Goal: Task Accomplishment & Management: Manage account settings

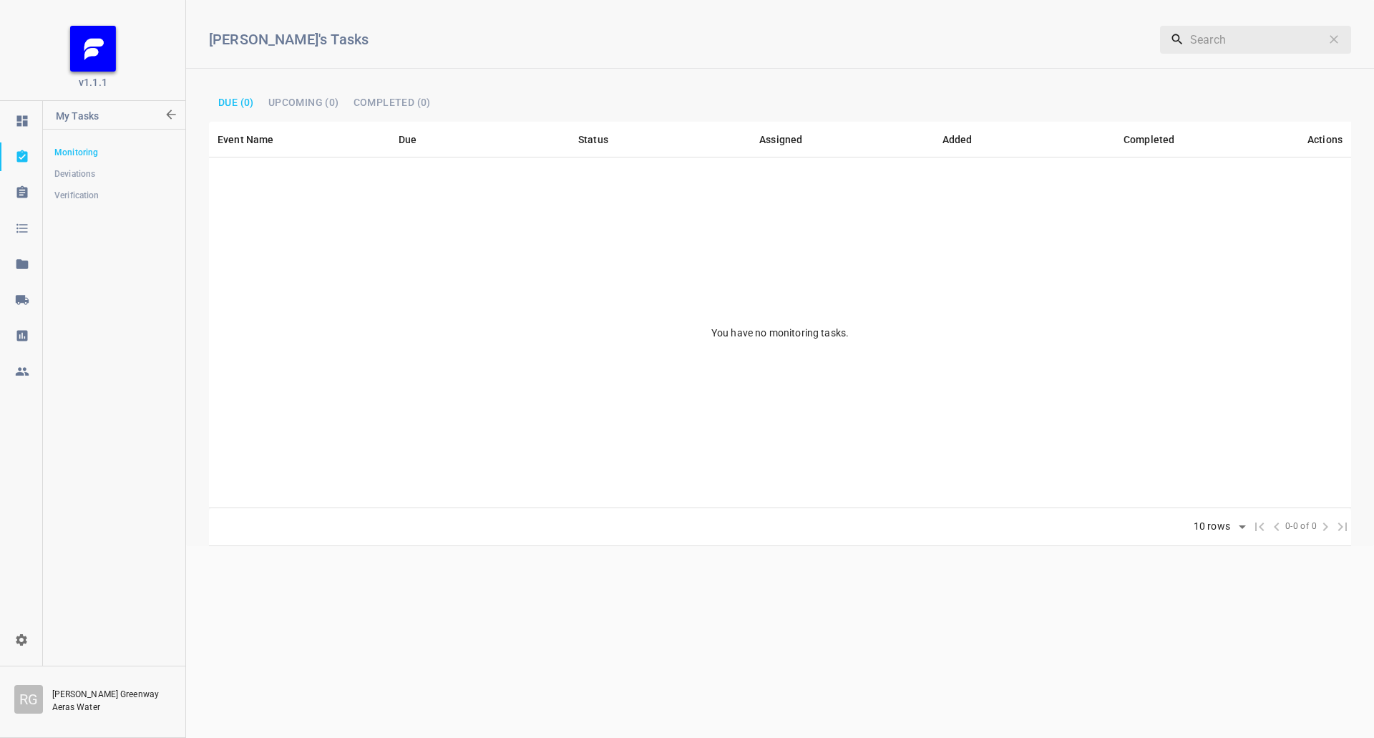
click at [25, 292] on link at bounding box center [21, 299] width 42 height 29
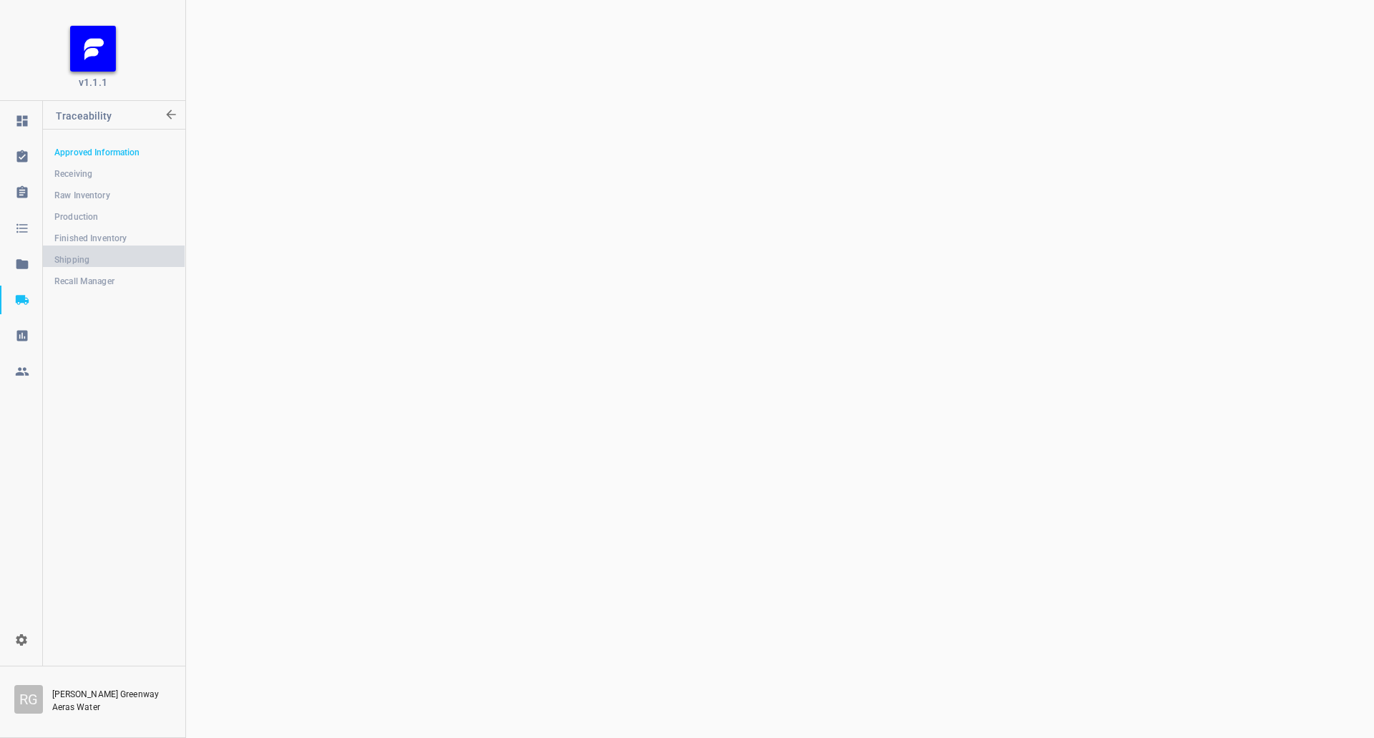
click at [109, 246] on link "Shipping" at bounding box center [114, 259] width 142 height 29
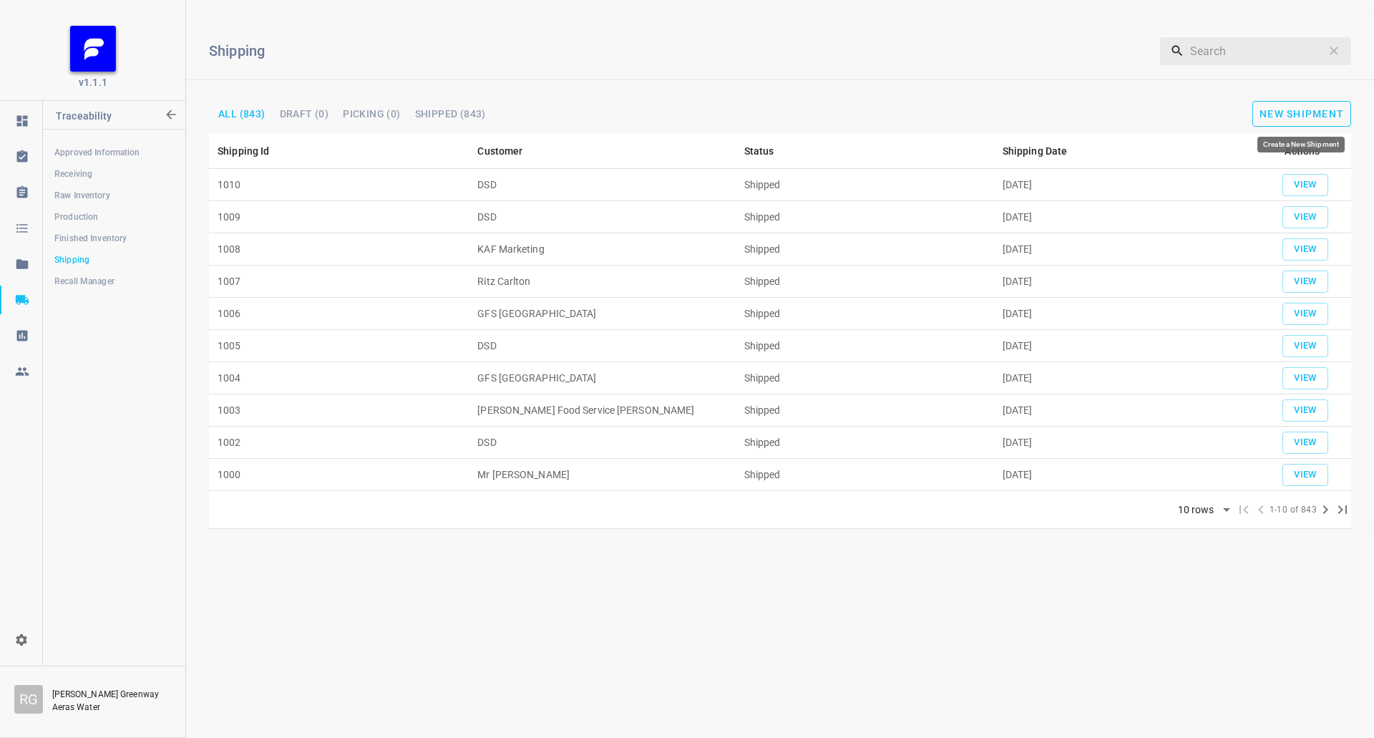
click at [1290, 115] on span "New Shipment" at bounding box center [1301, 113] width 84 height 11
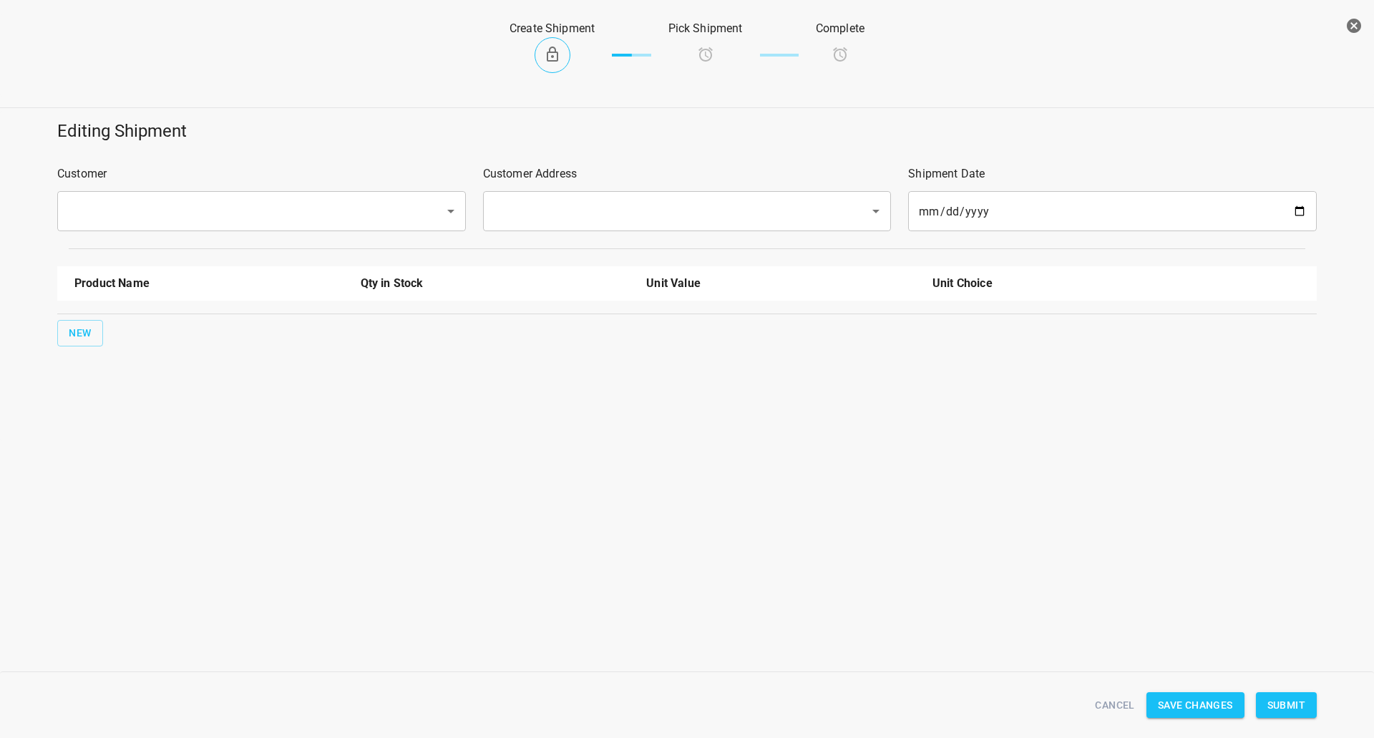
click at [403, 200] on input "text" at bounding box center [242, 210] width 356 height 27
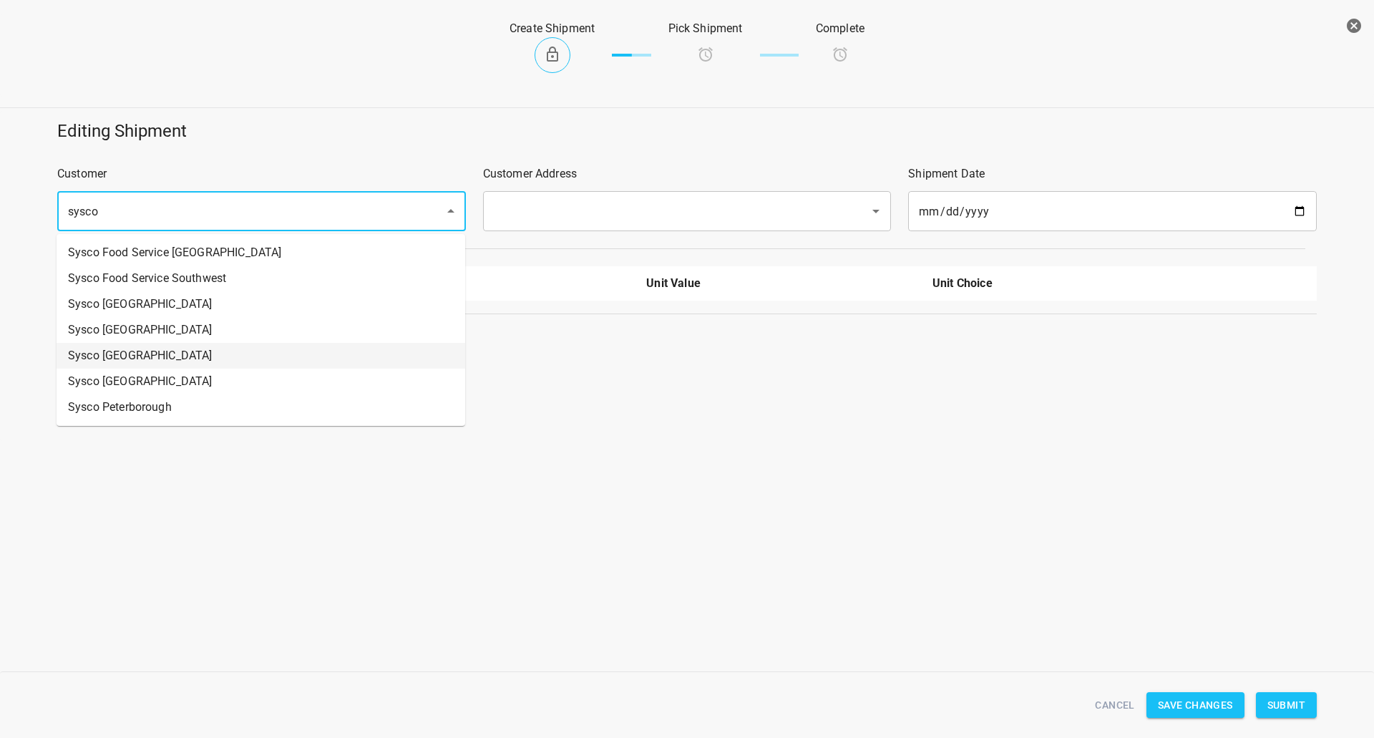
click at [102, 344] on ul "Sysco Food Service [GEOGRAPHIC_DATA] Sysco Food Service Southwest [GEOGRAPHIC_D…" at bounding box center [261, 330] width 409 height 192
click at [107, 345] on li "Sysco [GEOGRAPHIC_DATA]" at bounding box center [261, 356] width 409 height 26
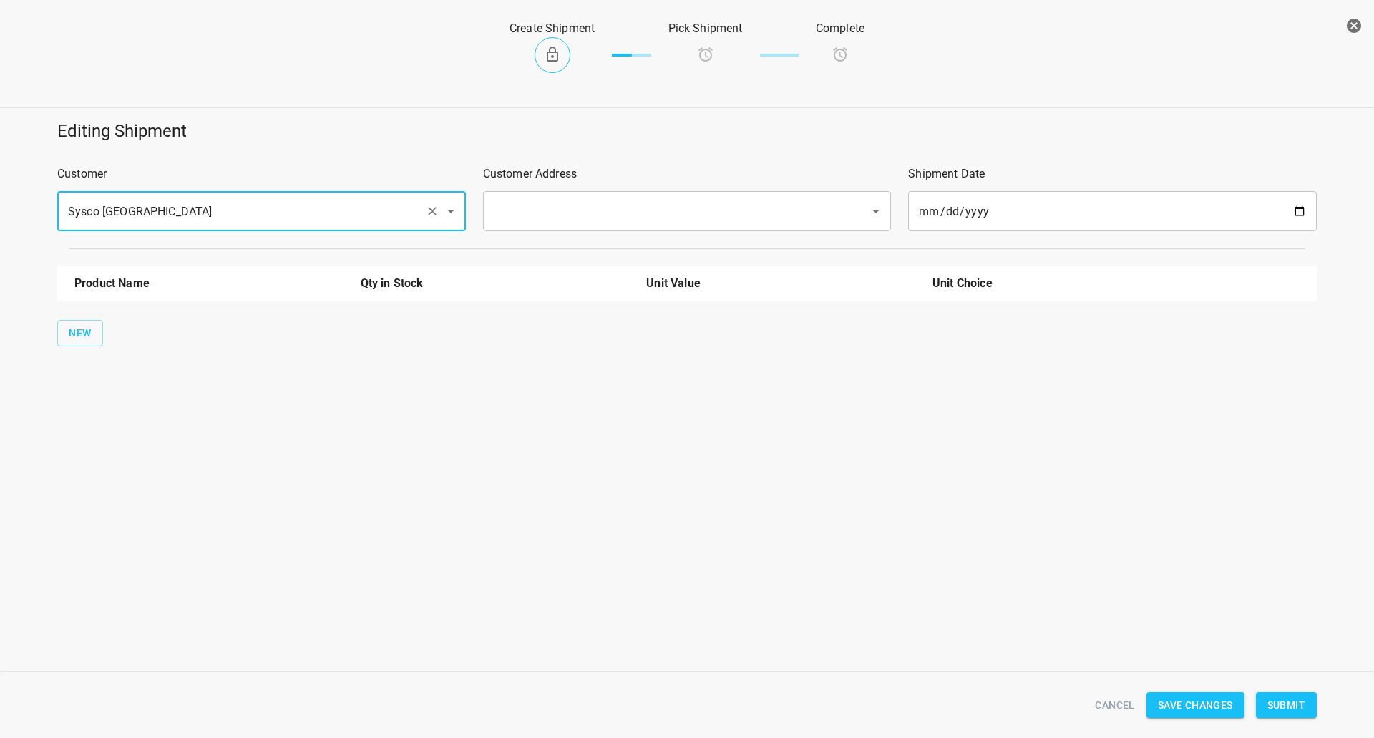
type input "Sysco [GEOGRAPHIC_DATA]"
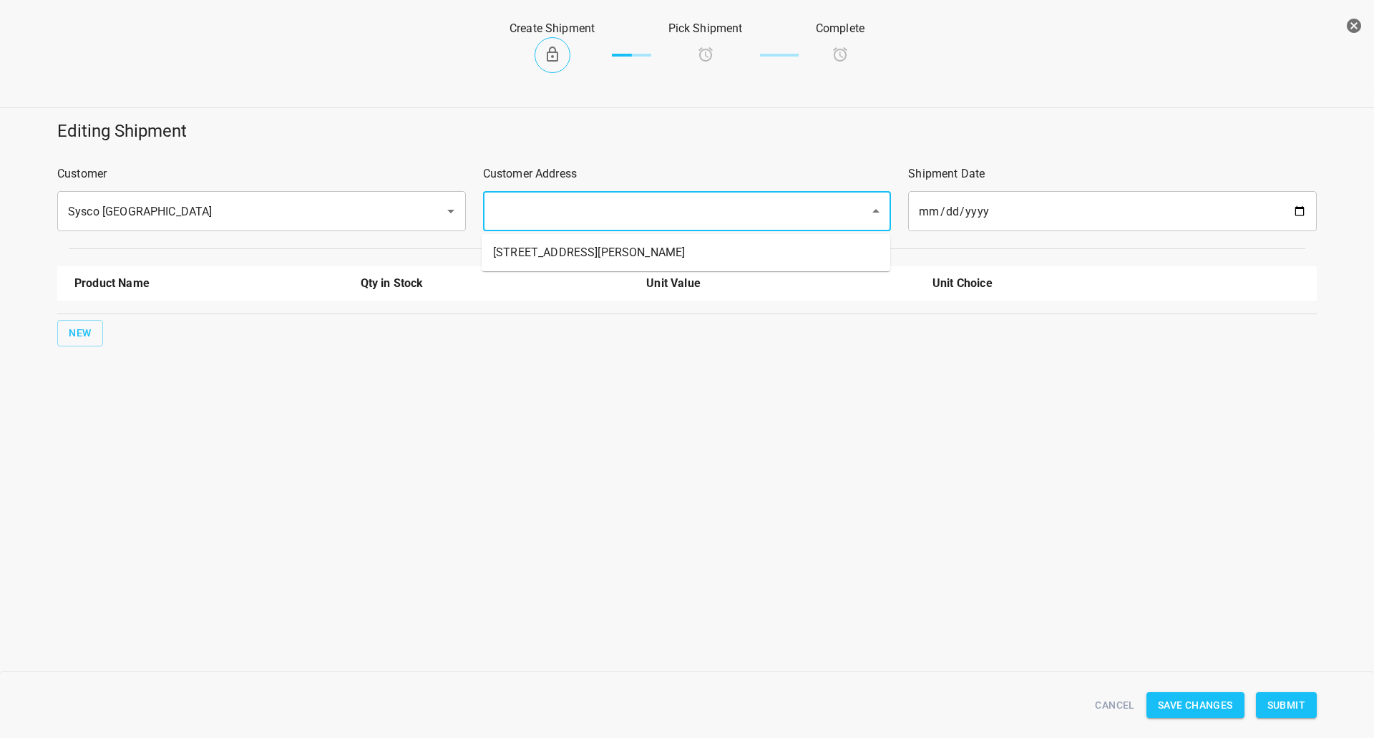
click at [672, 214] on input "text" at bounding box center [667, 210] width 356 height 27
click at [627, 250] on li "[STREET_ADDRESS][PERSON_NAME]" at bounding box center [685, 253] width 409 height 26
type input "[STREET_ADDRESS][PERSON_NAME]"
click at [83, 334] on span "New" at bounding box center [80, 333] width 23 height 18
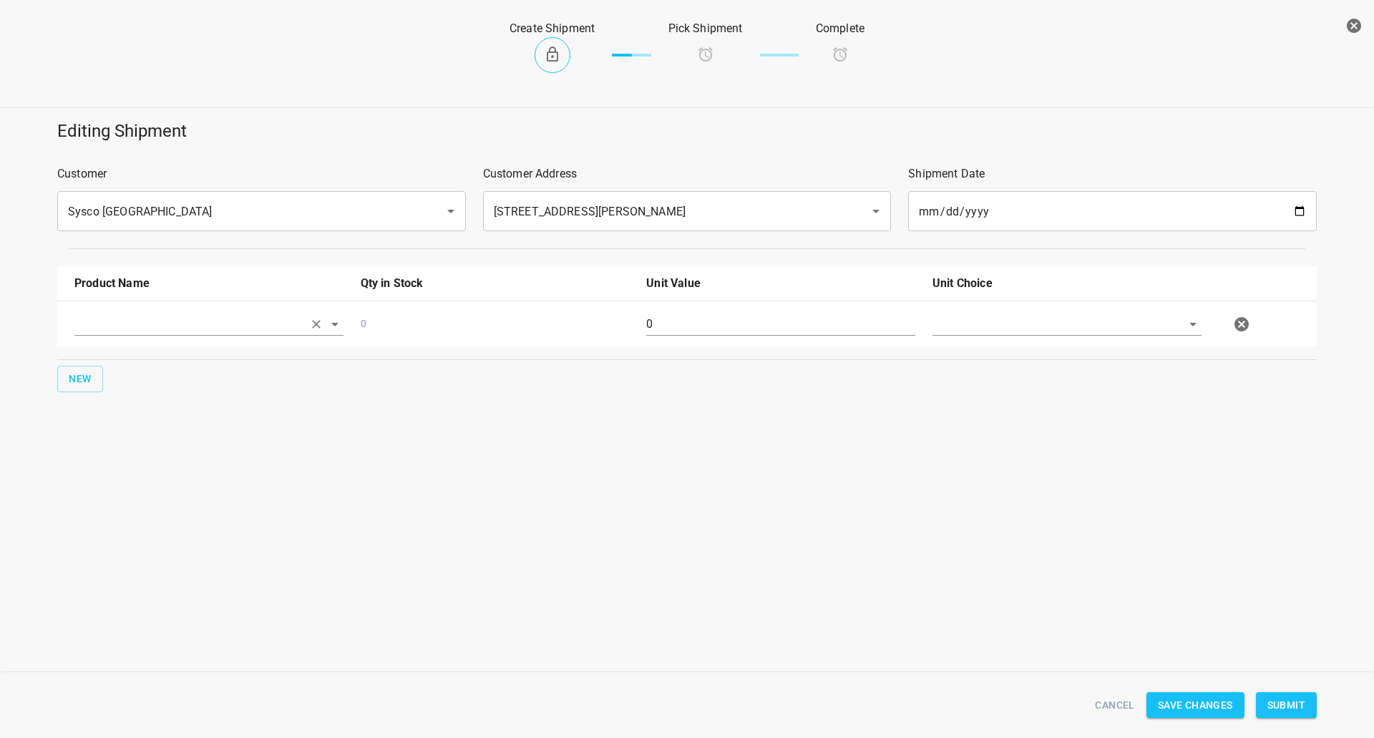
drag, startPoint x: 83, startPoint y: 334, endPoint x: 127, endPoint y: 321, distance: 46.4
click at [127, 321] on input "text" at bounding box center [188, 324] width 229 height 22
drag, startPoint x: 112, startPoint y: 439, endPoint x: 94, endPoint y: 416, distance: 29.5
click at [112, 439] on li "750ml Still" at bounding box center [208, 434] width 269 height 26
type input "750ml Still"
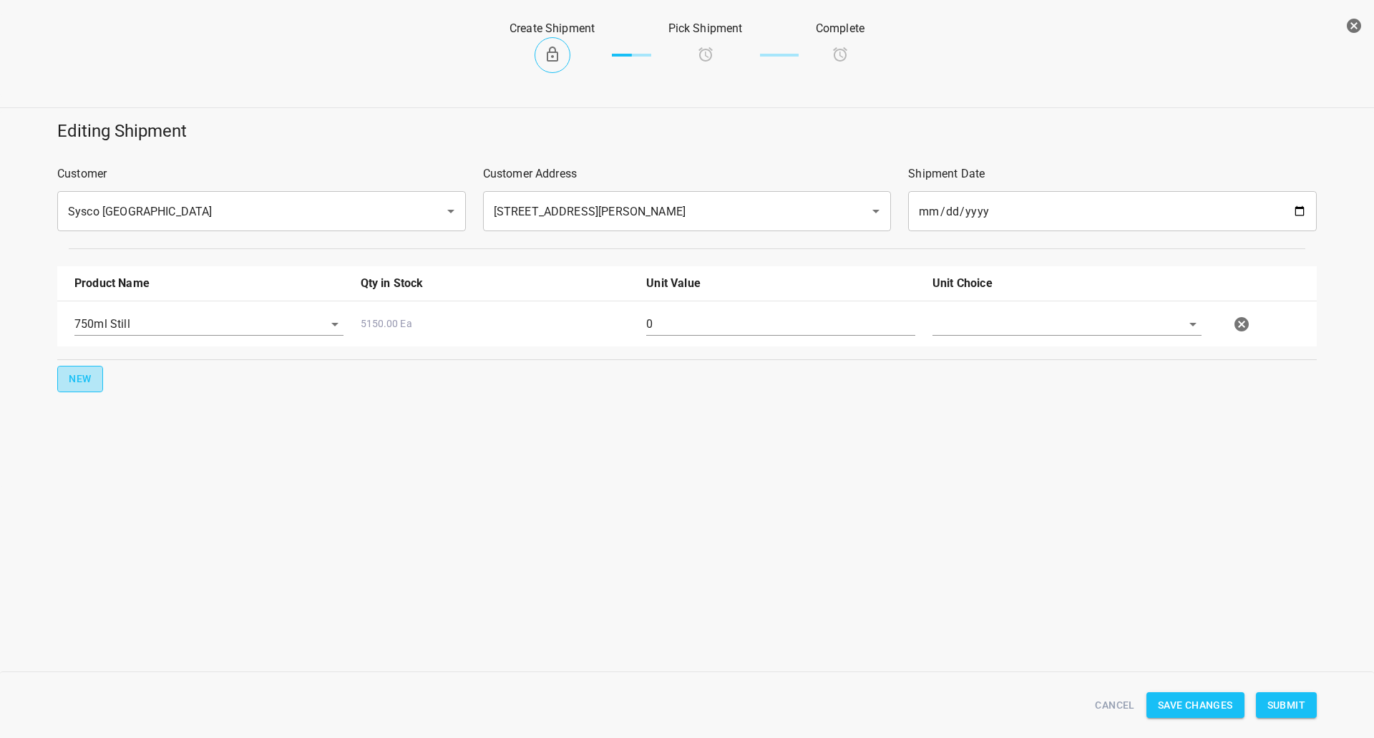
click at [77, 386] on button "New" at bounding box center [80, 379] width 46 height 26
click at [127, 378] on input "text" at bounding box center [188, 369] width 229 height 22
click at [166, 448] on li "750ml Sparkling" at bounding box center [208, 454] width 269 height 26
type input "750ml Sparkling"
click at [983, 322] on input "text" at bounding box center [1046, 324] width 229 height 22
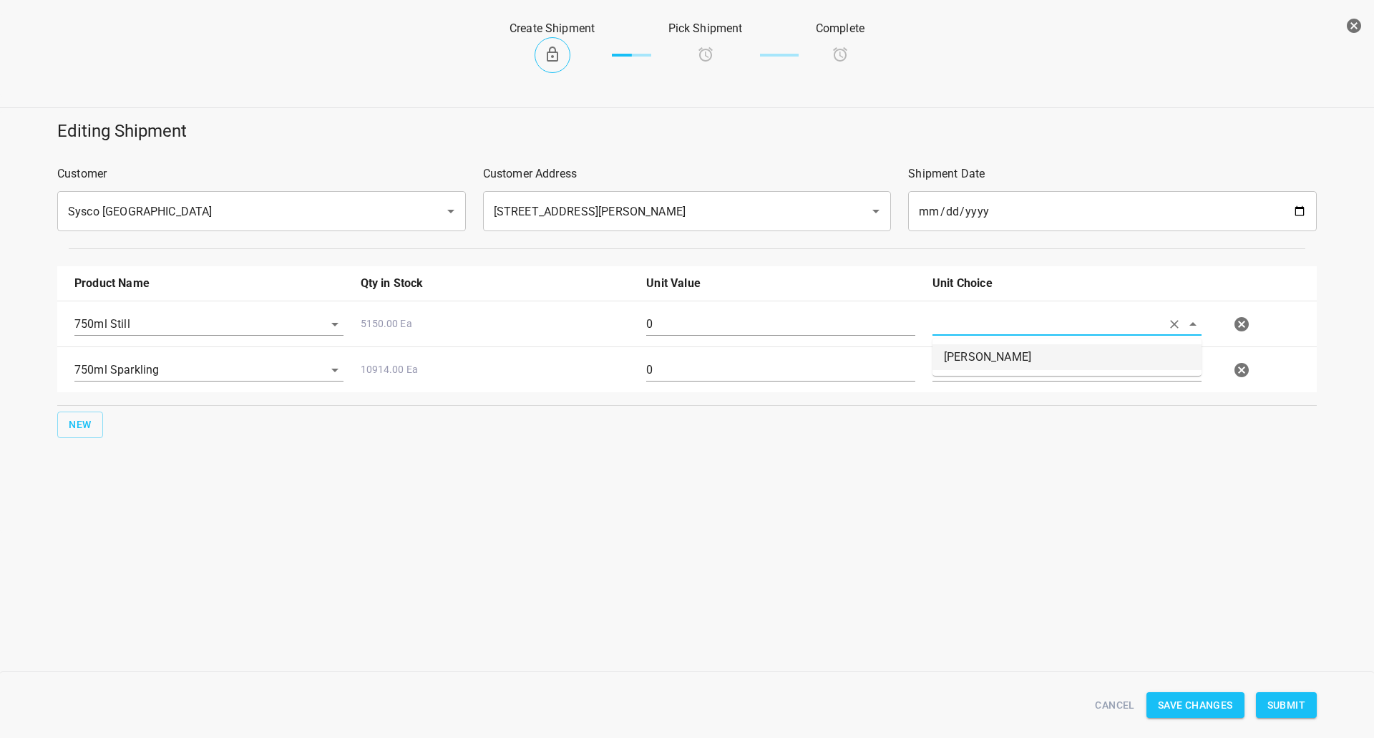
click at [972, 348] on li "[PERSON_NAME]" at bounding box center [1066, 357] width 269 height 26
type input "[PERSON_NAME]"
drag, startPoint x: 964, startPoint y: 371, endPoint x: 963, endPoint y: 379, distance: 8.0
click at [964, 372] on input "text" at bounding box center [1046, 369] width 229 height 22
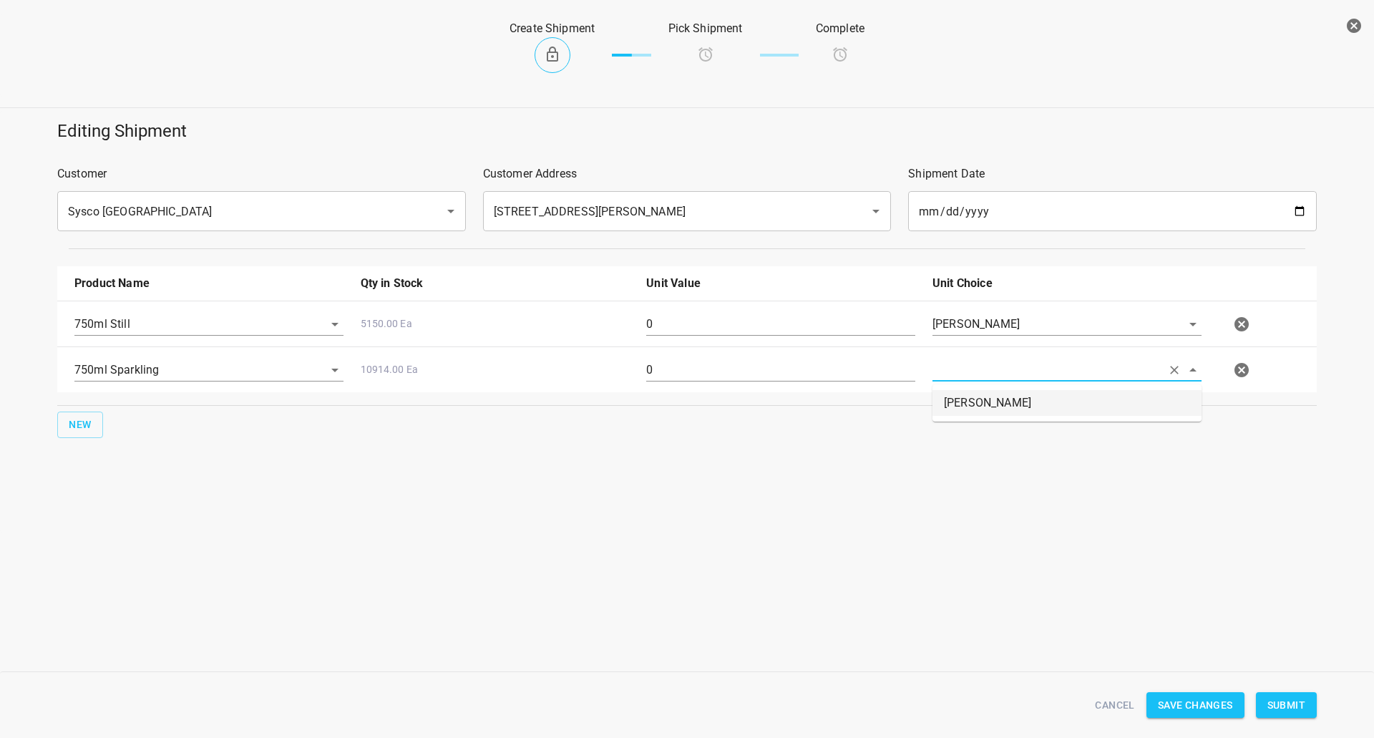
click at [963, 391] on li "[PERSON_NAME]" at bounding box center [1066, 403] width 269 height 26
type input "[PERSON_NAME]"
click at [776, 329] on input "0" at bounding box center [780, 324] width 269 height 23
type input "16"
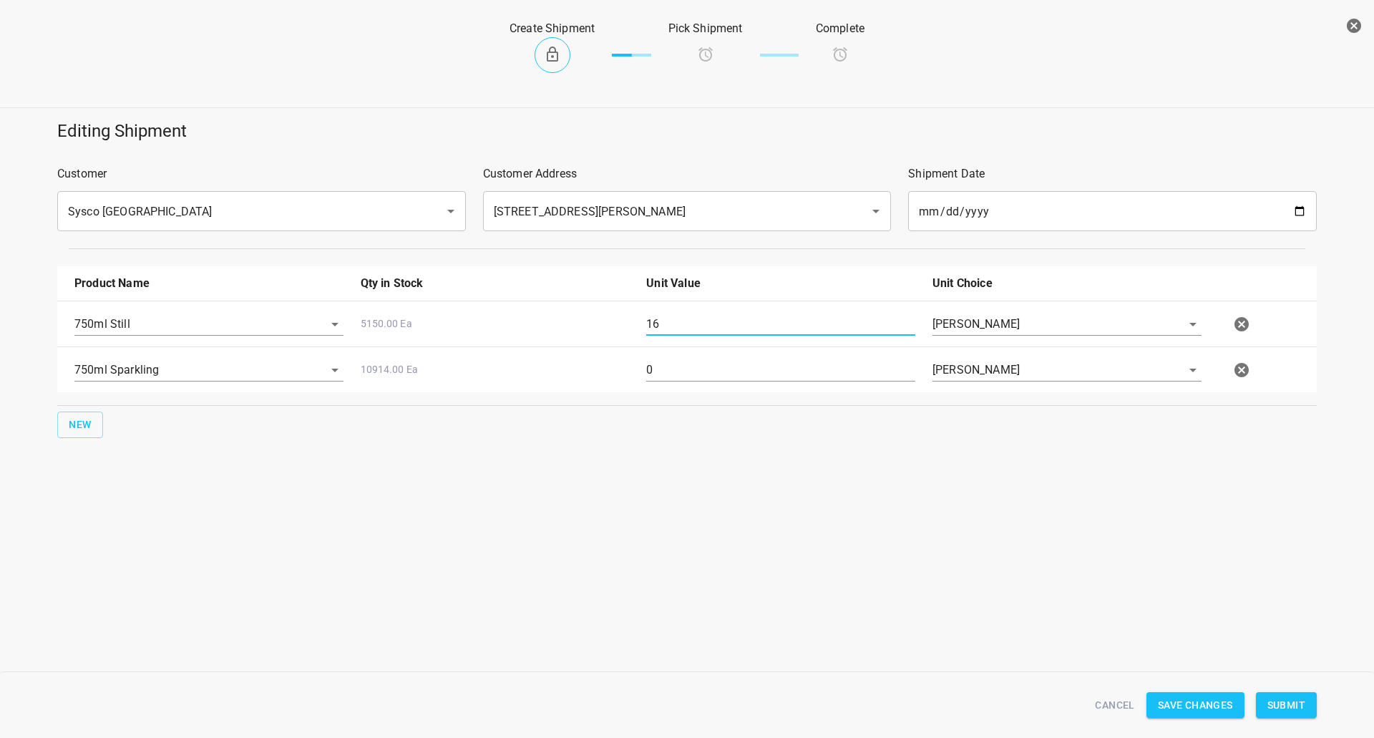
click at [672, 370] on input "0" at bounding box center [780, 369] width 269 height 23
type input "64"
drag, startPoint x: 1278, startPoint y: 708, endPoint x: 1134, endPoint y: 615, distance: 171.5
click at [1278, 708] on span "Submit" at bounding box center [1286, 705] width 38 height 18
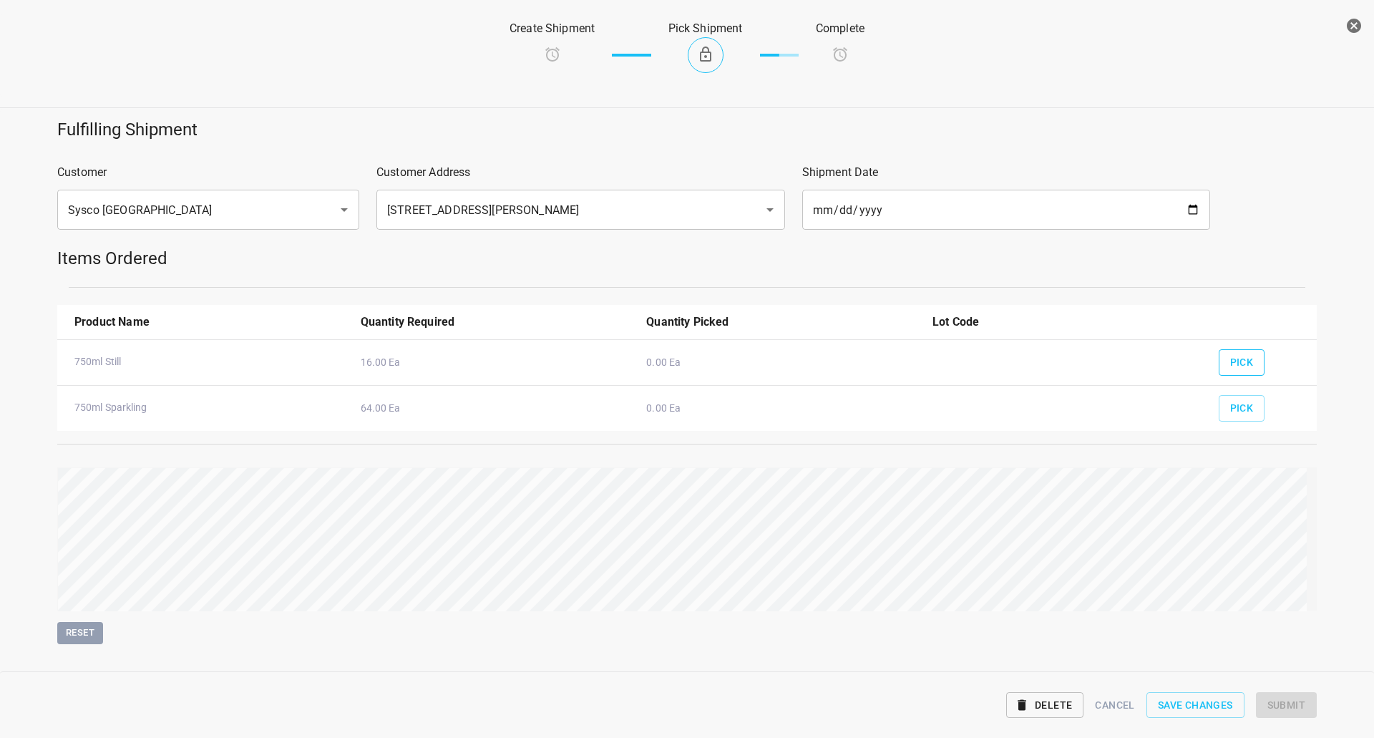
click at [1242, 362] on span "Pick" at bounding box center [1242, 362] width 24 height 18
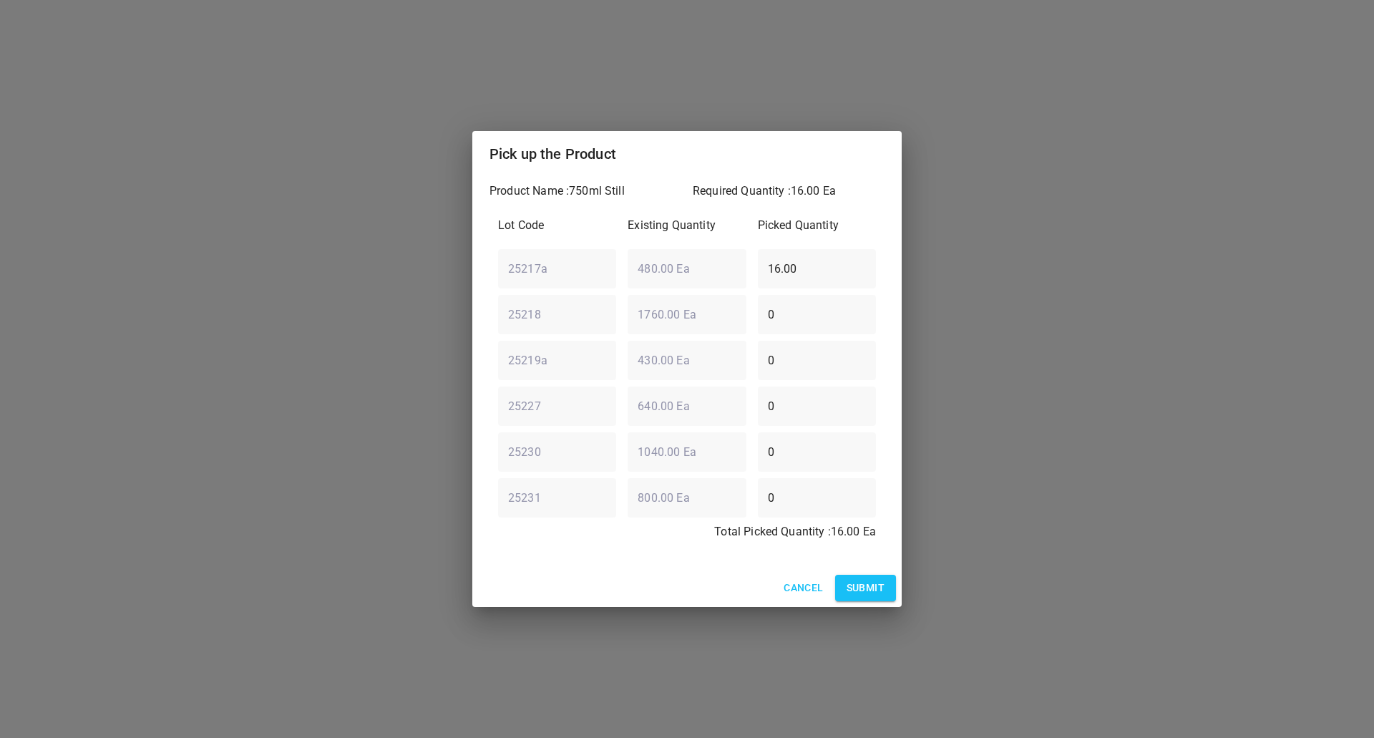
click at [660, 276] on div "25217a ​ 480.00 Ea ​ 16.00 ​" at bounding box center [686, 269] width 389 height 52
type input "0"
drag, startPoint x: 714, startPoint y: 436, endPoint x: 315, endPoint y: 457, distance: 399.7
click at [322, 458] on div "Pick up the Product Product Name : 750ml Still Required Quantity : 16.00 Ea Lot…" at bounding box center [687, 369] width 1374 height 738
type input "16"
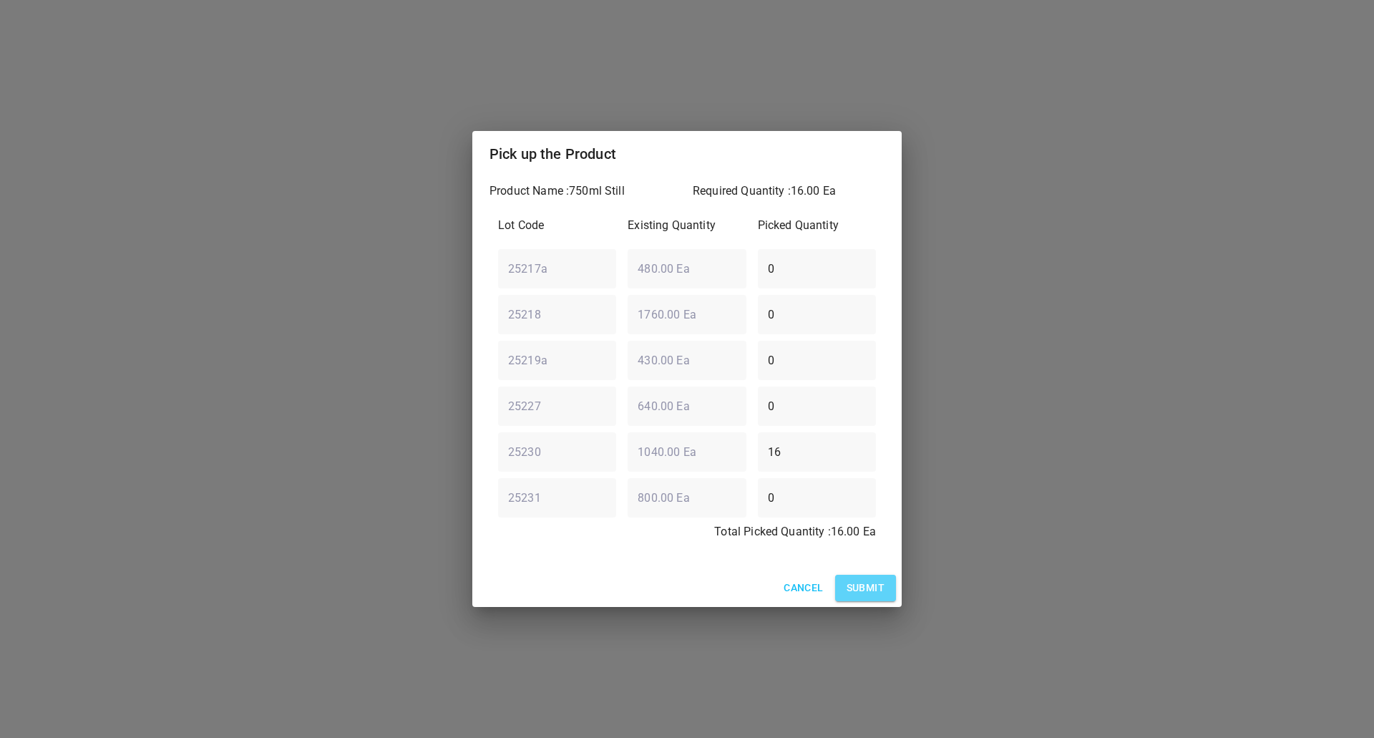
click at [860, 578] on button "Submit" at bounding box center [865, 587] width 61 height 26
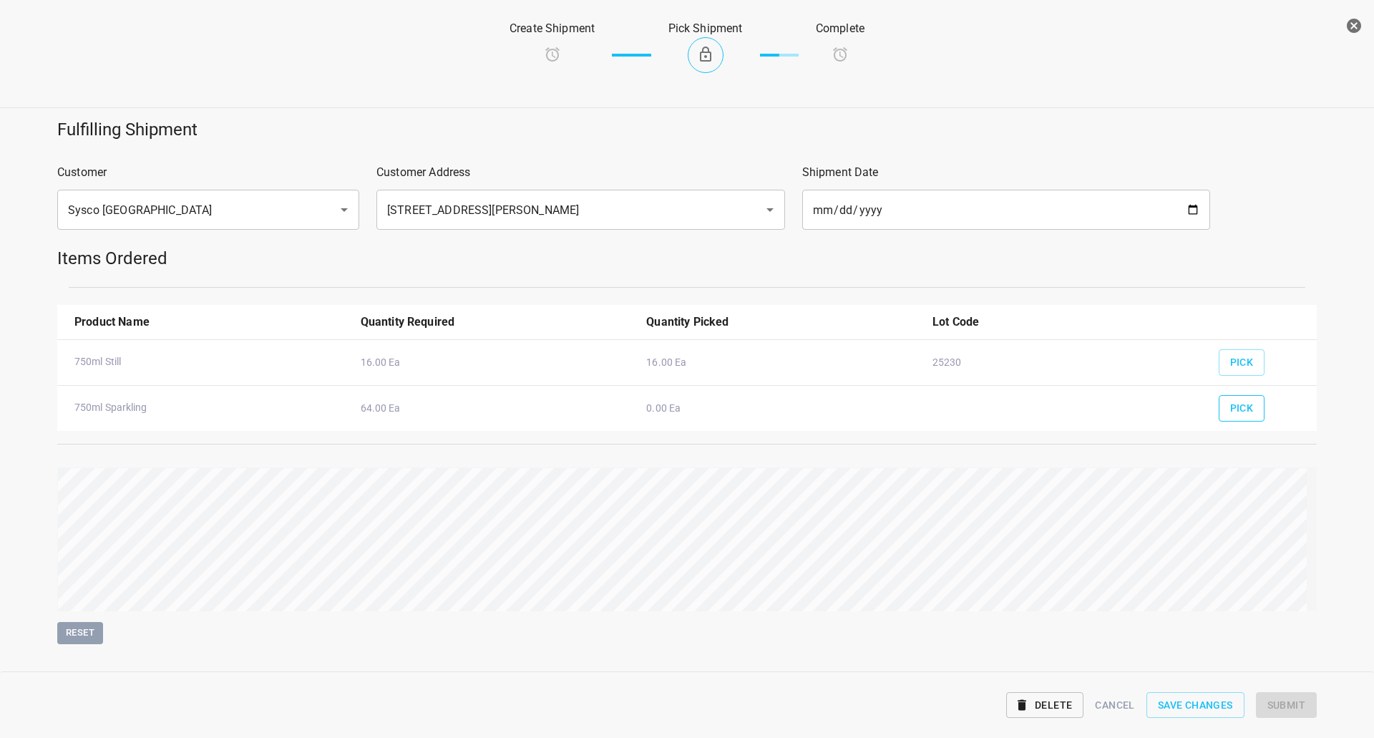
click at [1218, 403] on button "Pick" at bounding box center [1241, 408] width 47 height 26
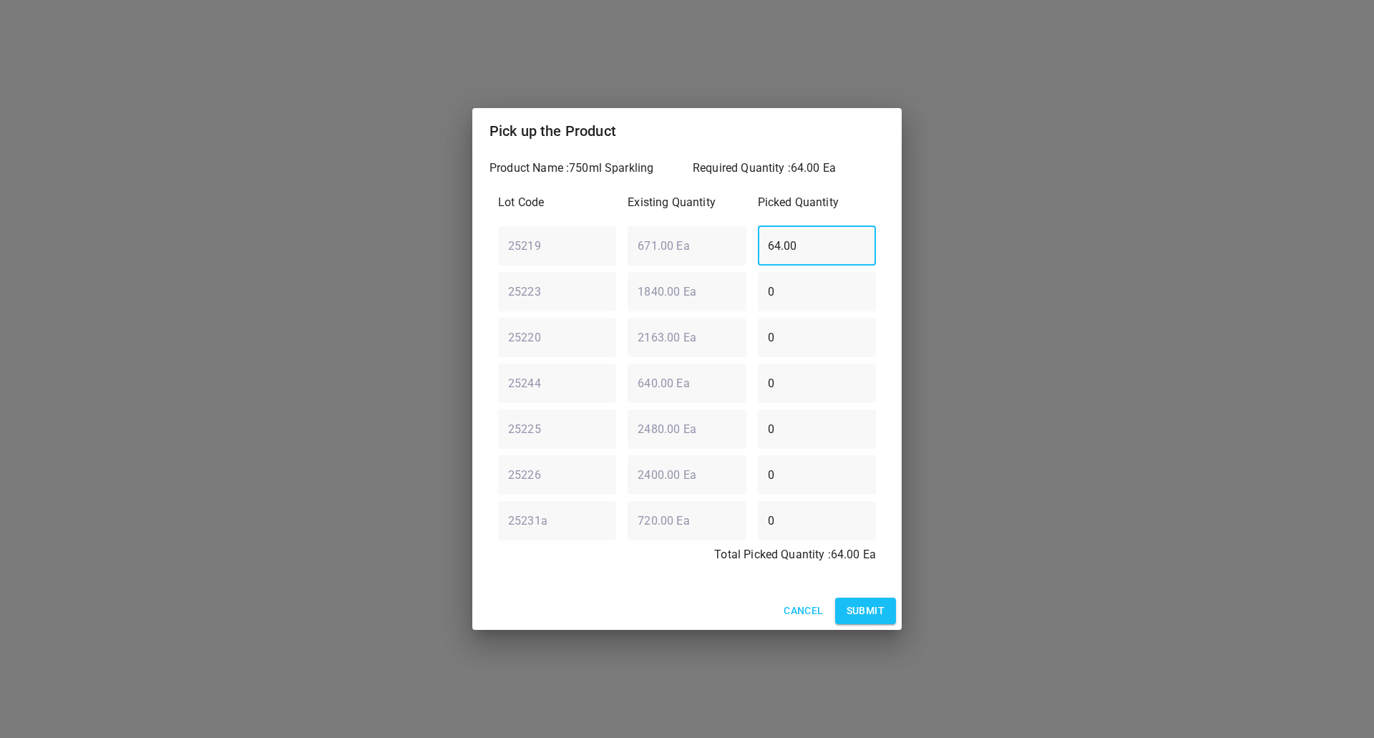
click at [532, 282] on div "Lot Code Existing Quantity Picked Quantity 25219 ​ 671.00 Ea ​ 64.00 ​ 25223 ​ …" at bounding box center [686, 382] width 395 height 395
type input "0"
click at [635, 351] on div "25220 ​ 2163.00 Ea ​ 0 ​" at bounding box center [686, 337] width 389 height 52
type input "64"
click at [876, 606] on span "Submit" at bounding box center [865, 611] width 38 height 18
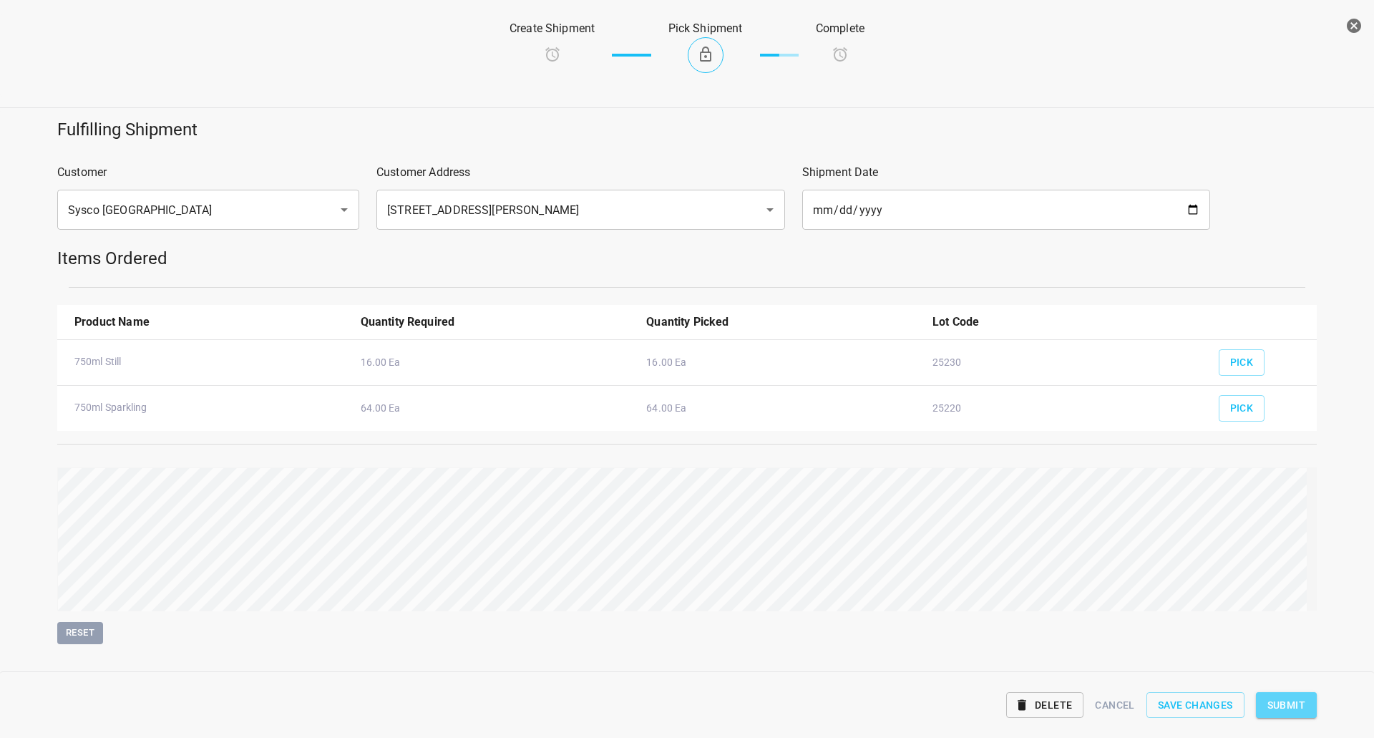
click at [1304, 705] on span "Submit" at bounding box center [1286, 705] width 38 height 18
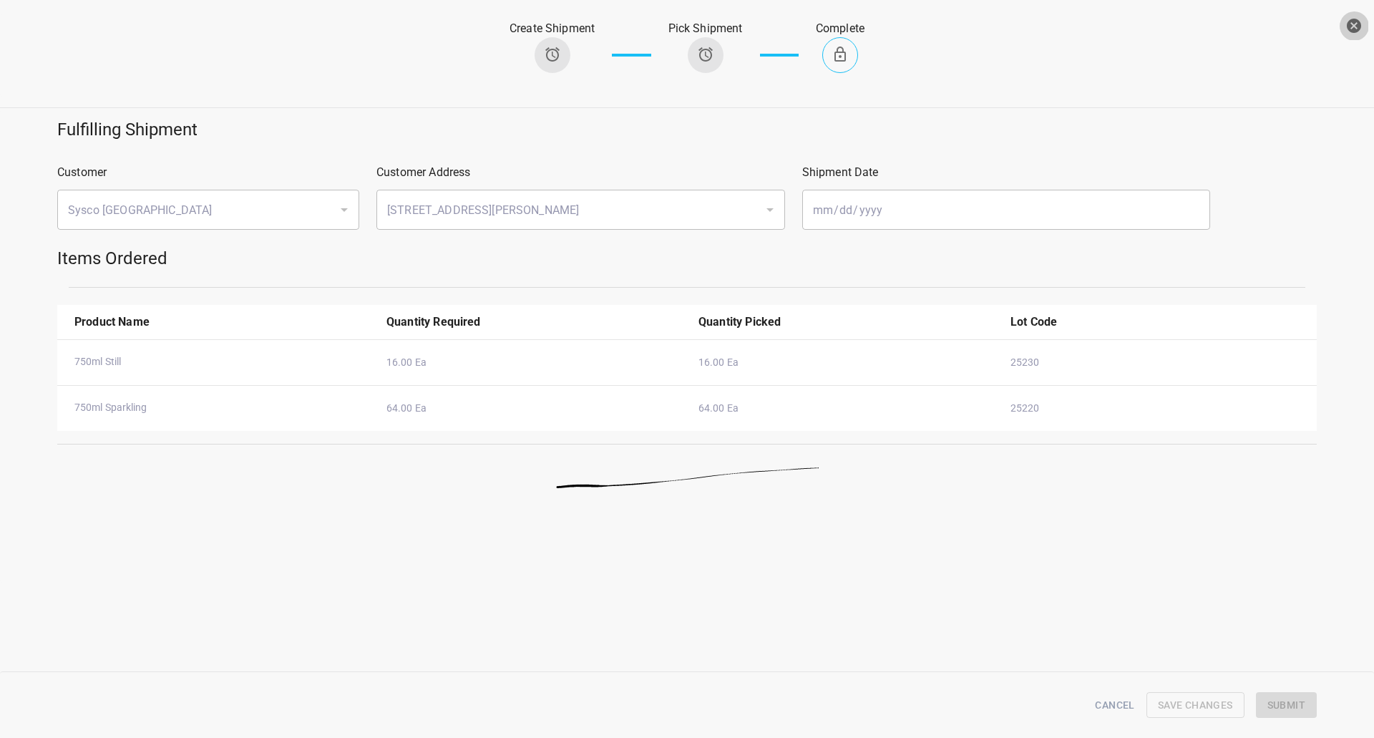
click at [1356, 29] on icon "button" at bounding box center [1353, 26] width 14 height 14
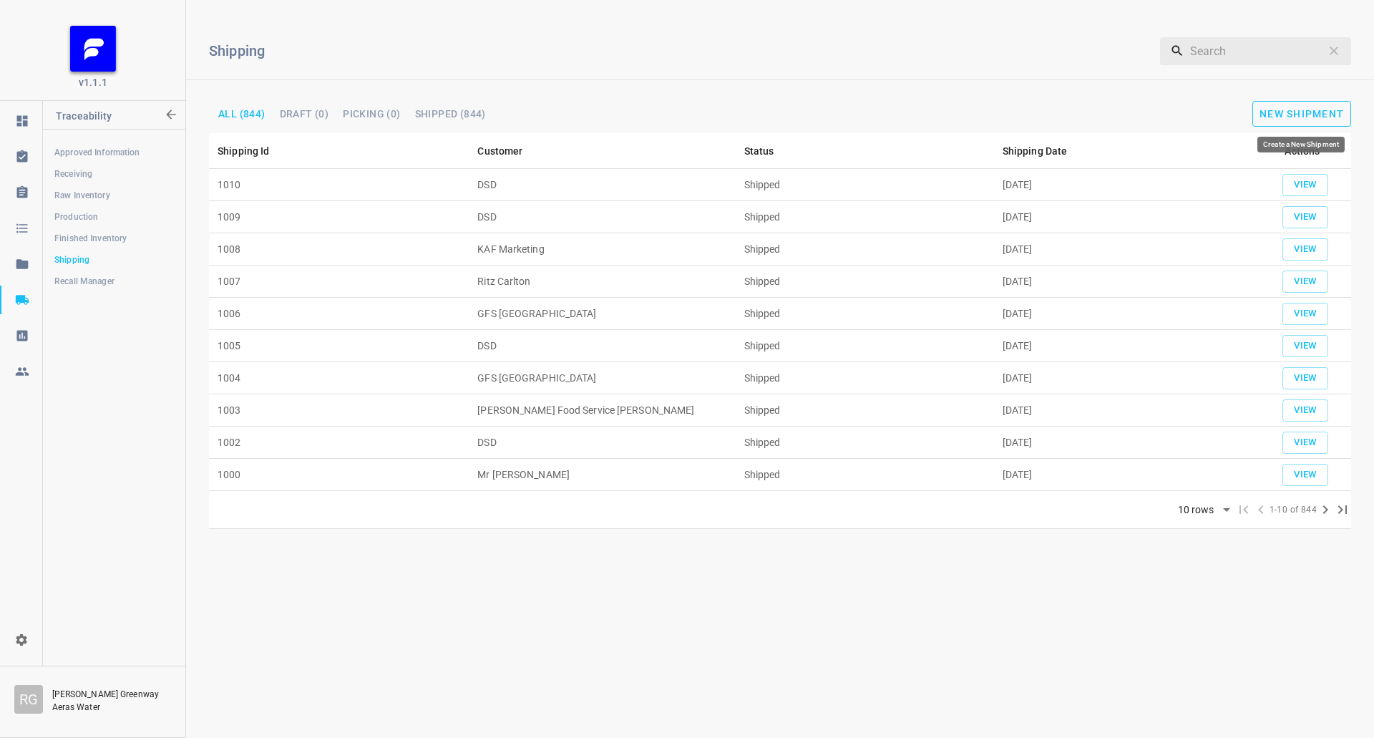
click at [1311, 116] on span "New Shipment" at bounding box center [1301, 113] width 84 height 11
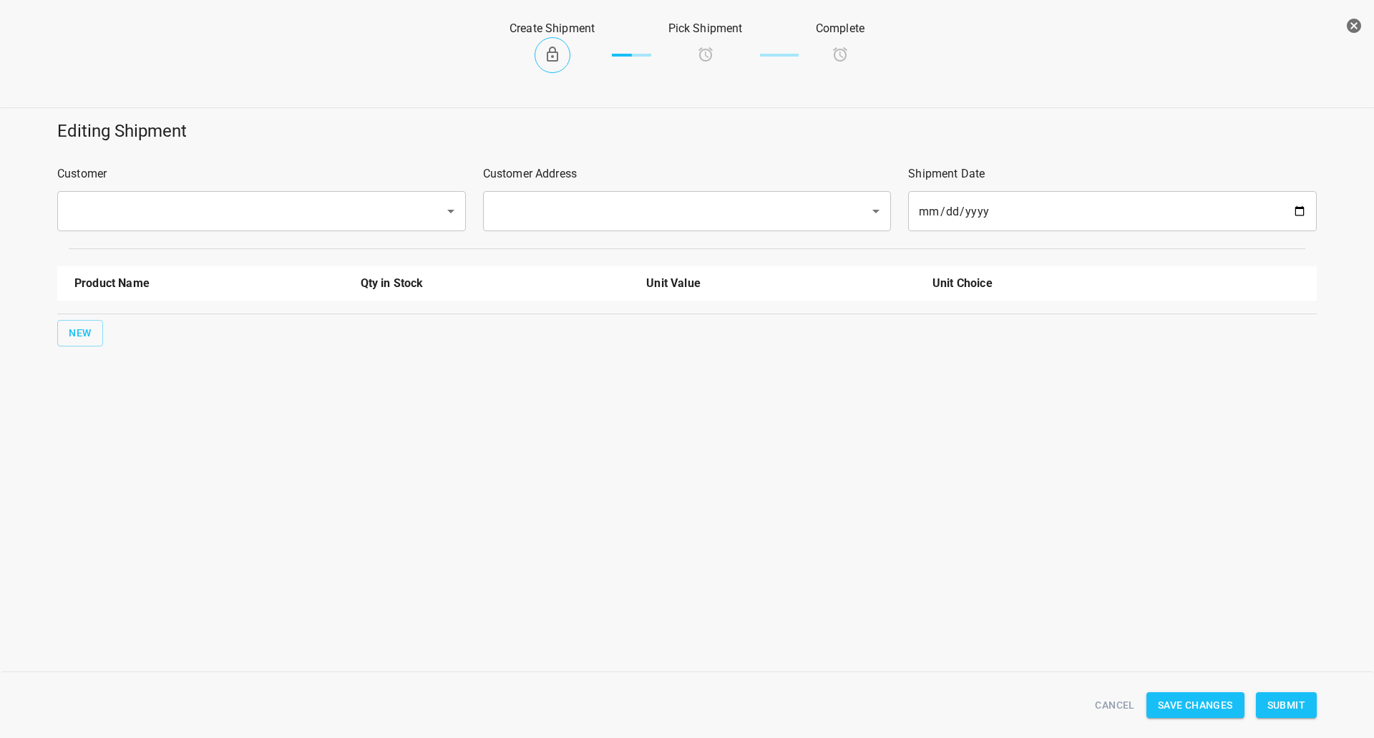
drag, startPoint x: 288, startPoint y: 175, endPoint x: 288, endPoint y: 187, distance: 12.2
click at [288, 174] on p "Customer" at bounding box center [261, 173] width 409 height 17
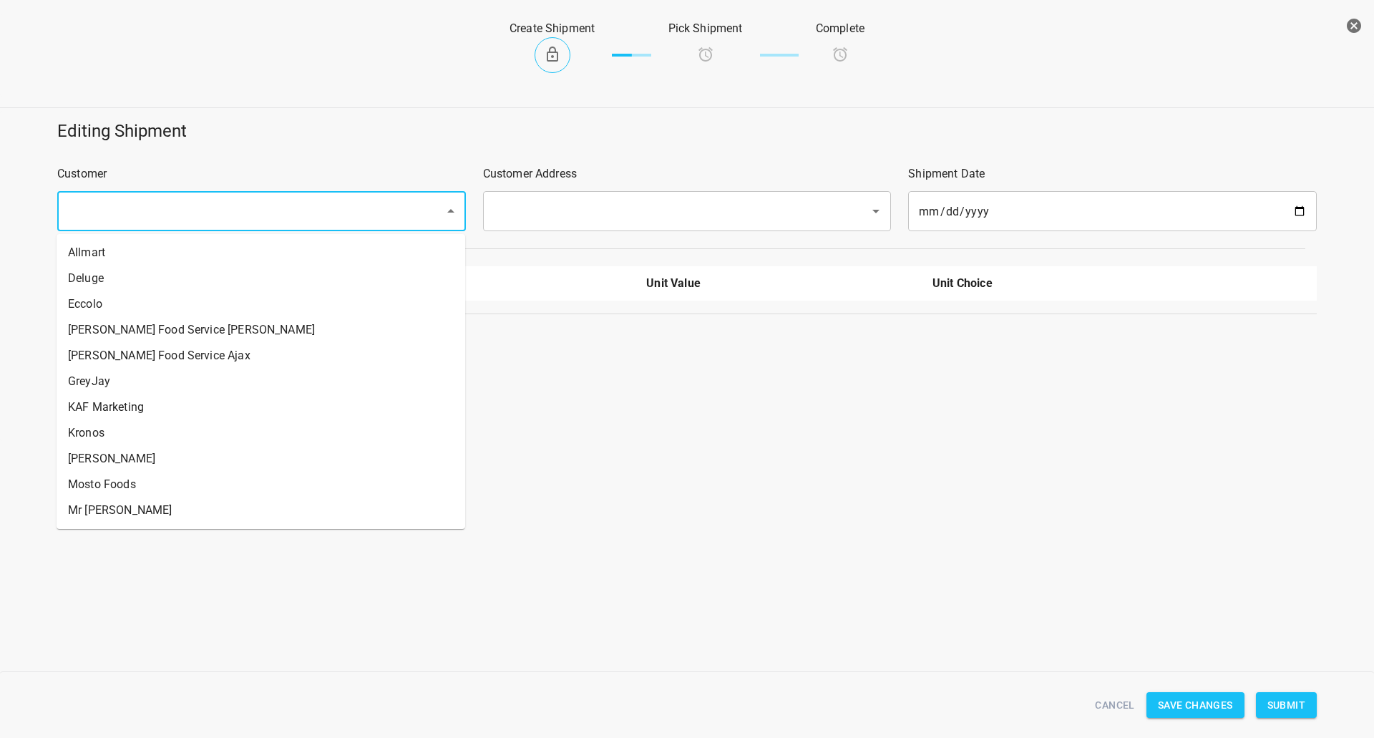
click at [290, 206] on input "text" at bounding box center [242, 210] width 356 height 27
click at [181, 363] on li "[PERSON_NAME] Food Service Ajax" at bounding box center [261, 356] width 409 height 26
type input "[PERSON_NAME] Food Service Ajax"
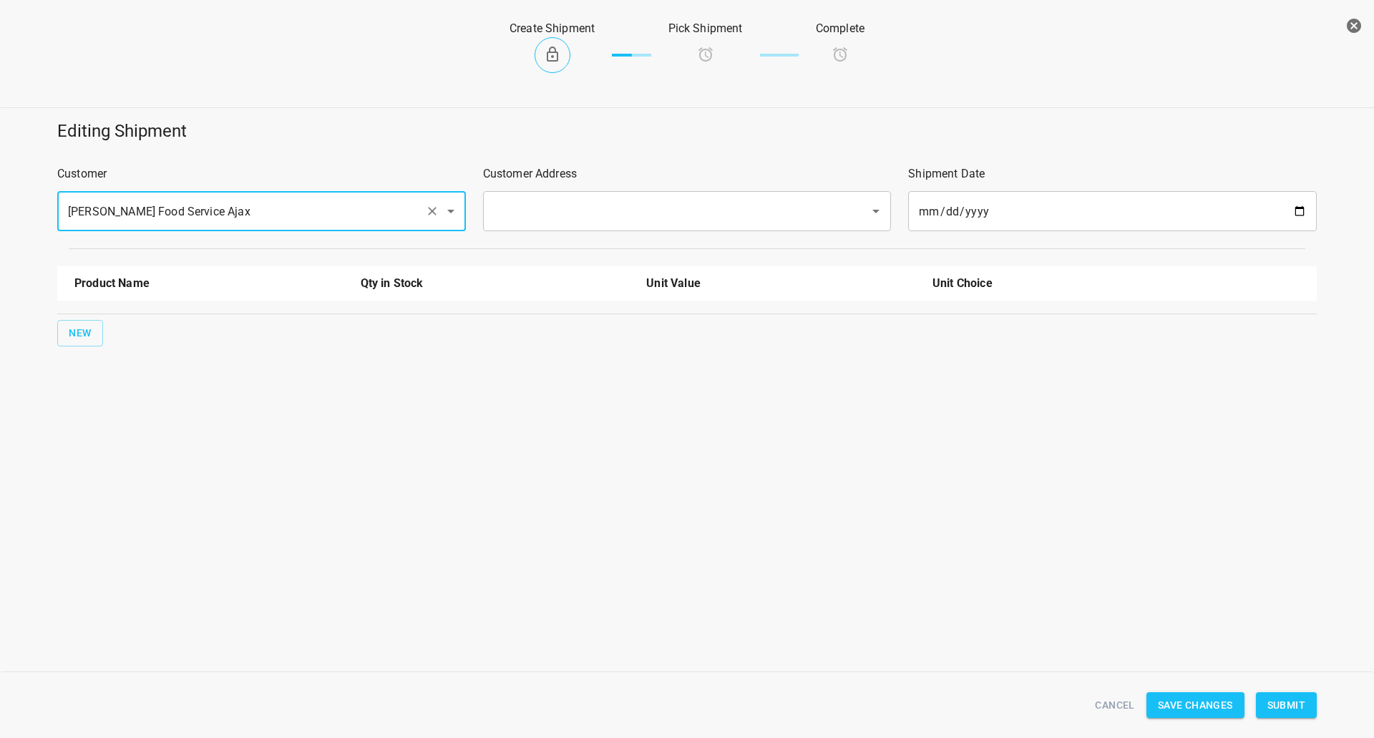
drag, startPoint x: 598, startPoint y: 207, endPoint x: 587, endPoint y: 218, distance: 15.2
click at [597, 207] on input "text" at bounding box center [667, 210] width 356 height 27
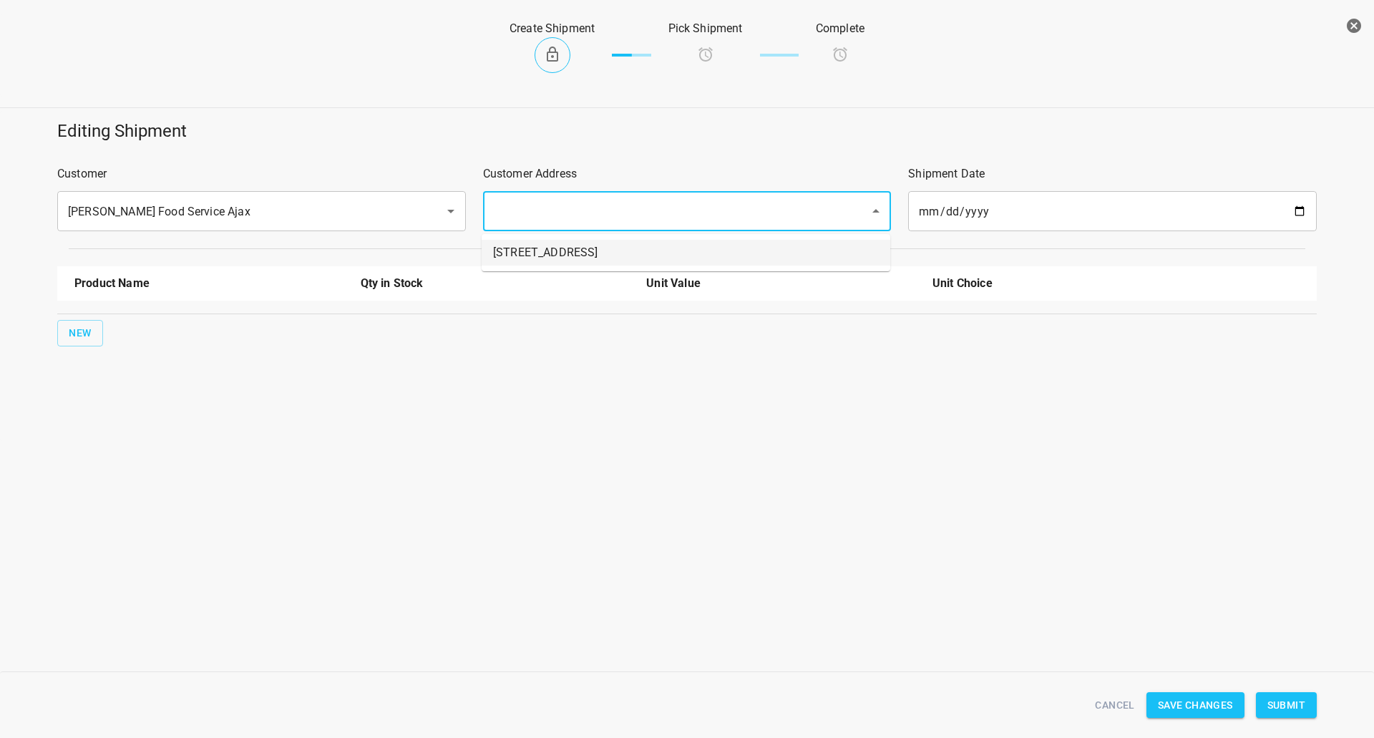
click at [572, 245] on li "[STREET_ADDRESS]" at bounding box center [685, 253] width 409 height 26
type input "[STREET_ADDRESS]"
click at [80, 332] on span "New" at bounding box center [80, 333] width 23 height 18
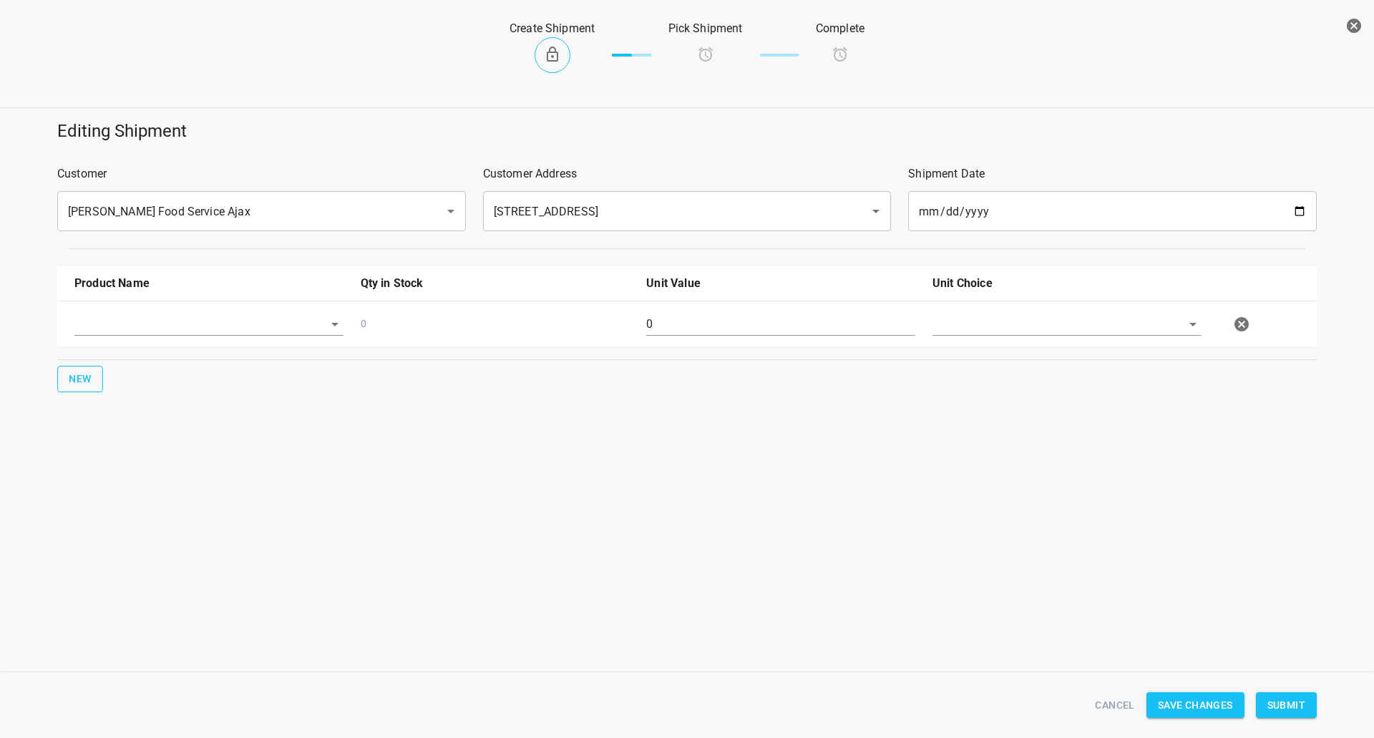
click at [89, 331] on input "text" at bounding box center [188, 324] width 229 height 22
click at [124, 361] on li "330ml Still" at bounding box center [208, 357] width 269 height 26
type input "330ml Still"
click at [55, 393] on div "New" at bounding box center [686, 379] width 1265 height 32
click at [74, 372] on span "New" at bounding box center [80, 379] width 23 height 18
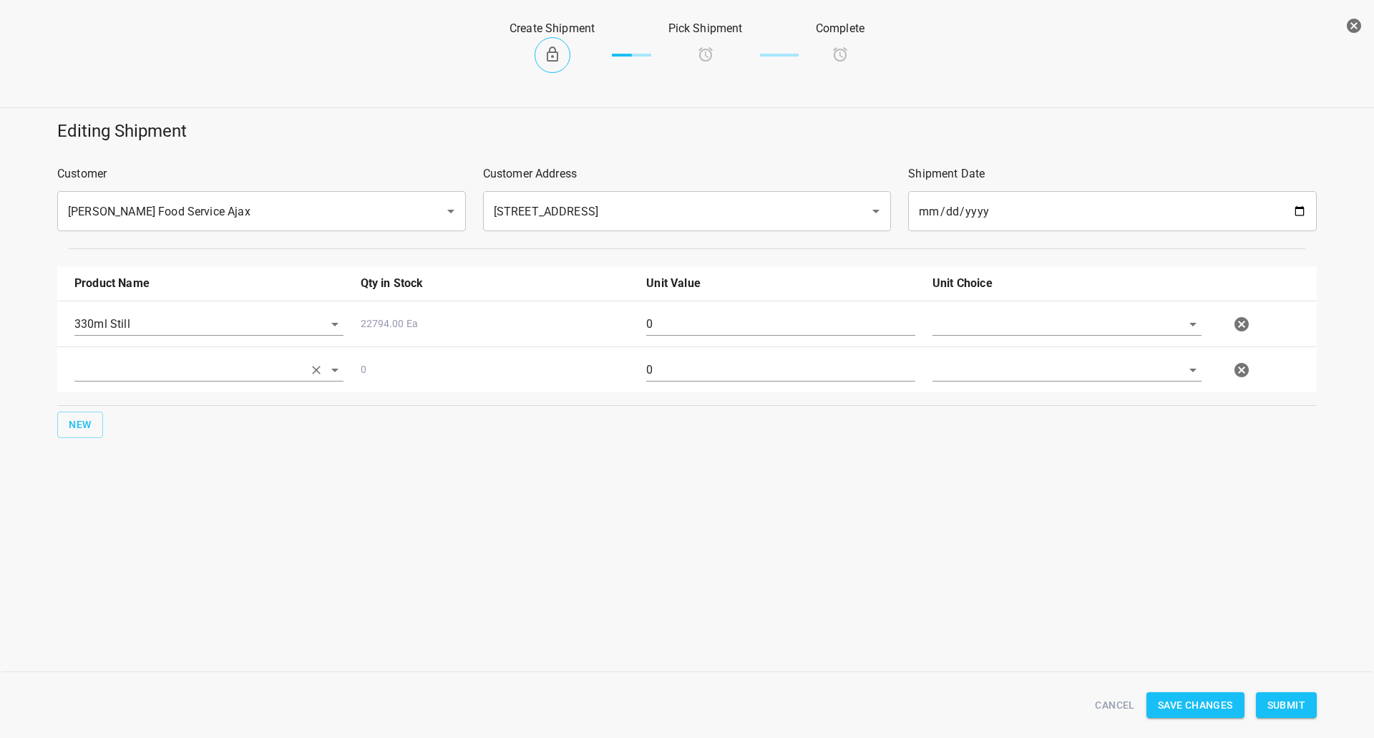
drag, startPoint x: 114, startPoint y: 373, endPoint x: 123, endPoint y: 381, distance: 11.6
click at [116, 373] on input "text" at bounding box center [188, 369] width 229 height 22
click at [147, 422] on li "330ml Sparkling" at bounding box center [208, 429] width 269 height 26
type input "330ml Sparkling"
click at [91, 429] on span "New" at bounding box center [80, 425] width 23 height 18
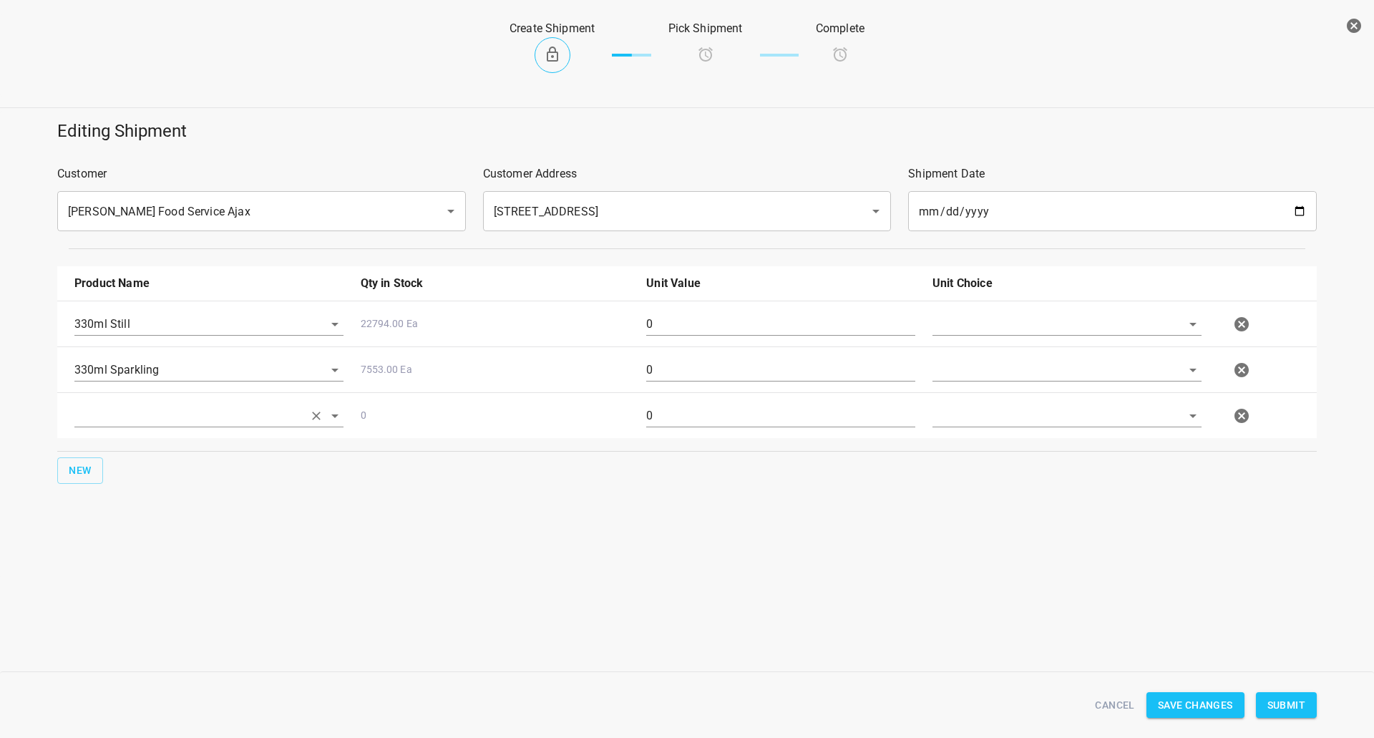
click at [137, 421] on input "text" at bounding box center [188, 415] width 229 height 22
drag, startPoint x: 142, startPoint y: 524, endPoint x: 97, endPoint y: 479, distance: 63.2
click at [141, 524] on li "750ml Still" at bounding box center [208, 526] width 269 height 26
type input "750ml Still"
click at [89, 467] on span "New" at bounding box center [80, 470] width 23 height 18
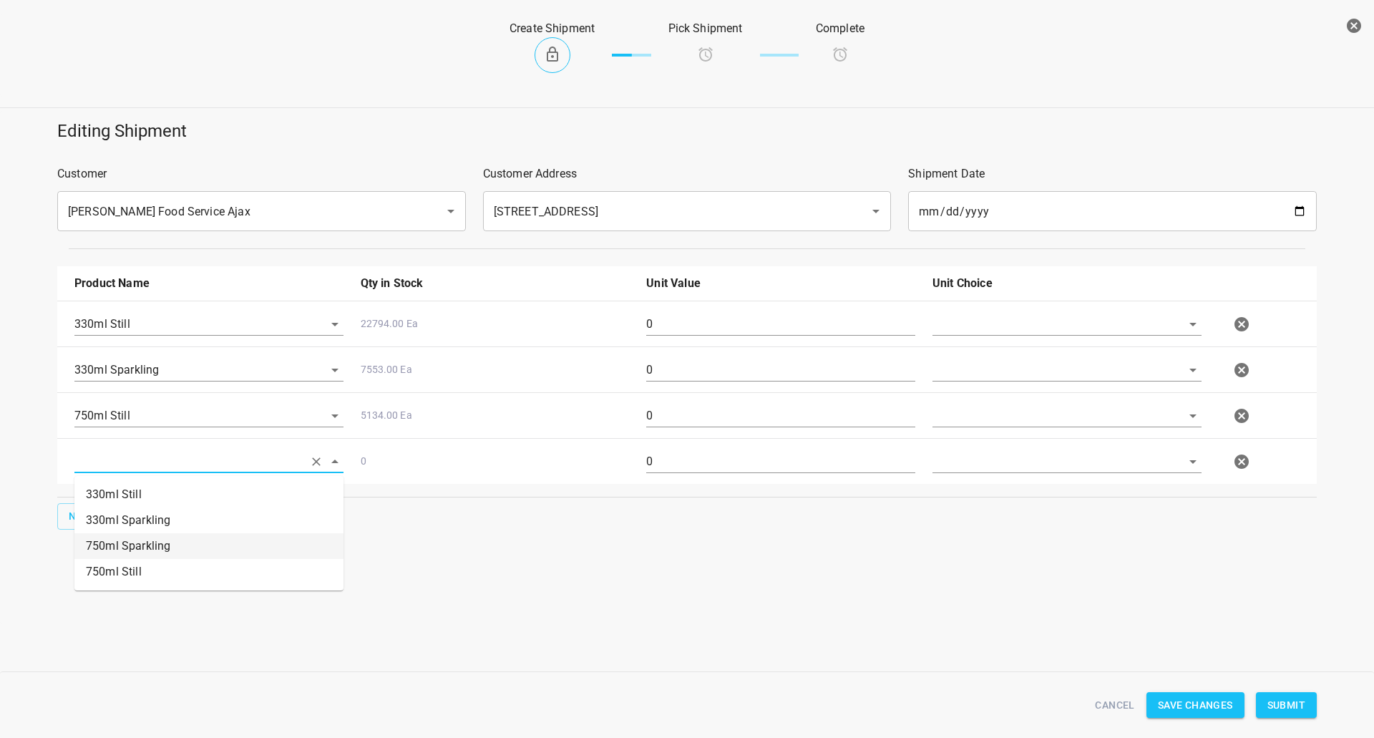
click at [152, 539] on li "750ml Sparkling" at bounding box center [208, 546] width 269 height 26
type input "750ml Sparkling"
click at [1020, 320] on input "text" at bounding box center [1046, 324] width 229 height 22
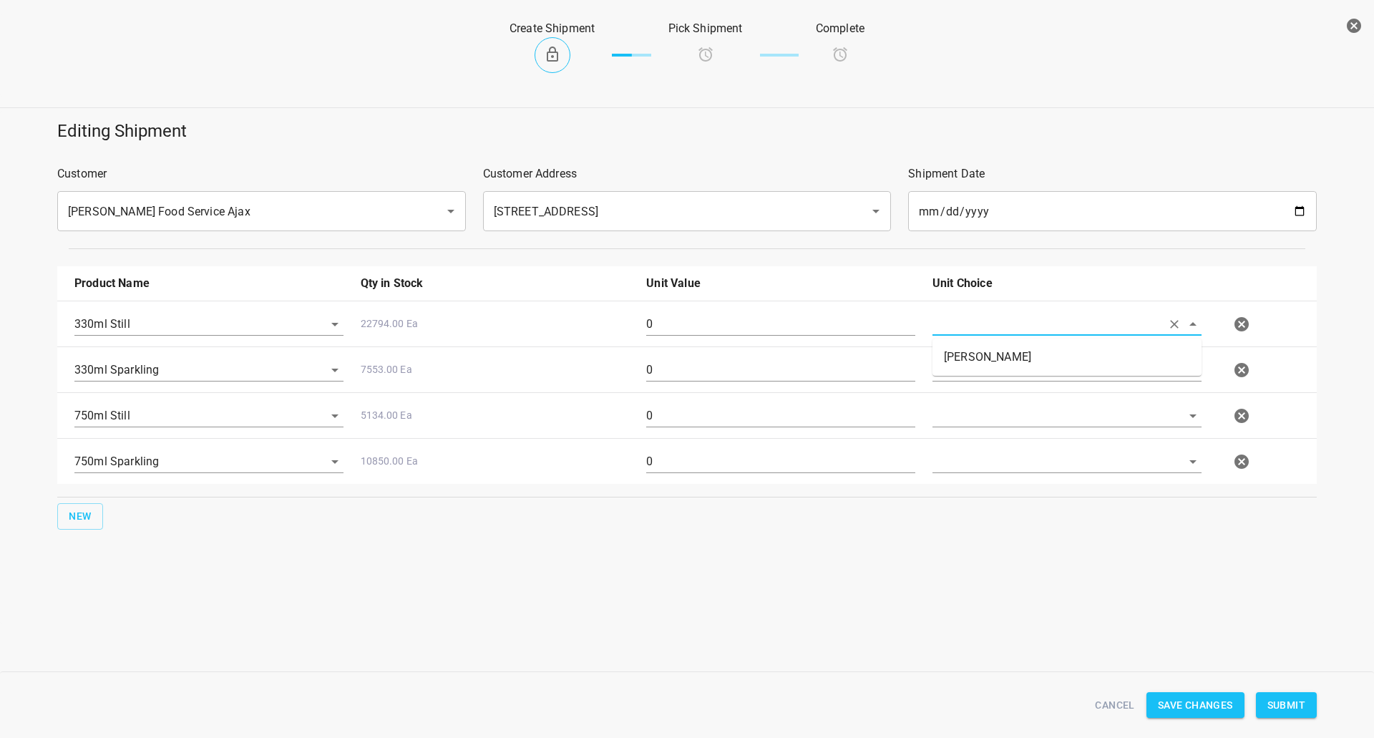
click at [957, 361] on li "[PERSON_NAME]" at bounding box center [1066, 357] width 269 height 26
type input "[PERSON_NAME]"
click at [961, 371] on input "text" at bounding box center [1046, 369] width 229 height 22
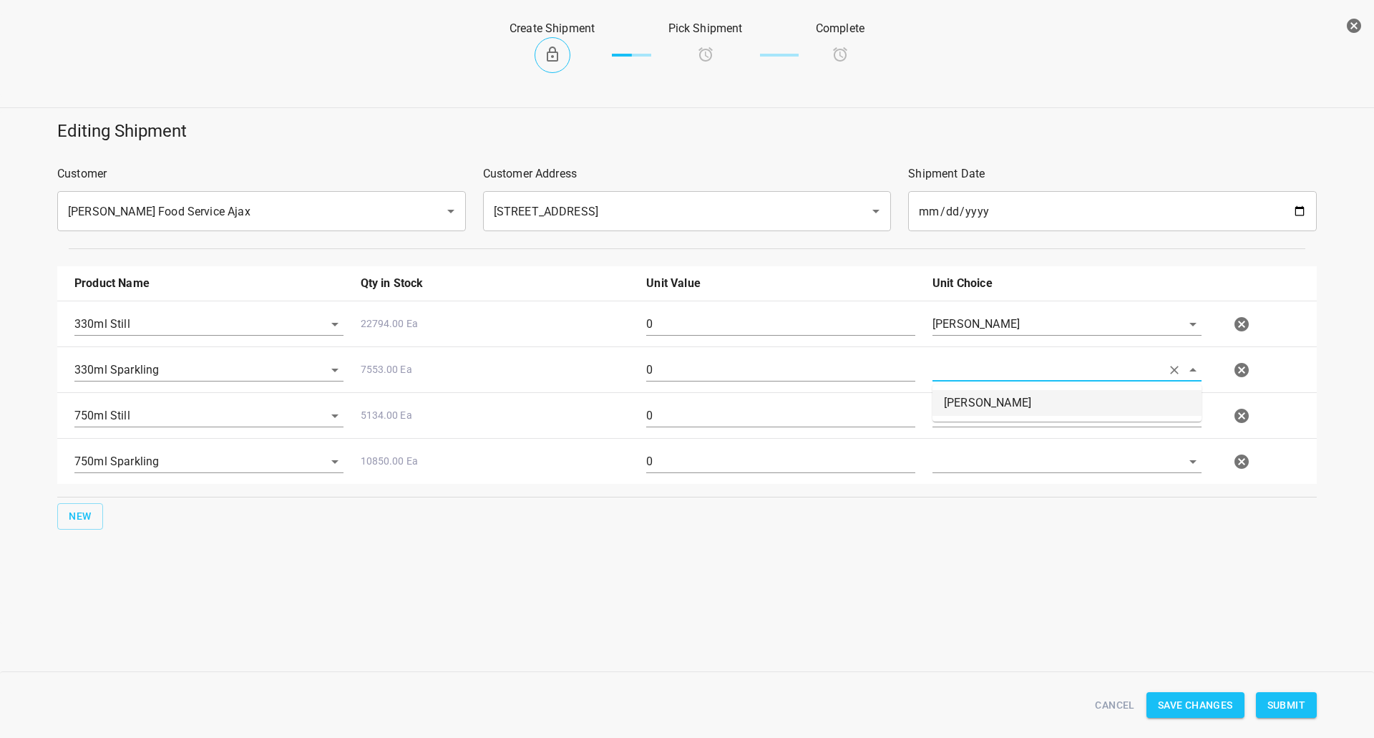
click at [965, 406] on li "[PERSON_NAME]" at bounding box center [1066, 403] width 269 height 26
type input "[PERSON_NAME]"
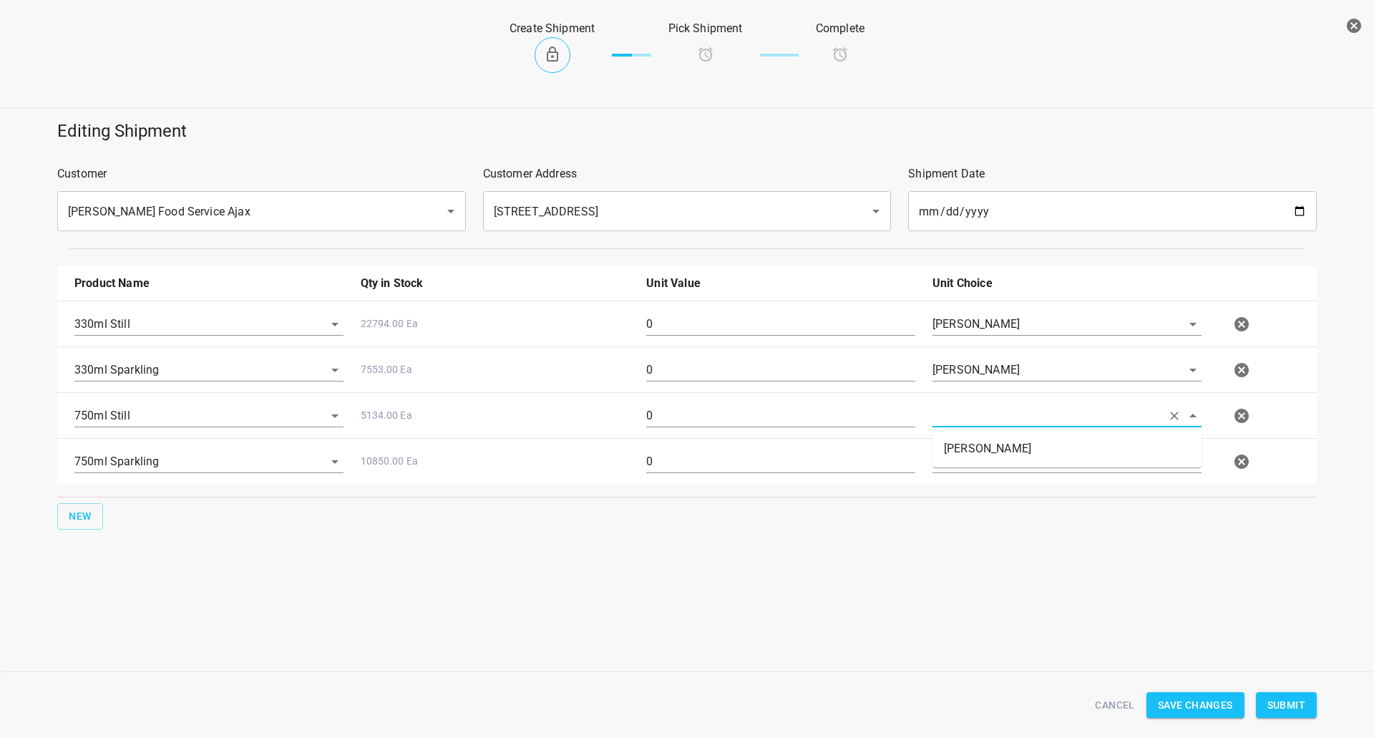
click at [962, 412] on input "text" at bounding box center [1046, 415] width 229 height 22
click at [957, 434] on ul "[PERSON_NAME]" at bounding box center [1066, 448] width 269 height 37
click at [962, 444] on li "[PERSON_NAME]" at bounding box center [1066, 449] width 269 height 26
type input "[PERSON_NAME]"
click at [963, 464] on input "text" at bounding box center [1046, 461] width 229 height 22
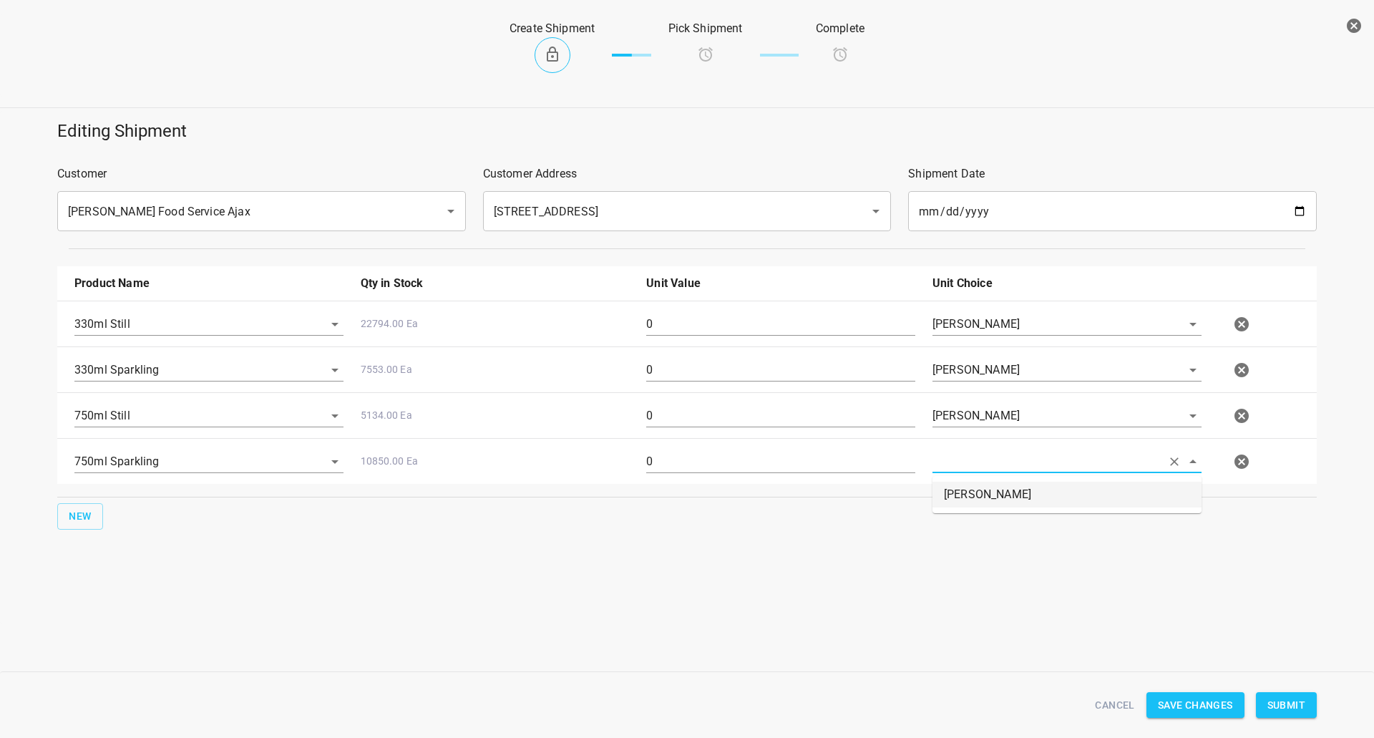
click at [963, 484] on li "[PERSON_NAME]" at bounding box center [1066, 494] width 269 height 26
type input "[PERSON_NAME]"
click at [673, 316] on input "0" at bounding box center [780, 324] width 269 height 23
type input "756"
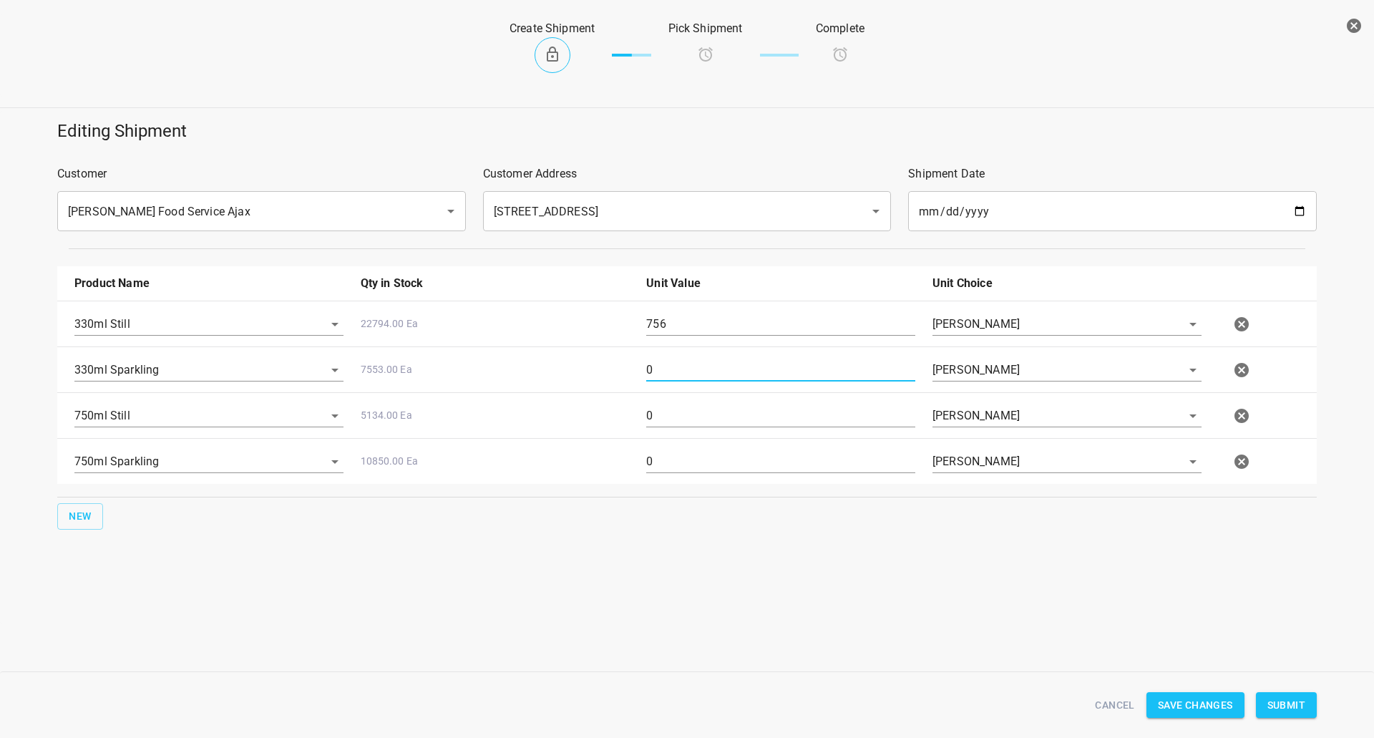
click at [646, 377] on input "0" at bounding box center [780, 369] width 269 height 23
click at [646, 378] on input "0" at bounding box center [780, 369] width 269 height 23
type input "126"
click at [652, 425] on input "0" at bounding box center [780, 415] width 269 height 23
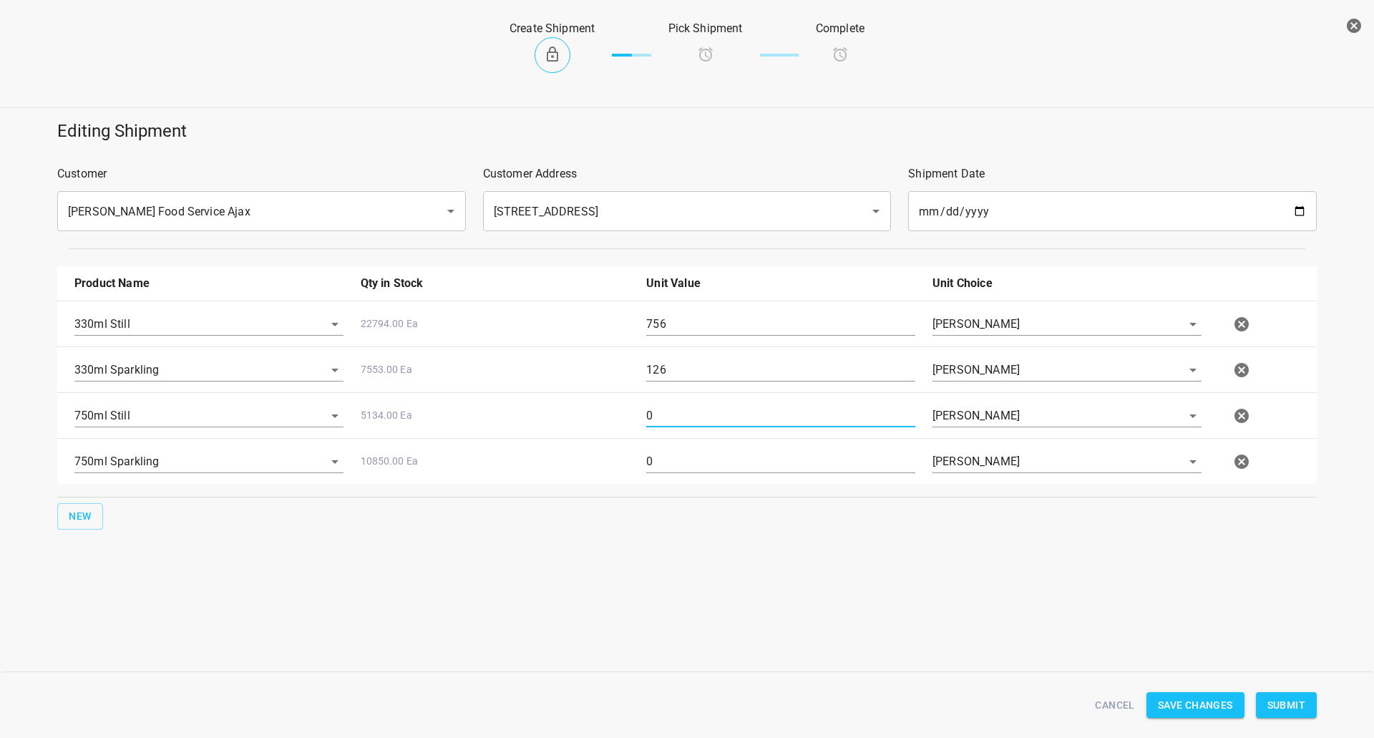
click at [652, 425] on input "0" at bounding box center [780, 415] width 269 height 23
type input "128"
click at [660, 456] on input "0" at bounding box center [780, 461] width 269 height 23
type input "256"
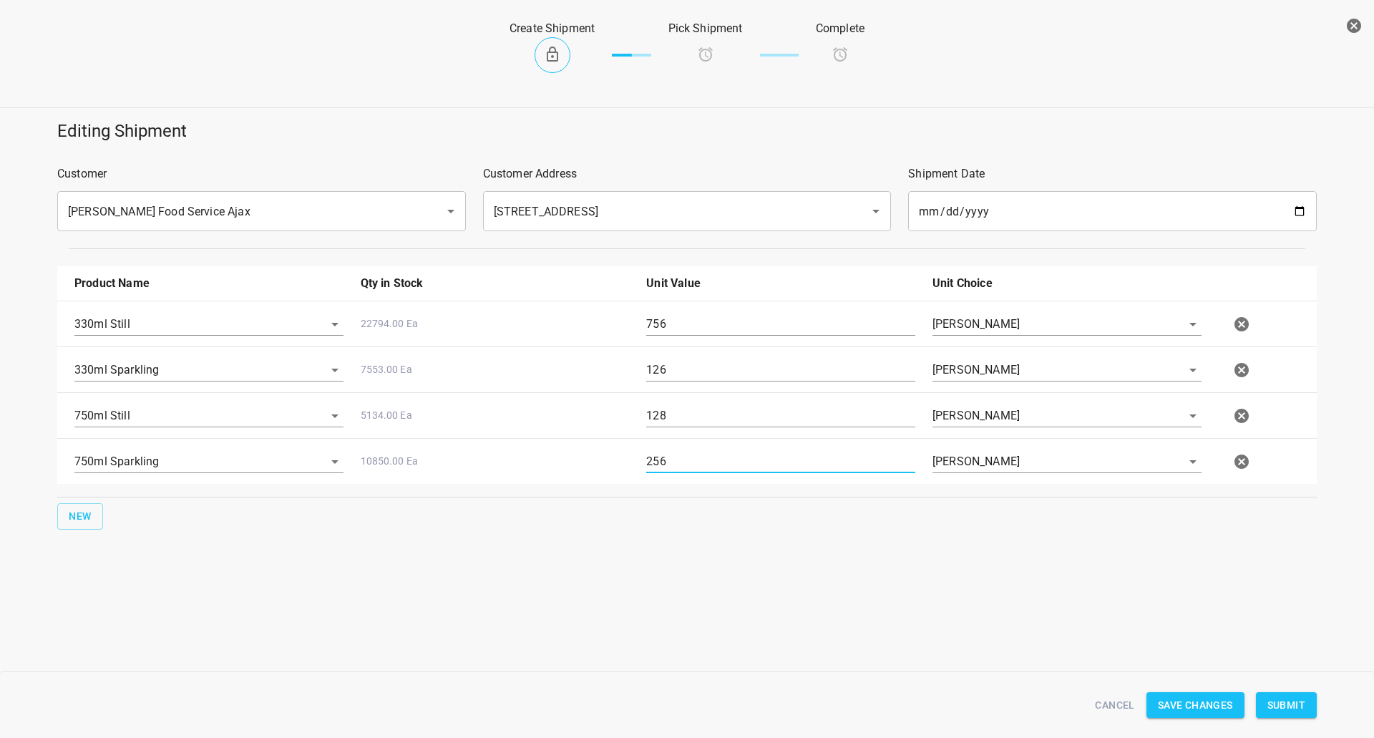
click at [1280, 713] on span "Submit" at bounding box center [1286, 705] width 38 height 18
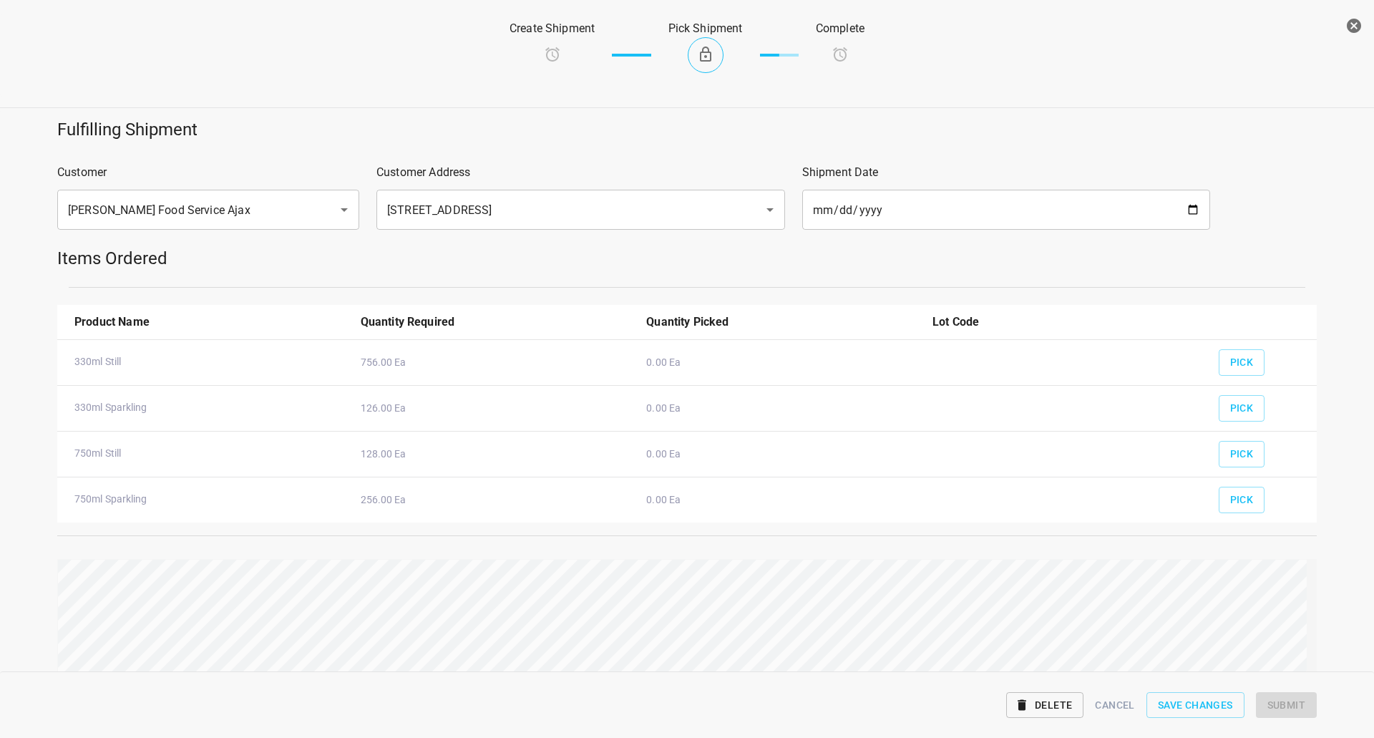
click at [1255, 361] on div "Pick" at bounding box center [1262, 357] width 104 height 53
click at [1242, 363] on span "Pick" at bounding box center [1242, 362] width 24 height 18
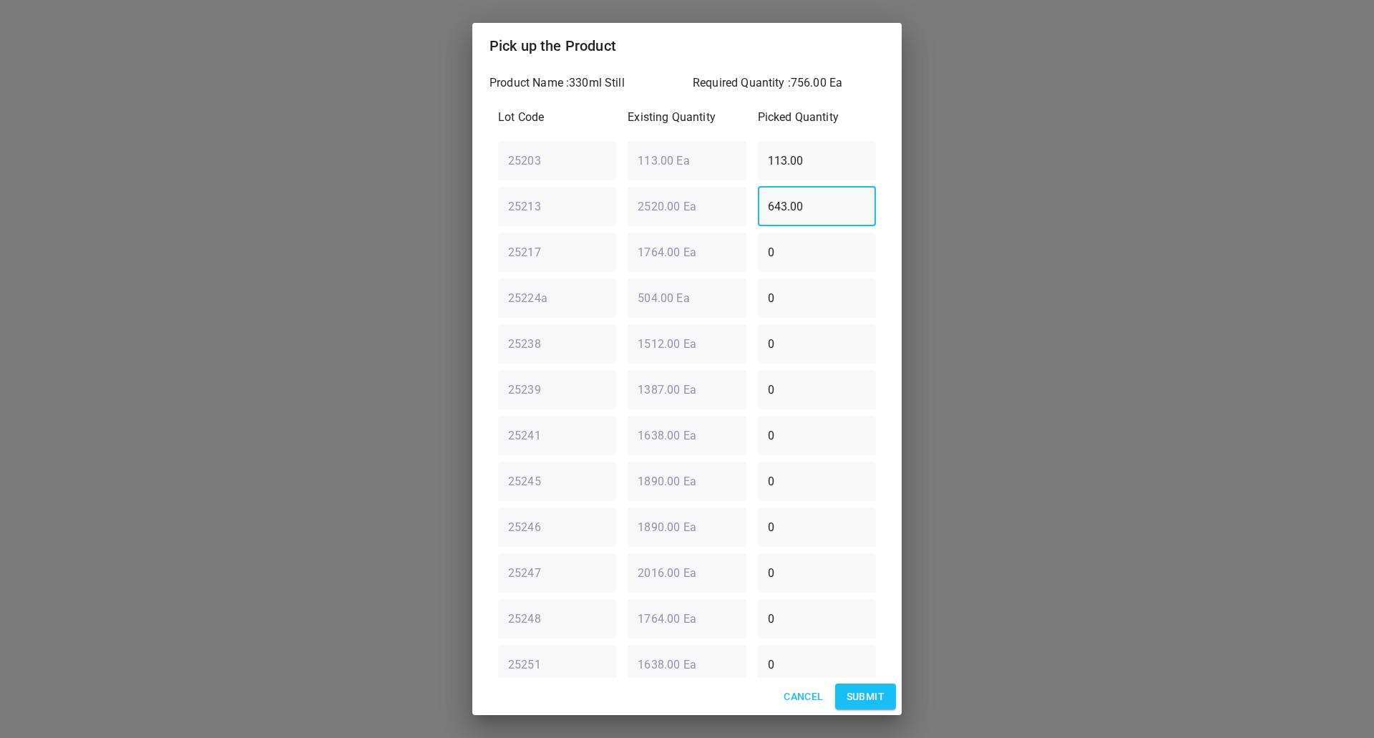
click at [575, 222] on div "25213 ​ 2520.00 Ea ​ 643.00 ​" at bounding box center [686, 206] width 389 height 52
type input "756"
click at [579, 160] on div "25203 ​ 113.00 Ea ​ 113.00 ​" at bounding box center [686, 161] width 389 height 52
type input "0"
click at [860, 695] on span "Submit" at bounding box center [865, 697] width 38 height 18
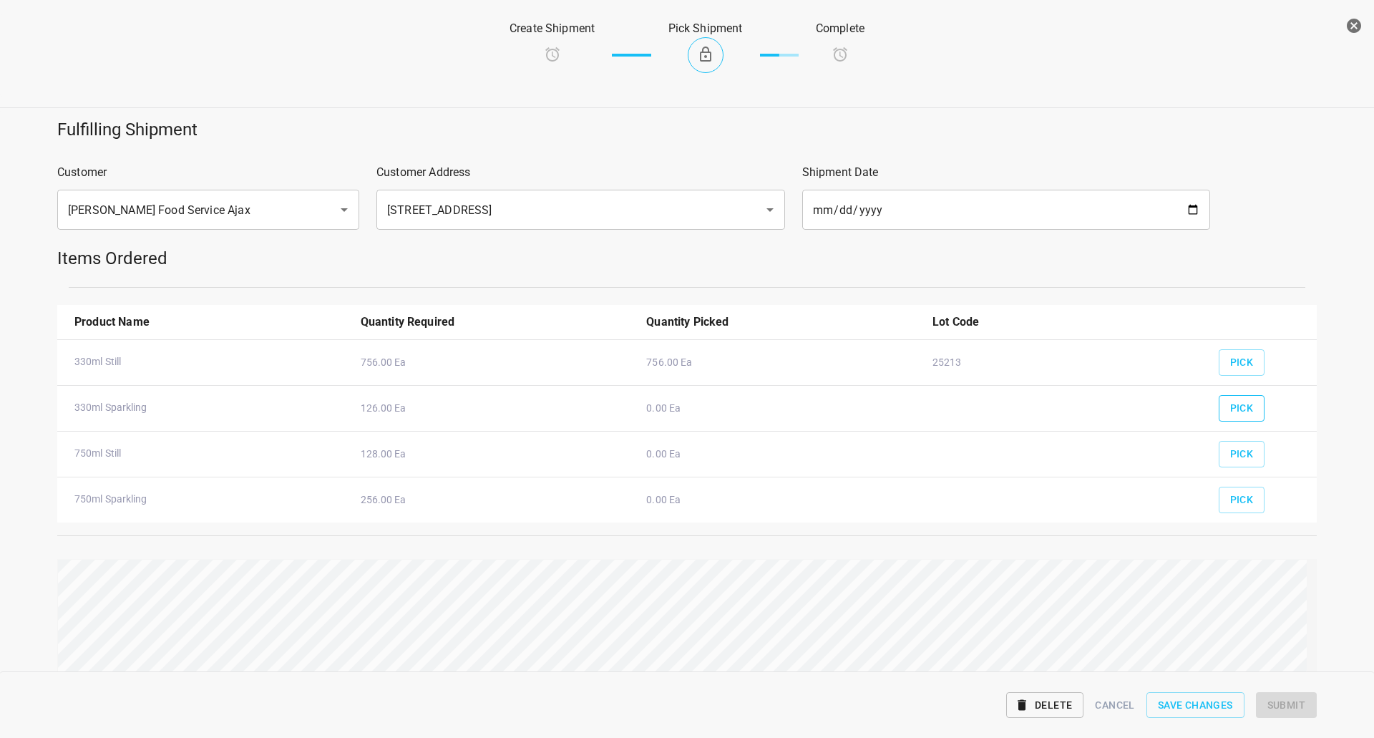
click at [1230, 409] on span "Pick" at bounding box center [1242, 408] width 24 height 18
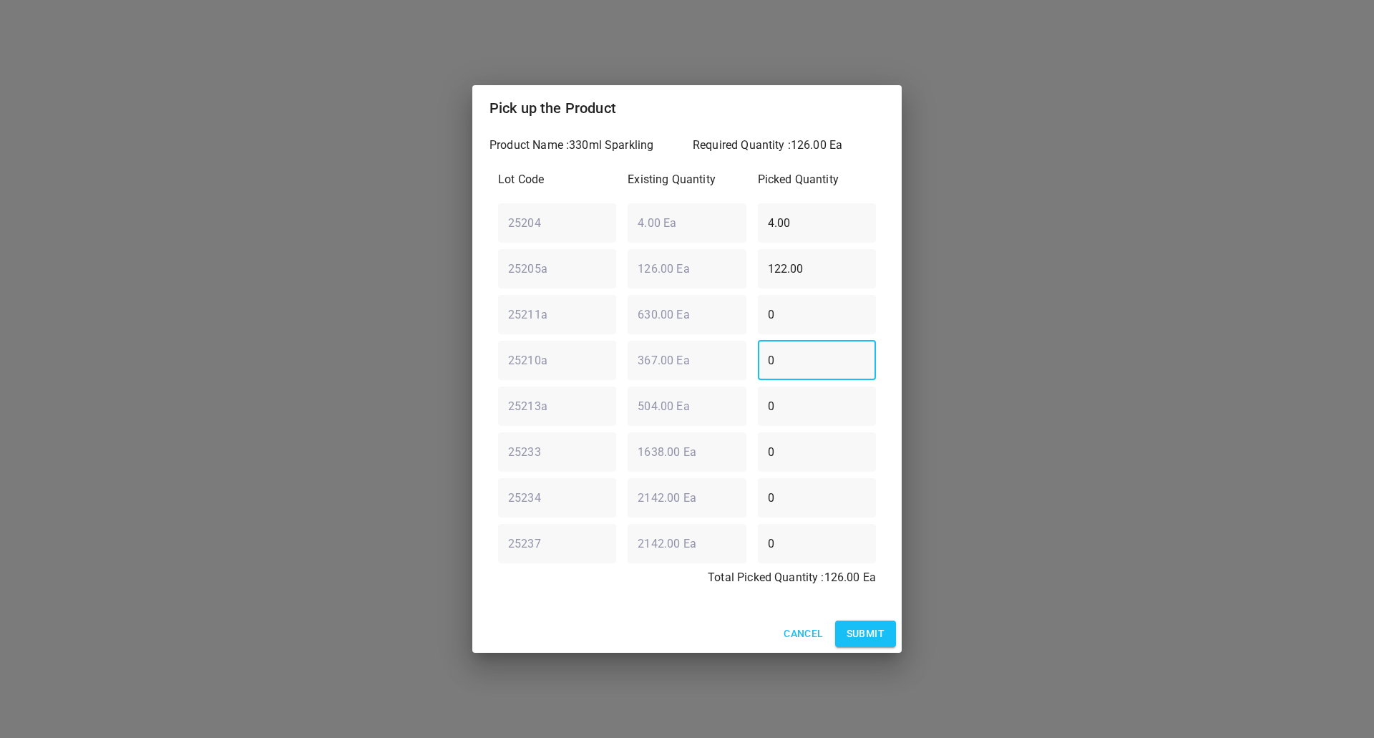
click at [573, 354] on div "25210a ​ 367.00 Ea ​ 0 ​" at bounding box center [686, 360] width 389 height 52
type input "126"
click at [642, 266] on div "25205a ​ 126.00 Ea ​ 122.00 ​" at bounding box center [686, 269] width 389 height 52
type input "0"
click at [683, 225] on div "25204 ​ 4.00 Ea ​ 4.00 ​" at bounding box center [686, 223] width 389 height 52
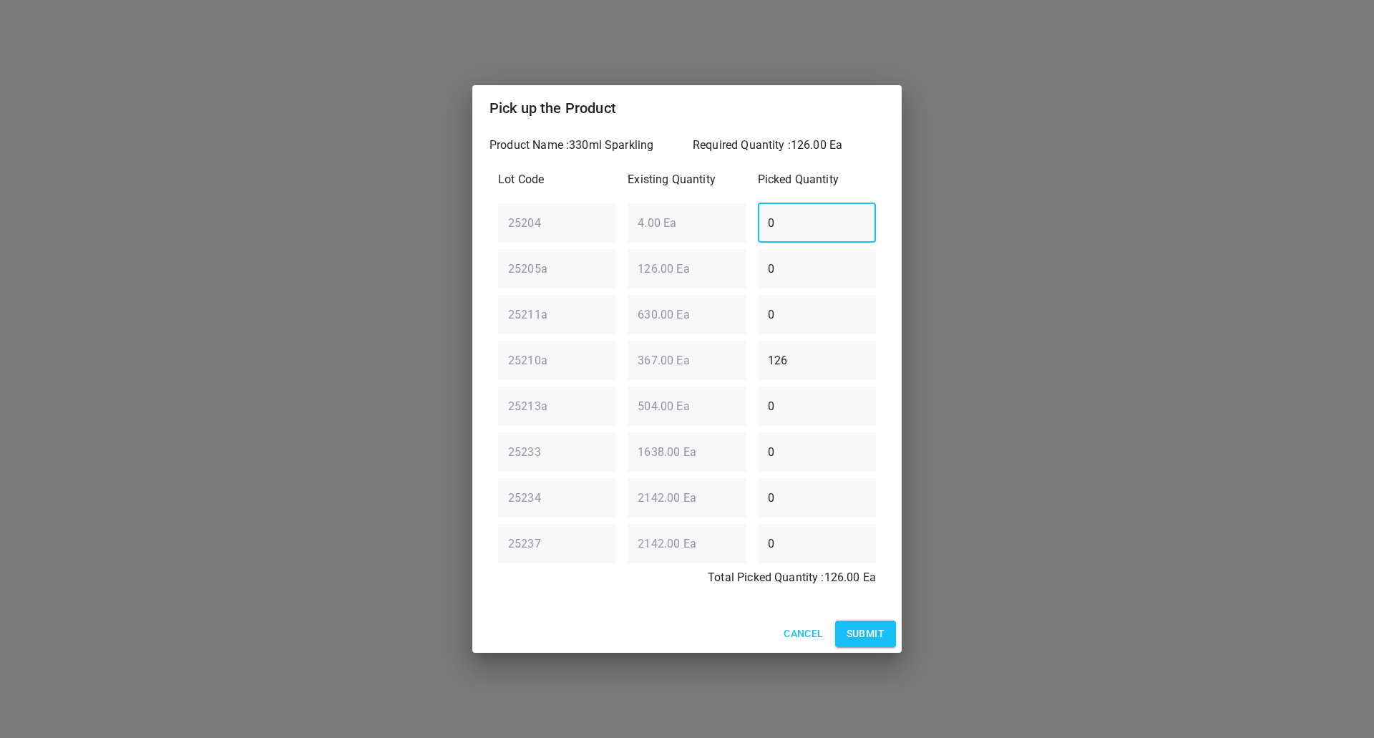
type input "0"
drag, startPoint x: 856, startPoint y: 636, endPoint x: 908, endPoint y: 602, distance: 62.5
click at [856, 636] on span "Submit" at bounding box center [865, 634] width 38 height 18
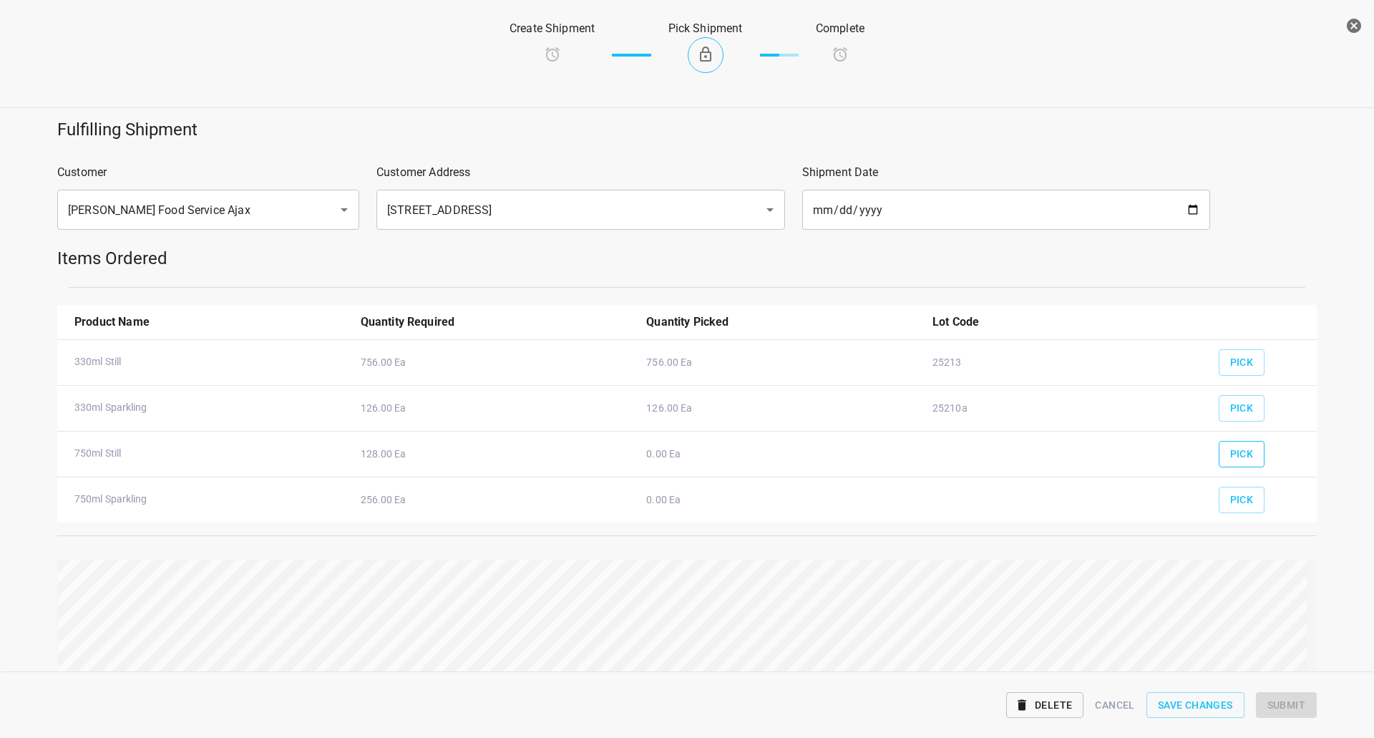
click at [1241, 459] on span "Pick" at bounding box center [1242, 454] width 24 height 18
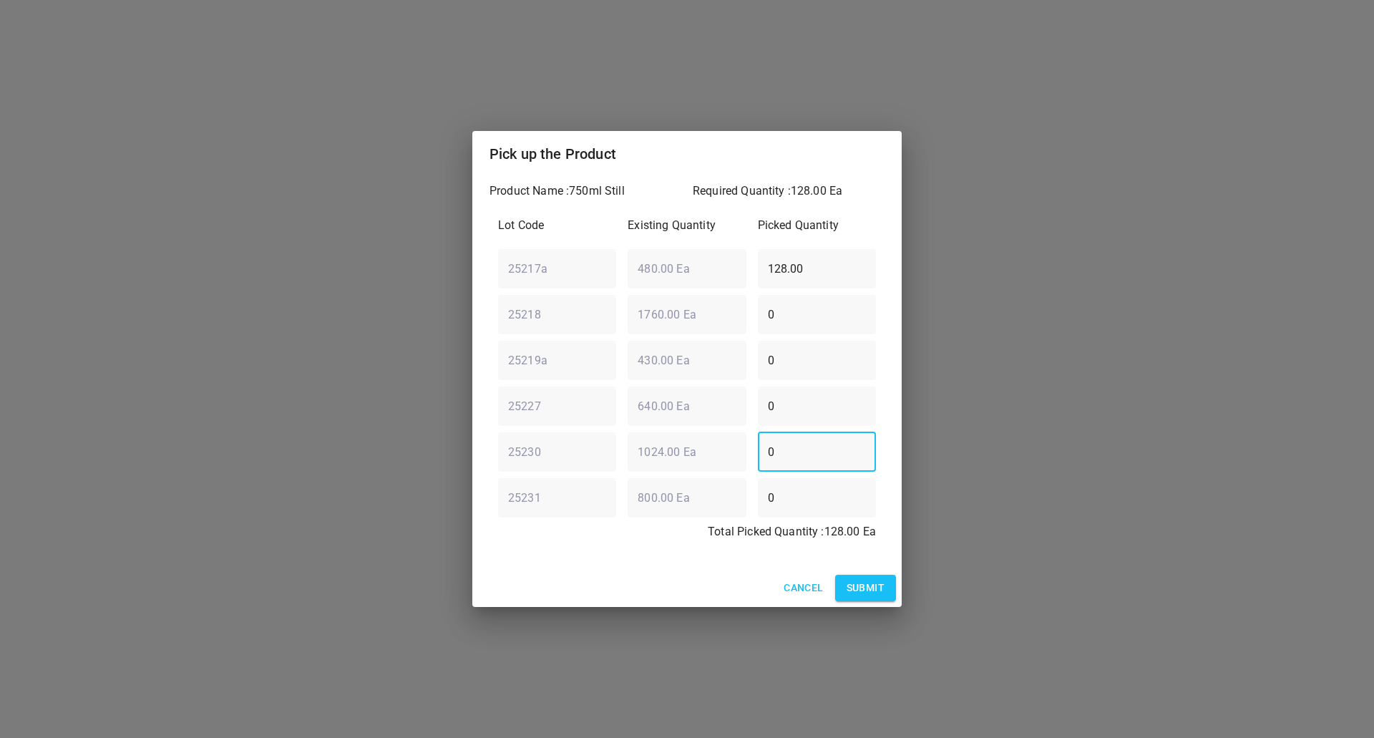
drag, startPoint x: 811, startPoint y: 446, endPoint x: 597, endPoint y: 398, distance: 219.2
click at [445, 446] on div "Pick up the Product Product Name : 750ml Still Required Quantity : 128.00 Ea Lo…" at bounding box center [687, 369] width 1374 height 738
type input "128"
drag, startPoint x: 819, startPoint y: 285, endPoint x: 720, endPoint y: 328, distance: 108.6
click at [775, 293] on div "0 ​" at bounding box center [816, 314] width 129 height 52
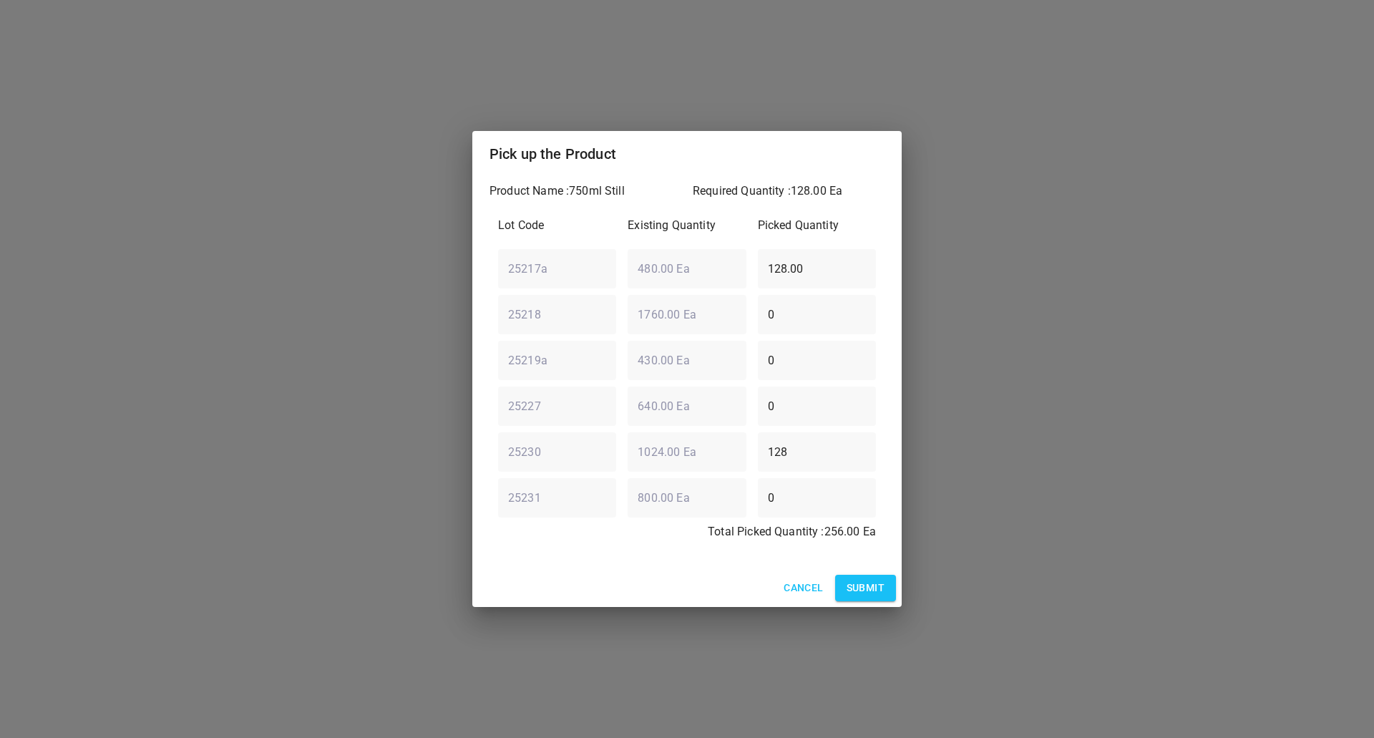
click at [610, 270] on div "25217a ​ 480.00 Ea ​ 128.00 ​" at bounding box center [686, 269] width 389 height 52
type input "0"
drag, startPoint x: 875, startPoint y: 588, endPoint x: 936, endPoint y: 559, distance: 67.9
click at [876, 588] on span "Submit" at bounding box center [865, 588] width 38 height 18
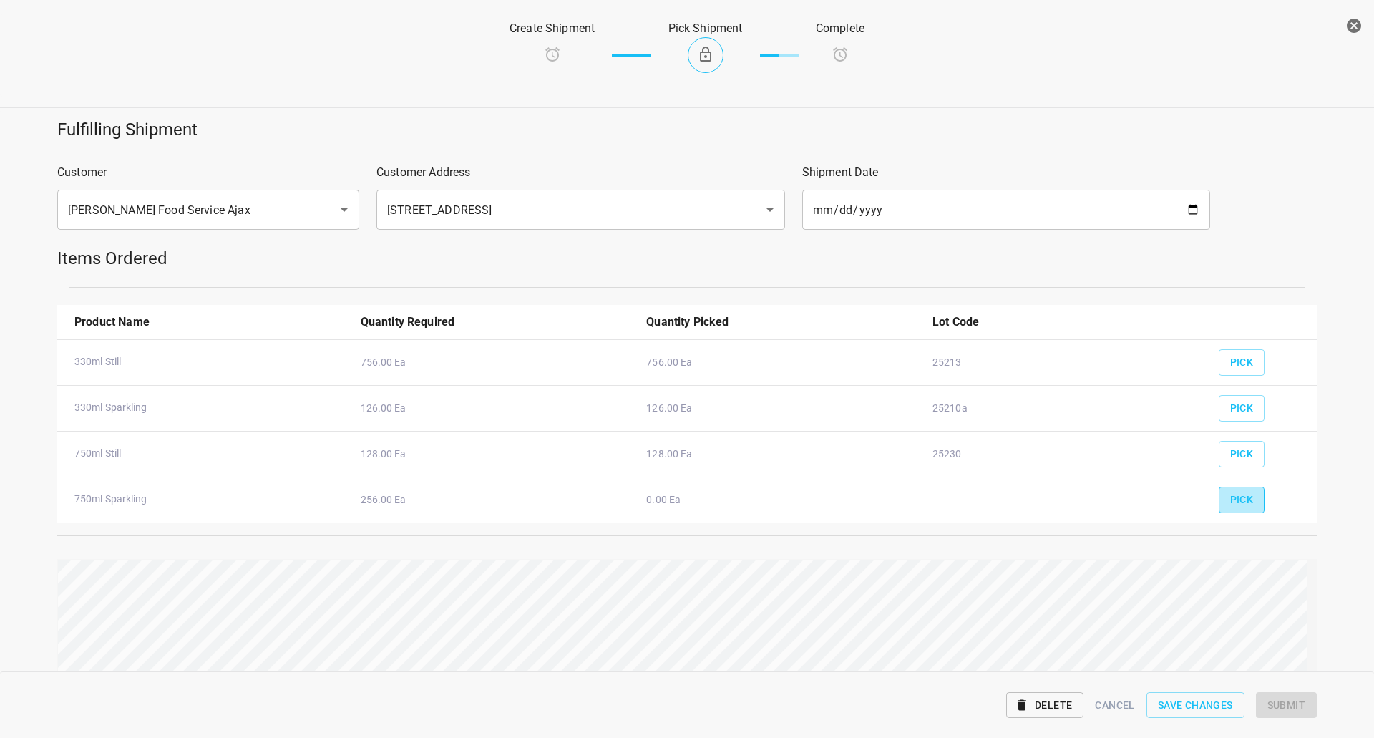
click at [1235, 500] on span "Pick" at bounding box center [1242, 500] width 24 height 18
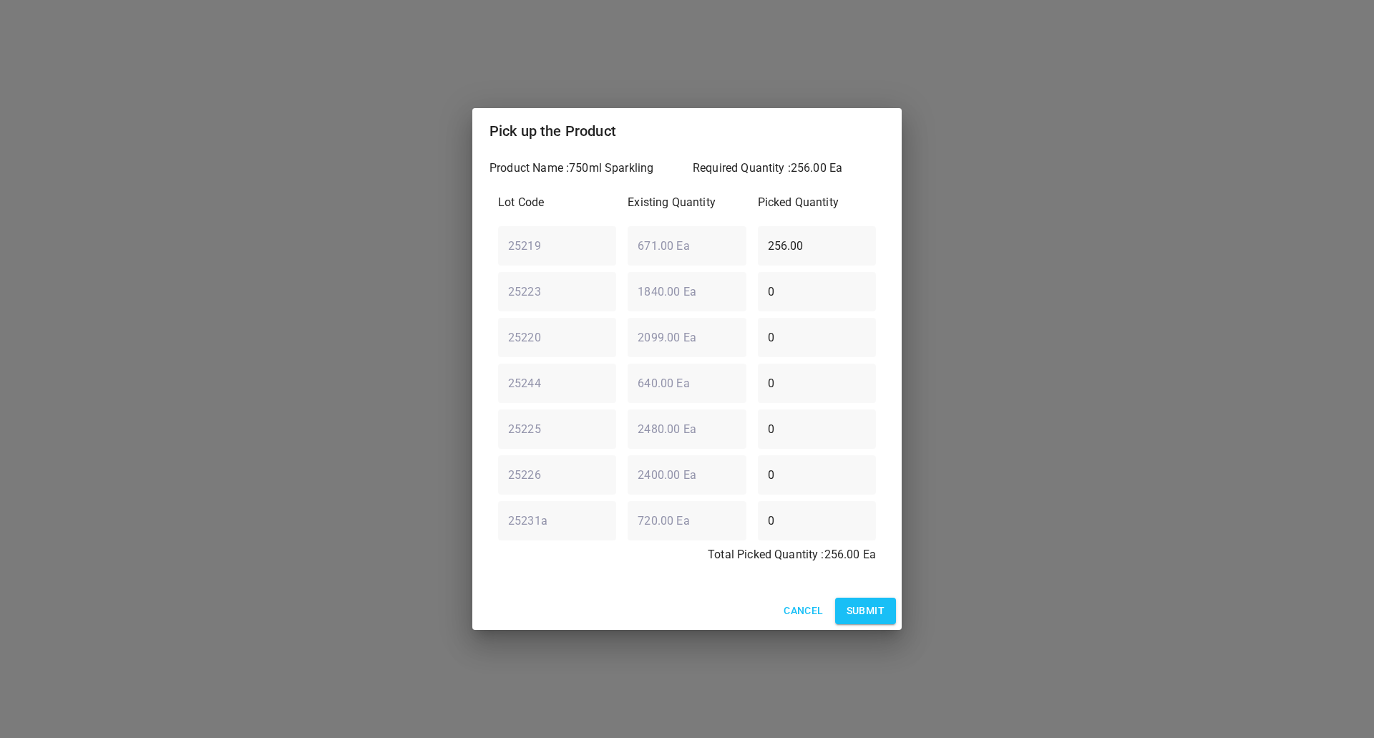
click at [740, 252] on div "25219 ​ 671.00 Ea ​ 256.00 ​" at bounding box center [686, 246] width 389 height 52
type input "160"
click at [569, 348] on div "25220 ​ 2099.00 Ea ​ 0 ​" at bounding box center [686, 337] width 389 height 52
type input "8"
type input "96"
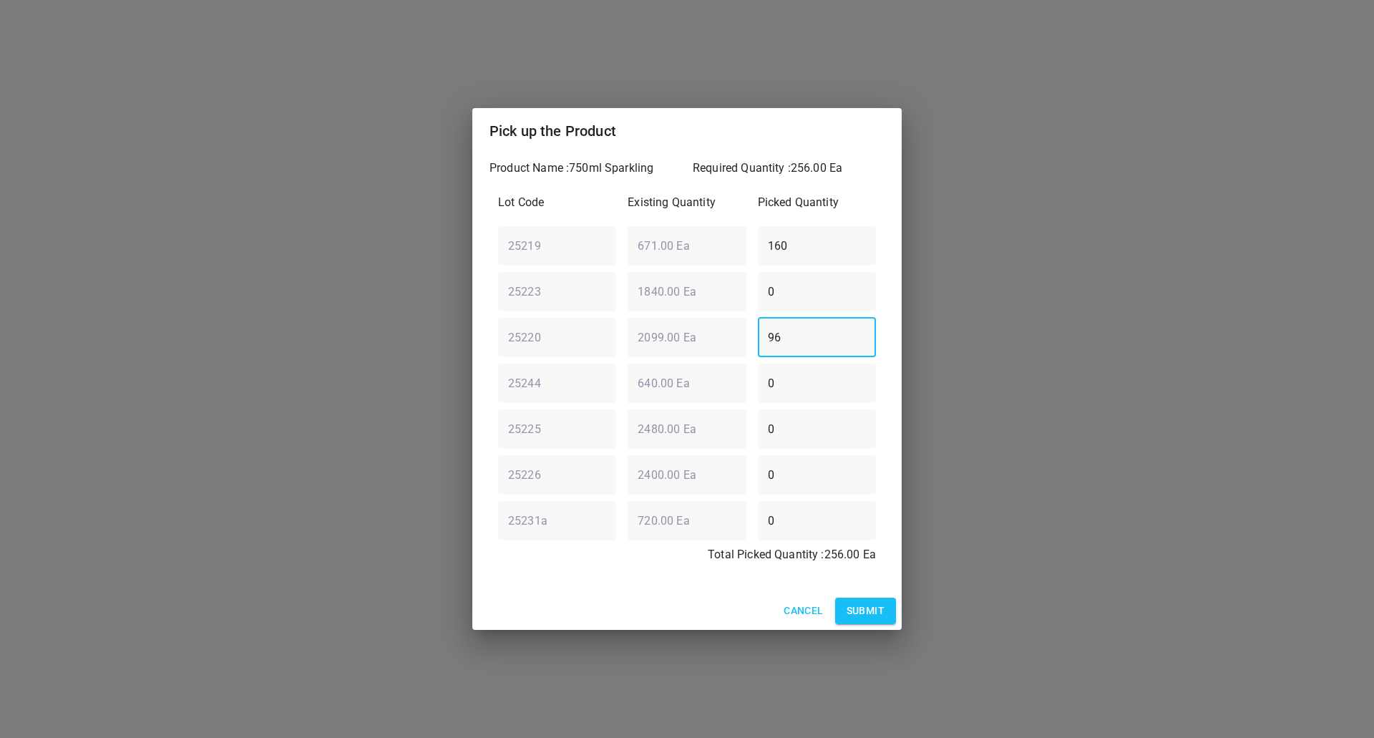
click at [882, 607] on span "Submit" at bounding box center [865, 611] width 38 height 18
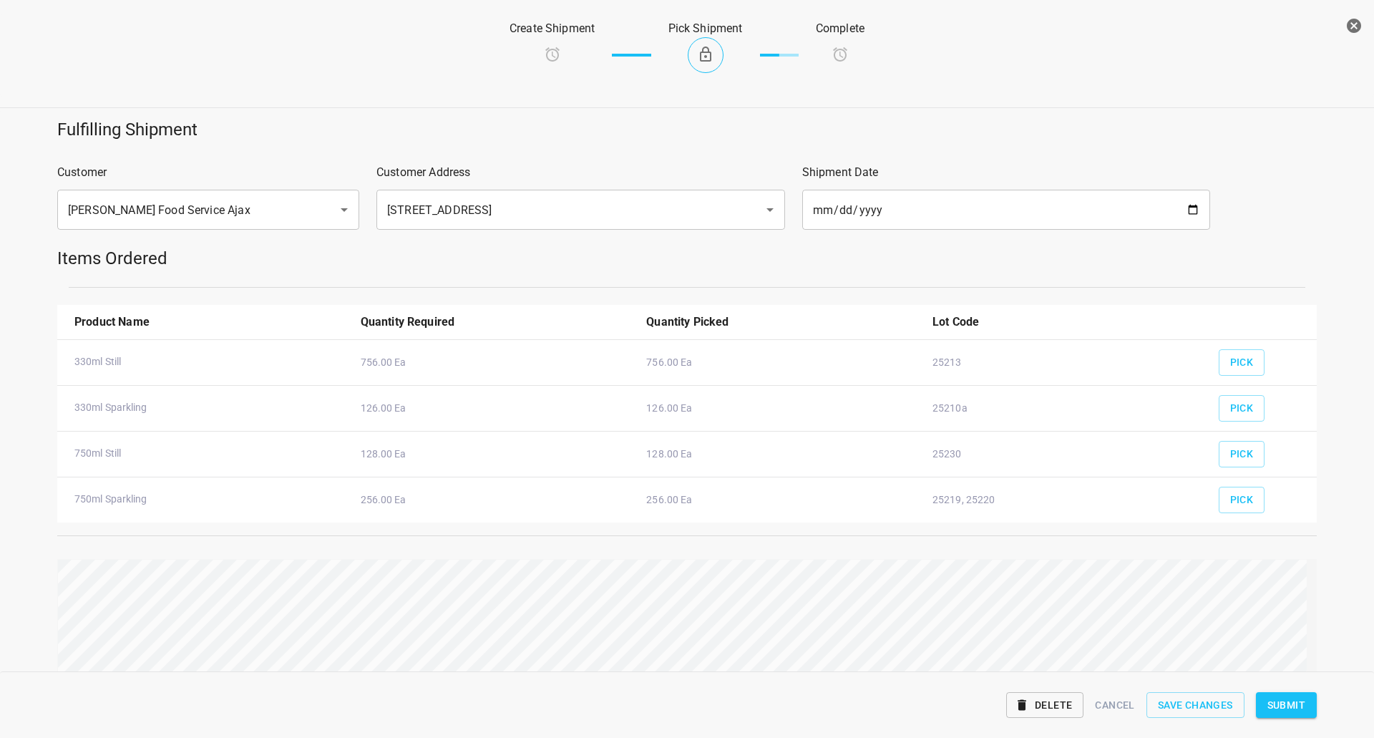
click at [1279, 700] on span "Submit" at bounding box center [1286, 705] width 38 height 18
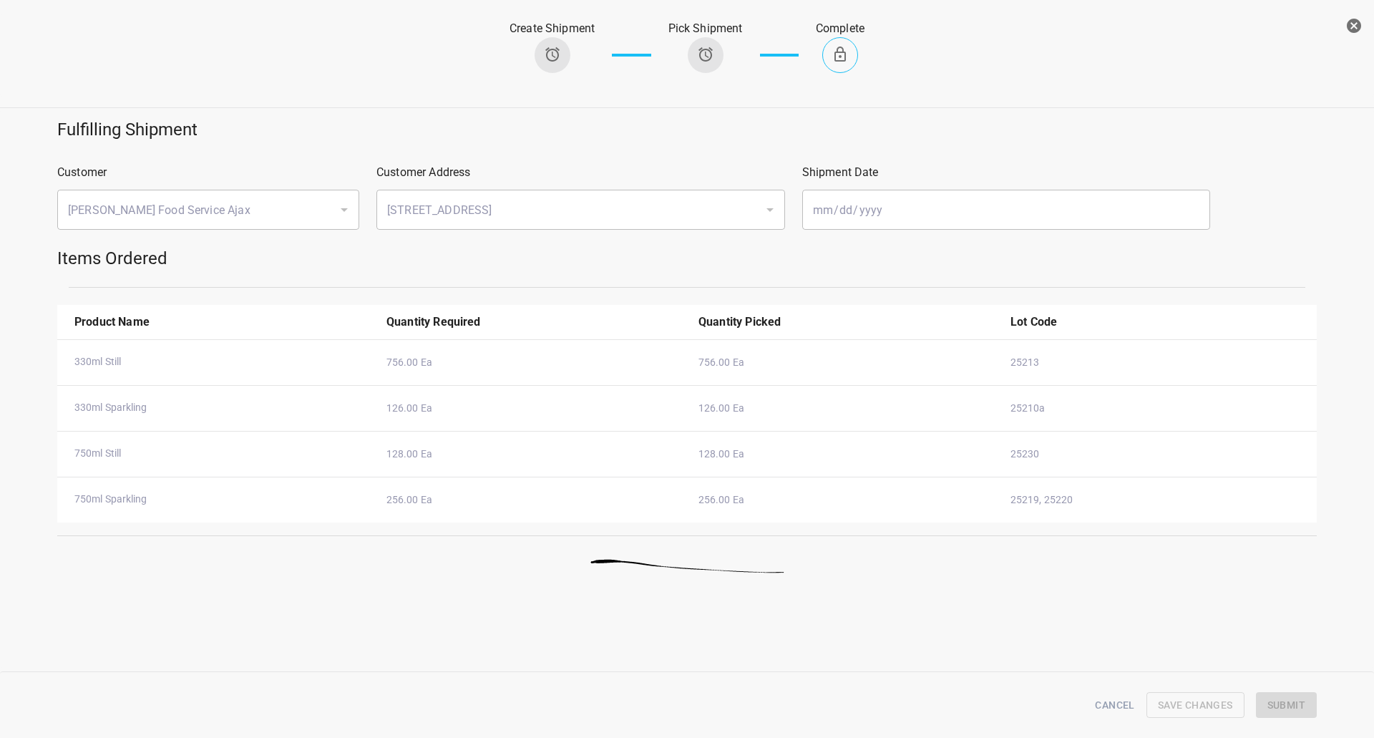
click at [1352, 24] on icon "button" at bounding box center [1353, 25] width 17 height 17
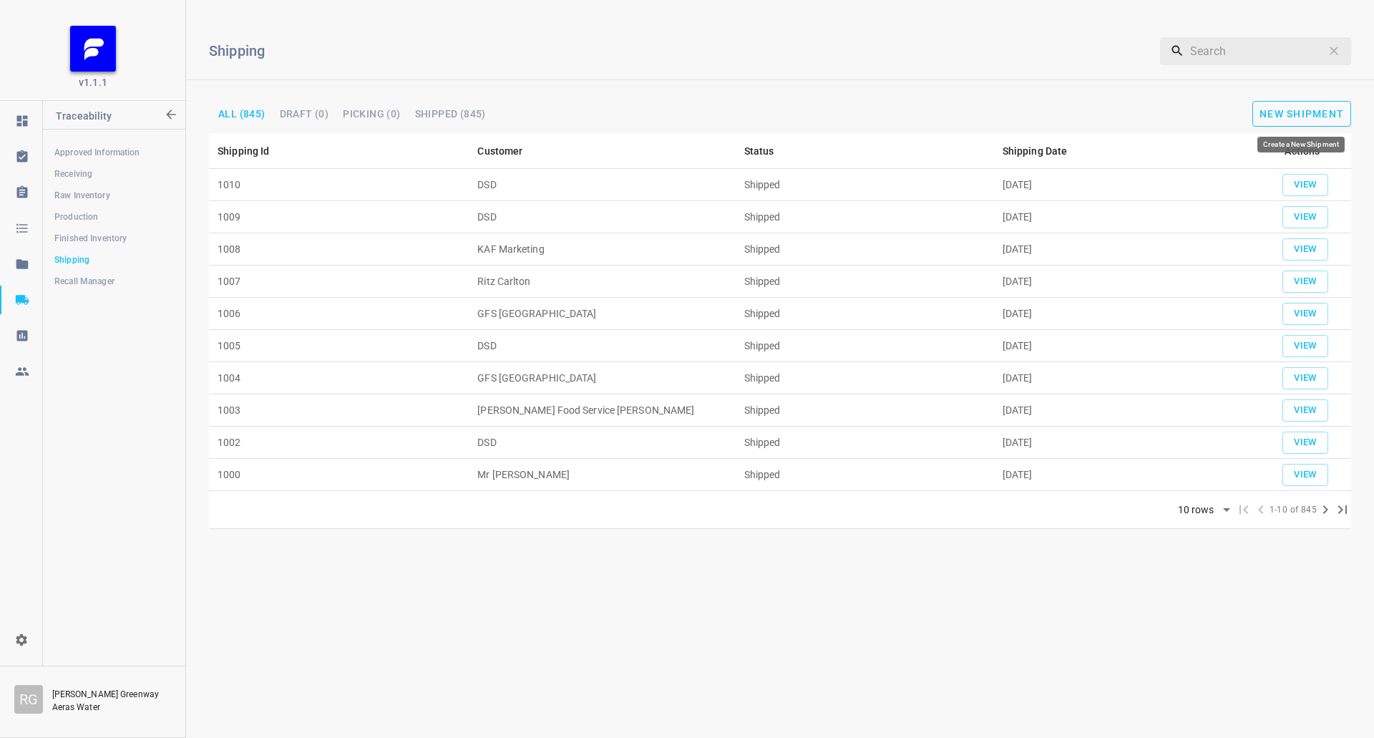
click at [1273, 119] on span "New Shipment" at bounding box center [1301, 113] width 84 height 11
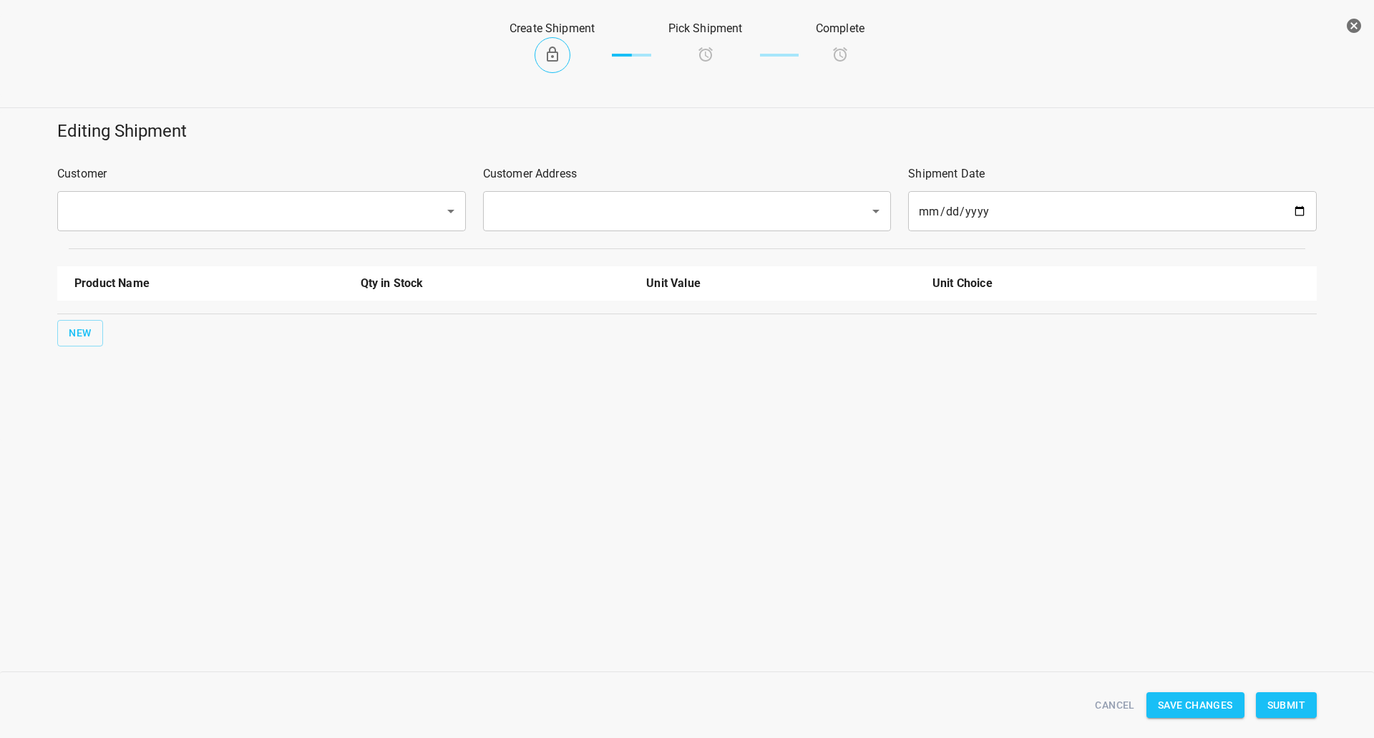
click at [279, 208] on input "text" at bounding box center [242, 210] width 356 height 27
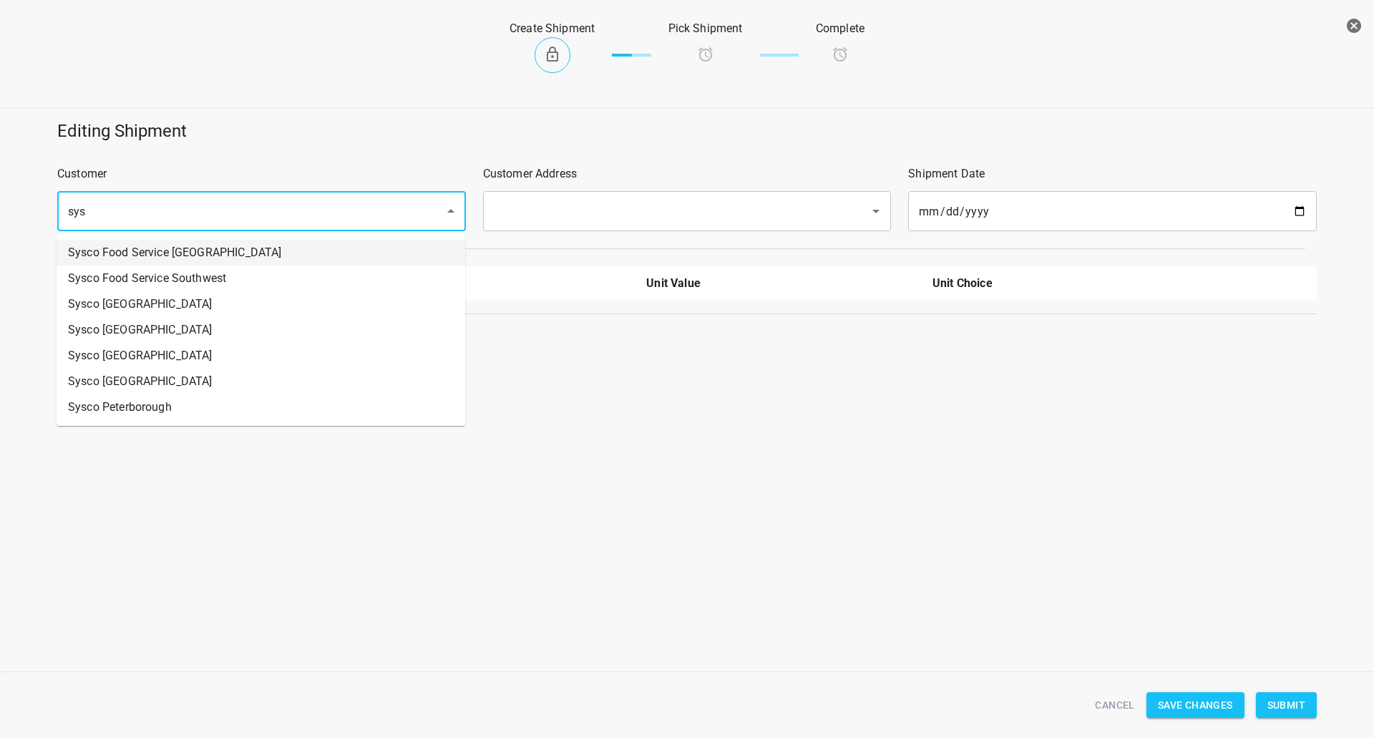
click at [266, 259] on li "Sysco Food Service [GEOGRAPHIC_DATA]" at bounding box center [261, 253] width 409 height 26
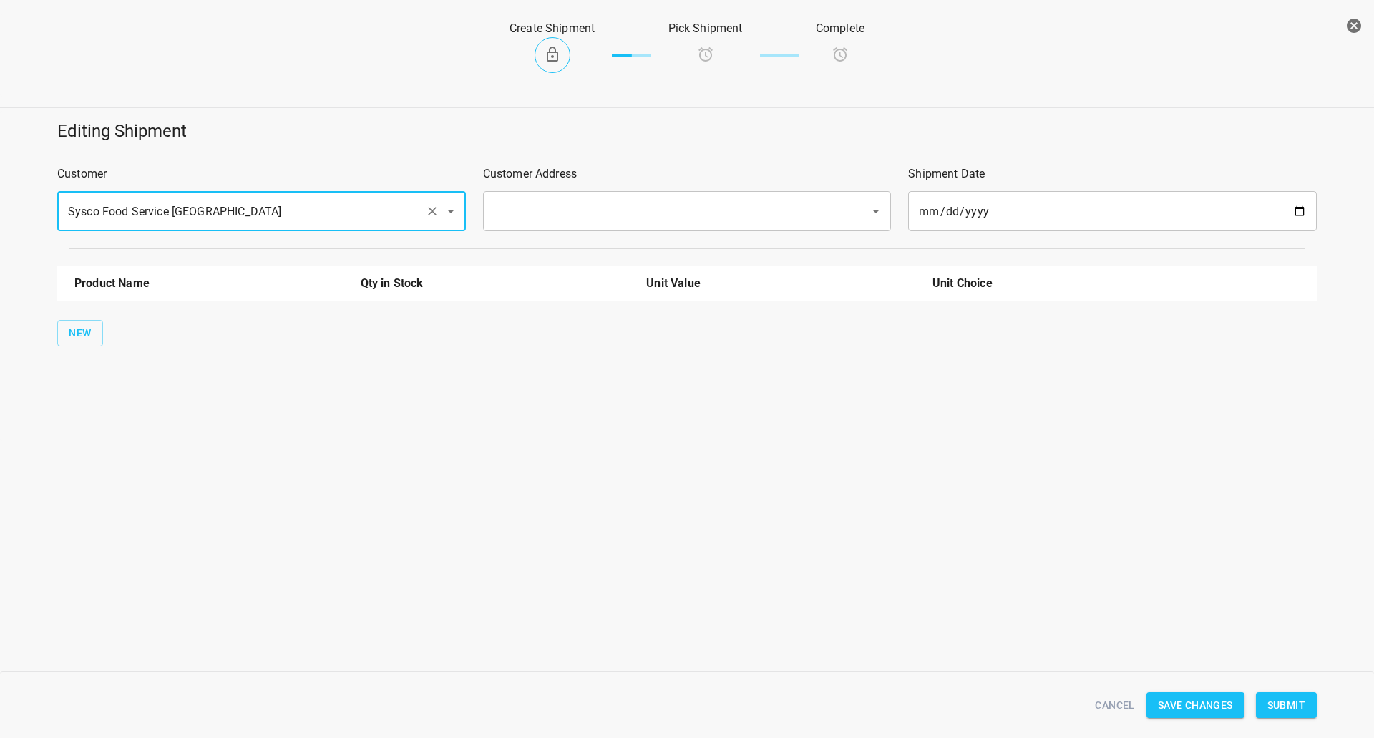
click at [579, 196] on div "​" at bounding box center [687, 211] width 409 height 40
type input "Sysco Food Service [GEOGRAPHIC_DATA]"
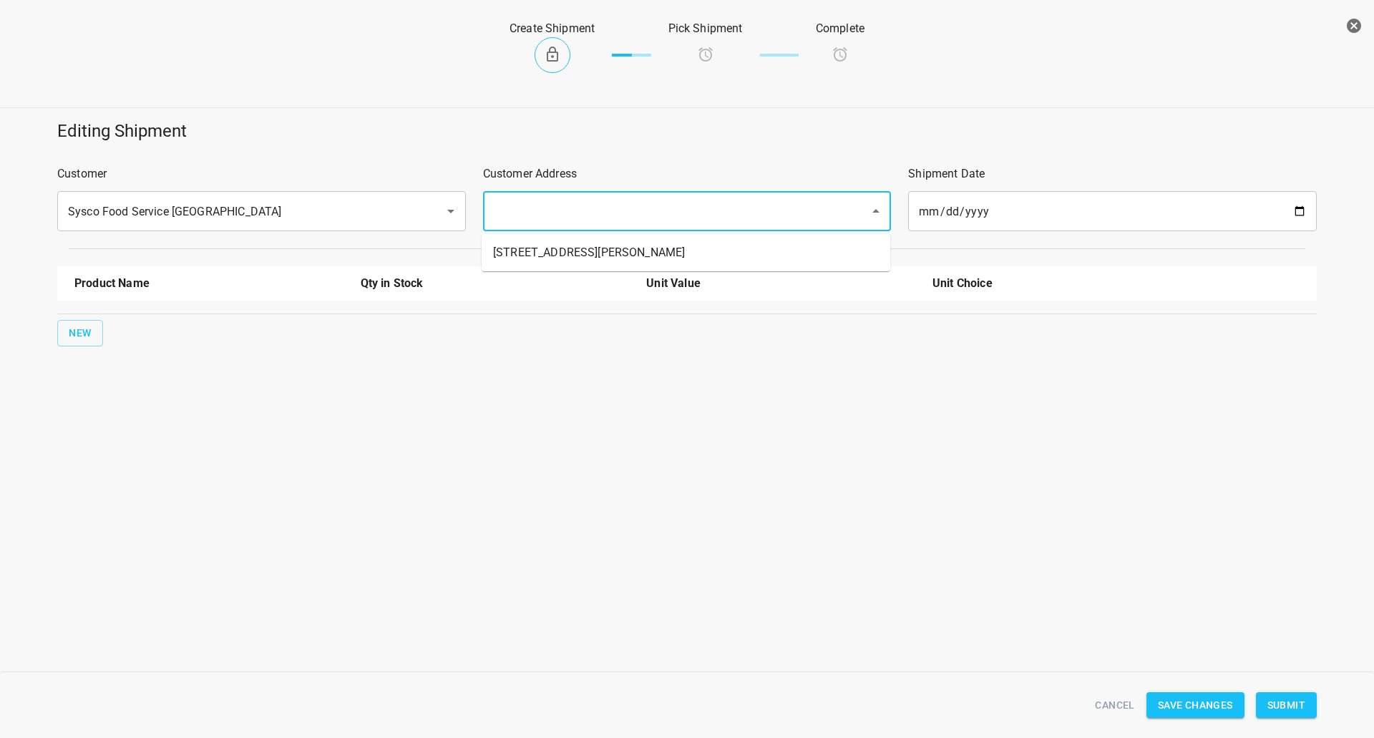
click at [549, 205] on input "text" at bounding box center [667, 210] width 356 height 27
click at [542, 240] on li "[STREET_ADDRESS][PERSON_NAME]" at bounding box center [685, 253] width 409 height 26
type input "[STREET_ADDRESS][PERSON_NAME]"
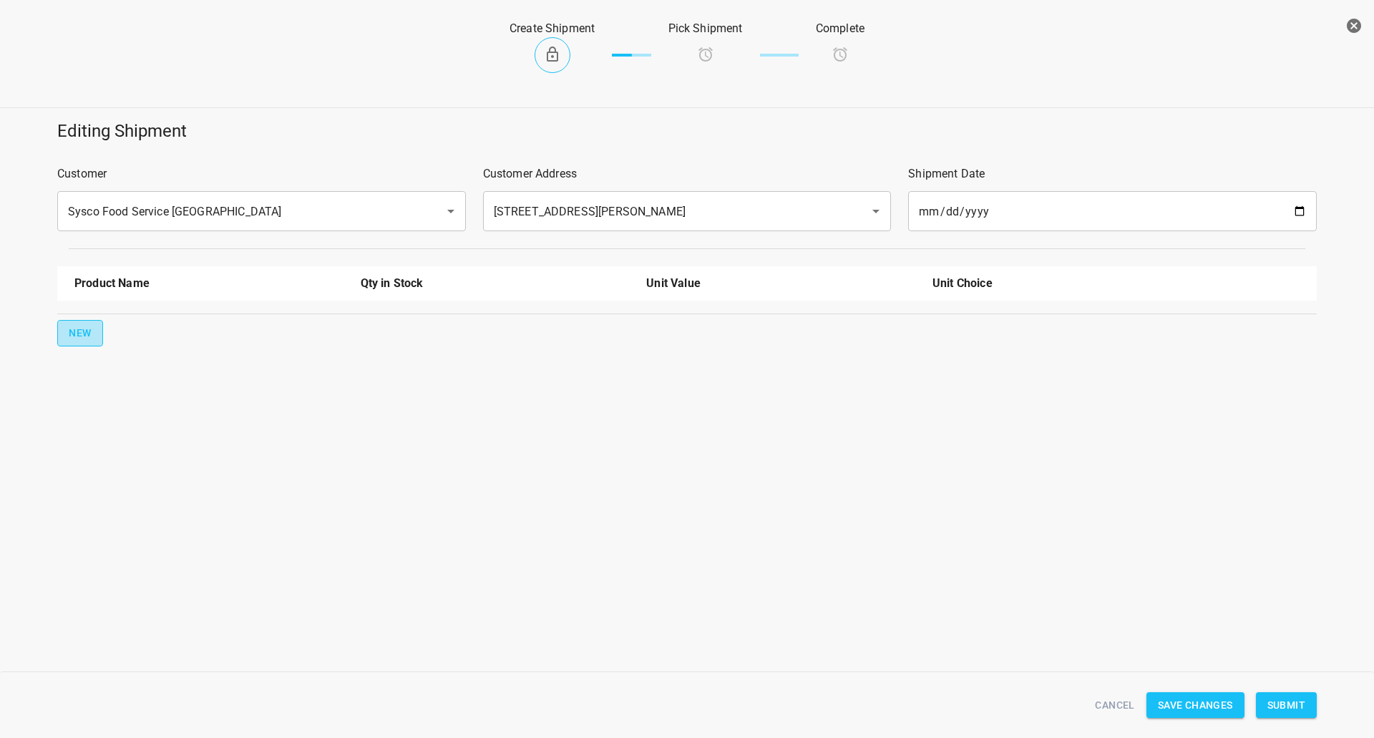
click at [57, 341] on button "New" at bounding box center [80, 333] width 46 height 26
drag, startPoint x: 57, startPoint y: 341, endPoint x: 106, endPoint y: 336, distance: 49.0
click at [99, 338] on div at bounding box center [209, 330] width 286 height 52
click at [122, 330] on input "text" at bounding box center [188, 324] width 229 height 22
click at [145, 358] on li "330ml Still" at bounding box center [208, 357] width 269 height 26
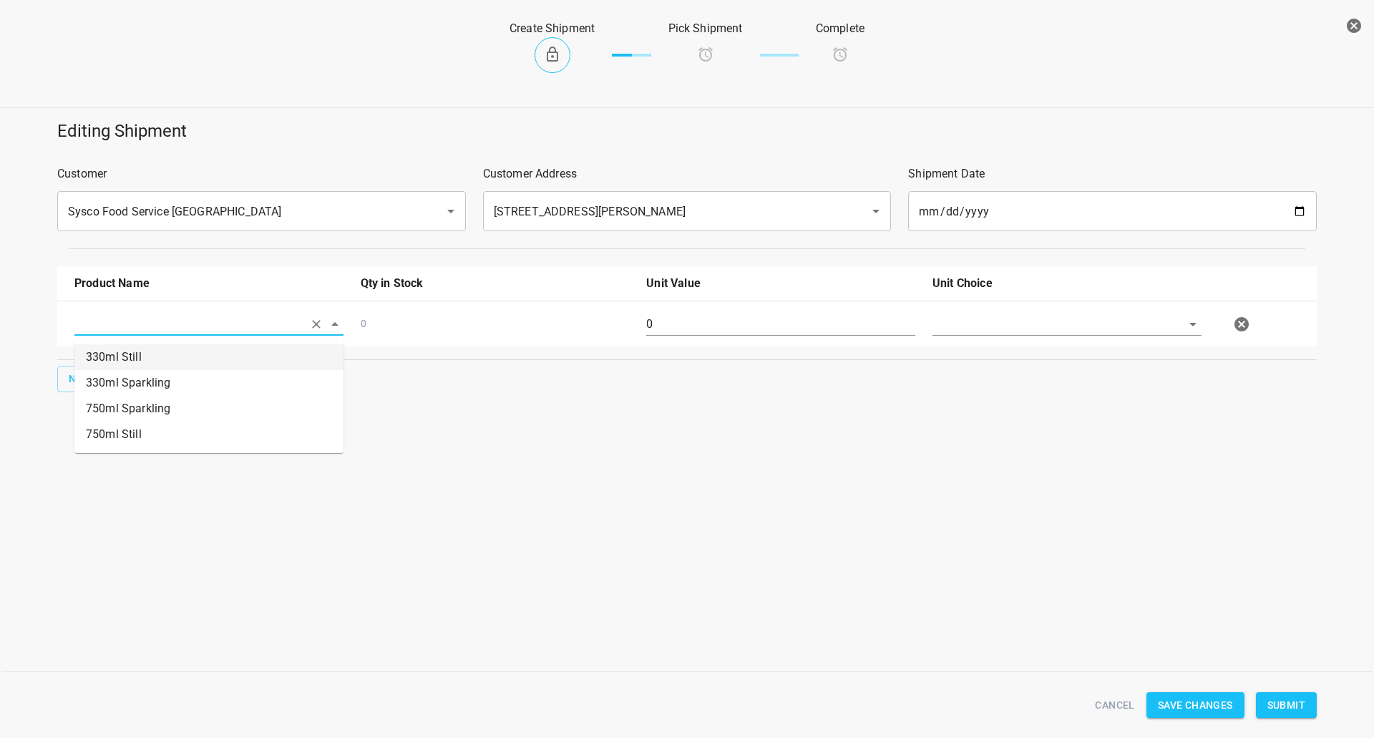
type input "330ml Still"
click at [62, 374] on button "New" at bounding box center [80, 379] width 46 height 26
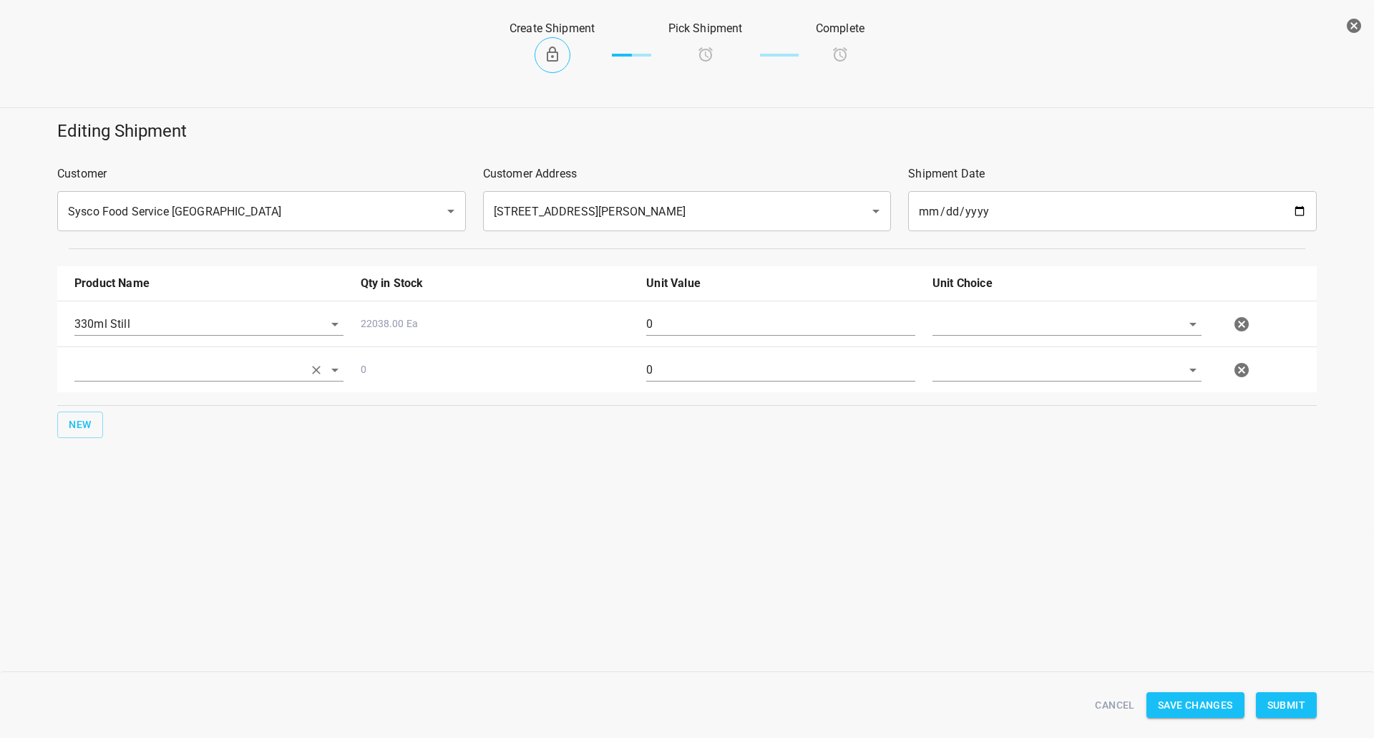
drag, startPoint x: 62, startPoint y: 374, endPoint x: 114, endPoint y: 381, distance: 53.3
click at [111, 373] on input "text" at bounding box center [188, 369] width 229 height 22
click at [130, 424] on li "330ml Sparkling" at bounding box center [208, 429] width 269 height 26
type input "330ml Sparkling"
click at [95, 420] on button "New" at bounding box center [80, 424] width 46 height 26
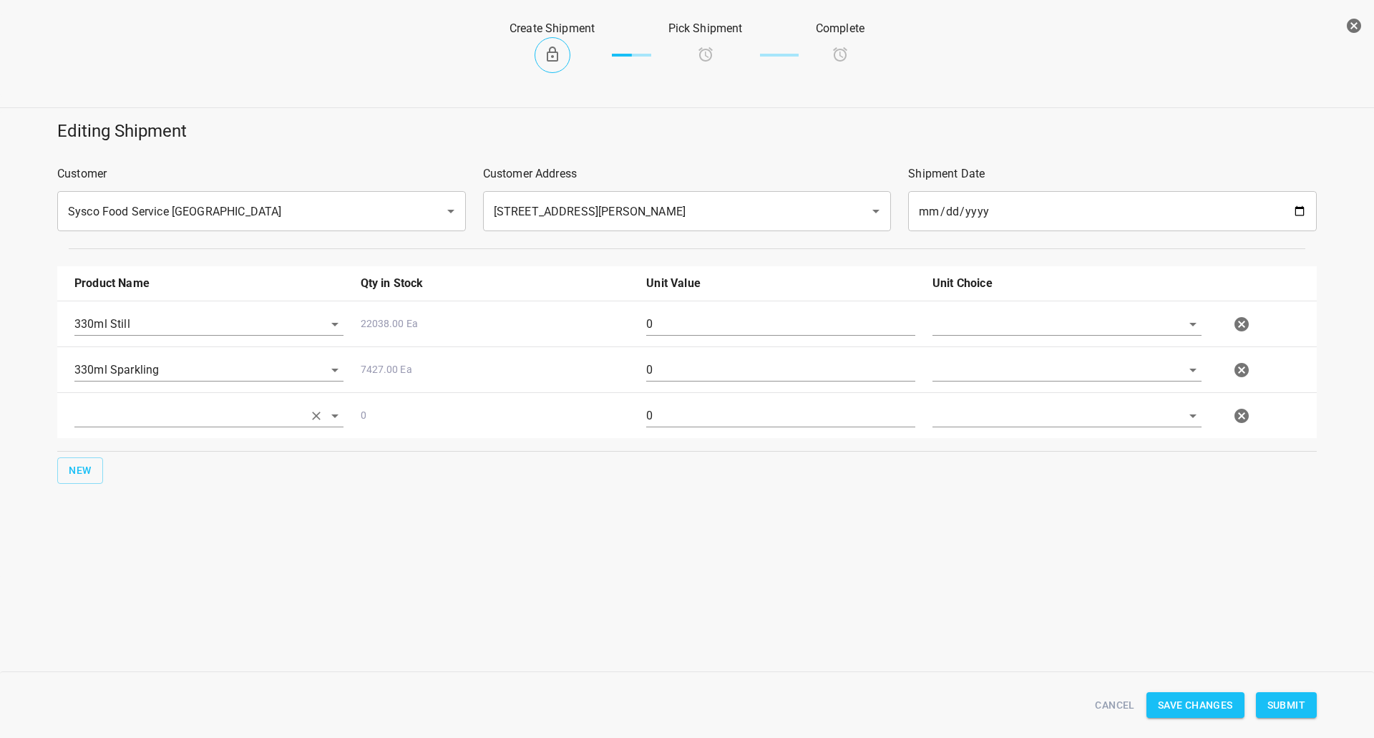
click at [111, 408] on input "text" at bounding box center [188, 415] width 229 height 22
drag, startPoint x: 137, startPoint y: 524, endPoint x: 96, endPoint y: 461, distance: 75.0
click at [136, 524] on li "750ml Still" at bounding box center [208, 526] width 269 height 26
type input "750ml Still"
click at [96, 460] on button "New" at bounding box center [80, 470] width 46 height 26
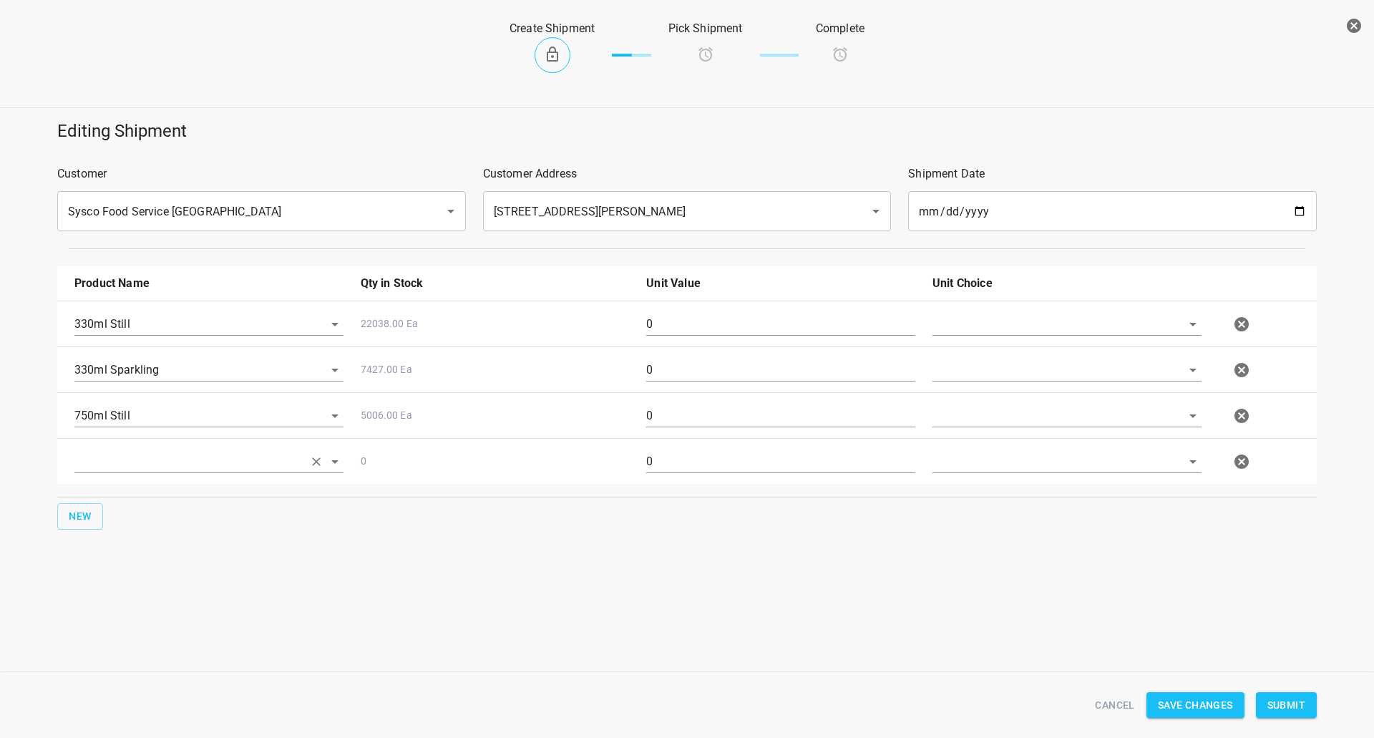
click at [168, 452] on input "text" at bounding box center [188, 461] width 229 height 22
click at [148, 548] on li "750ml Sparkling" at bounding box center [208, 546] width 269 height 26
type input "750ml Sparkling"
drag, startPoint x: 1057, startPoint y: 328, endPoint x: 1038, endPoint y: 368, distance: 44.5
click at [1057, 332] on input "text" at bounding box center [1046, 324] width 229 height 22
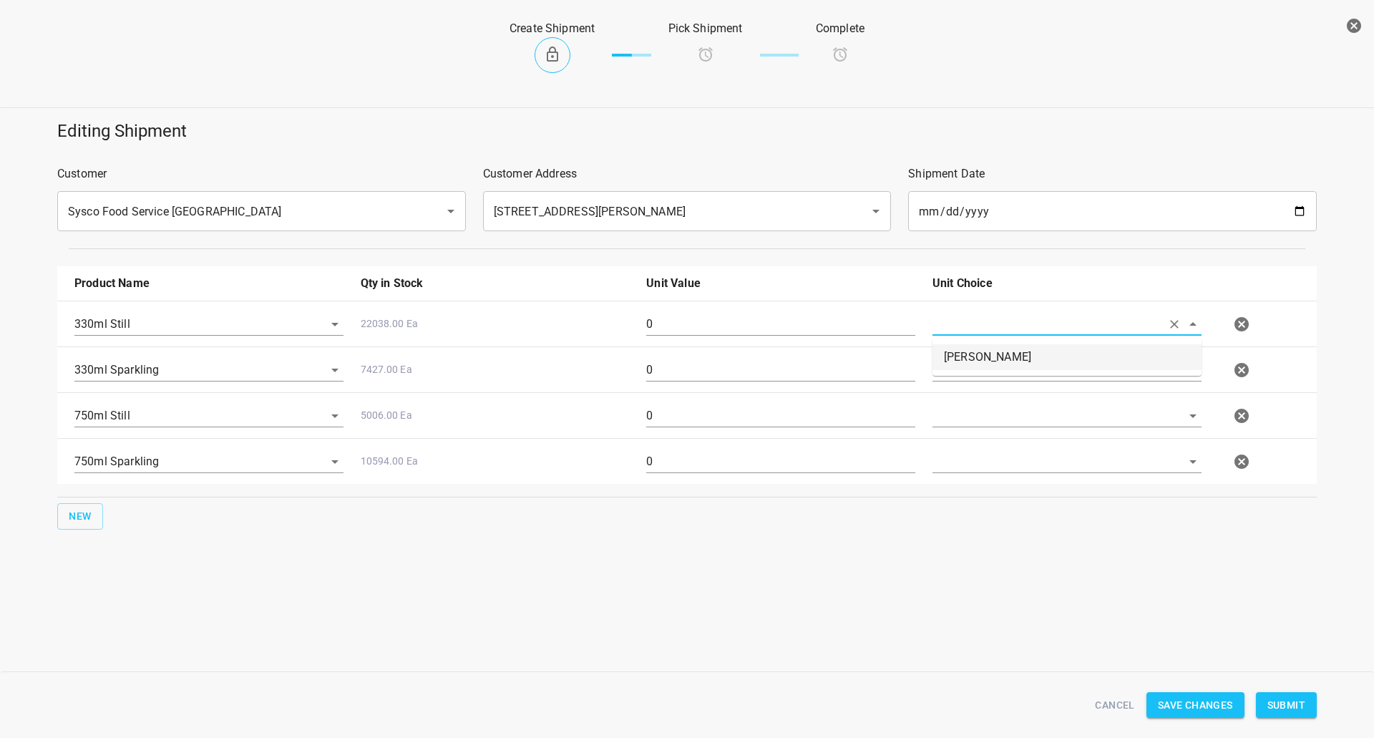
click at [1038, 368] on li "[PERSON_NAME]" at bounding box center [1066, 357] width 269 height 26
type input "[PERSON_NAME]"
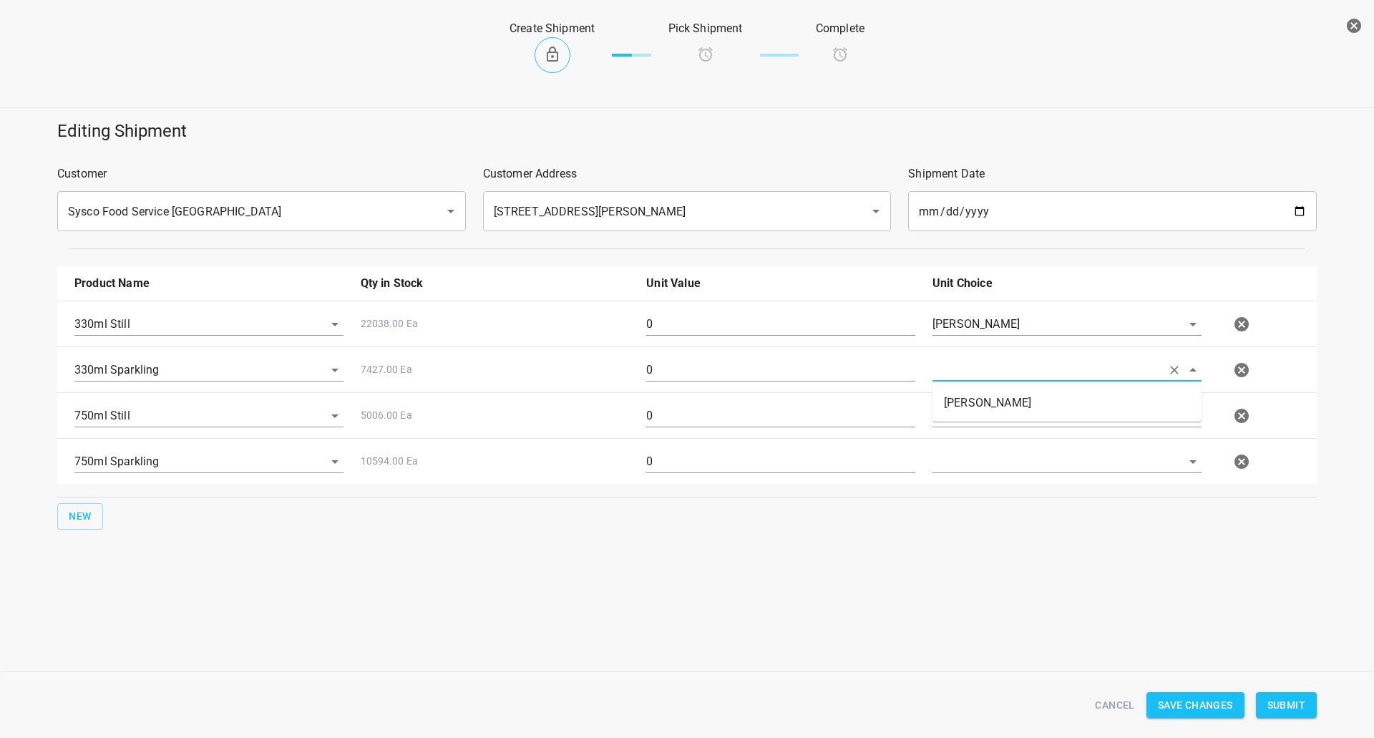
click at [1034, 370] on input "text" at bounding box center [1046, 369] width 229 height 22
drag, startPoint x: 1032, startPoint y: 381, endPoint x: 1029, endPoint y: 394, distance: 13.2
click at [1026, 366] on input "text" at bounding box center [1046, 369] width 229 height 22
click at [1019, 411] on li "[PERSON_NAME]" at bounding box center [1066, 403] width 269 height 26
type input "[PERSON_NAME]"
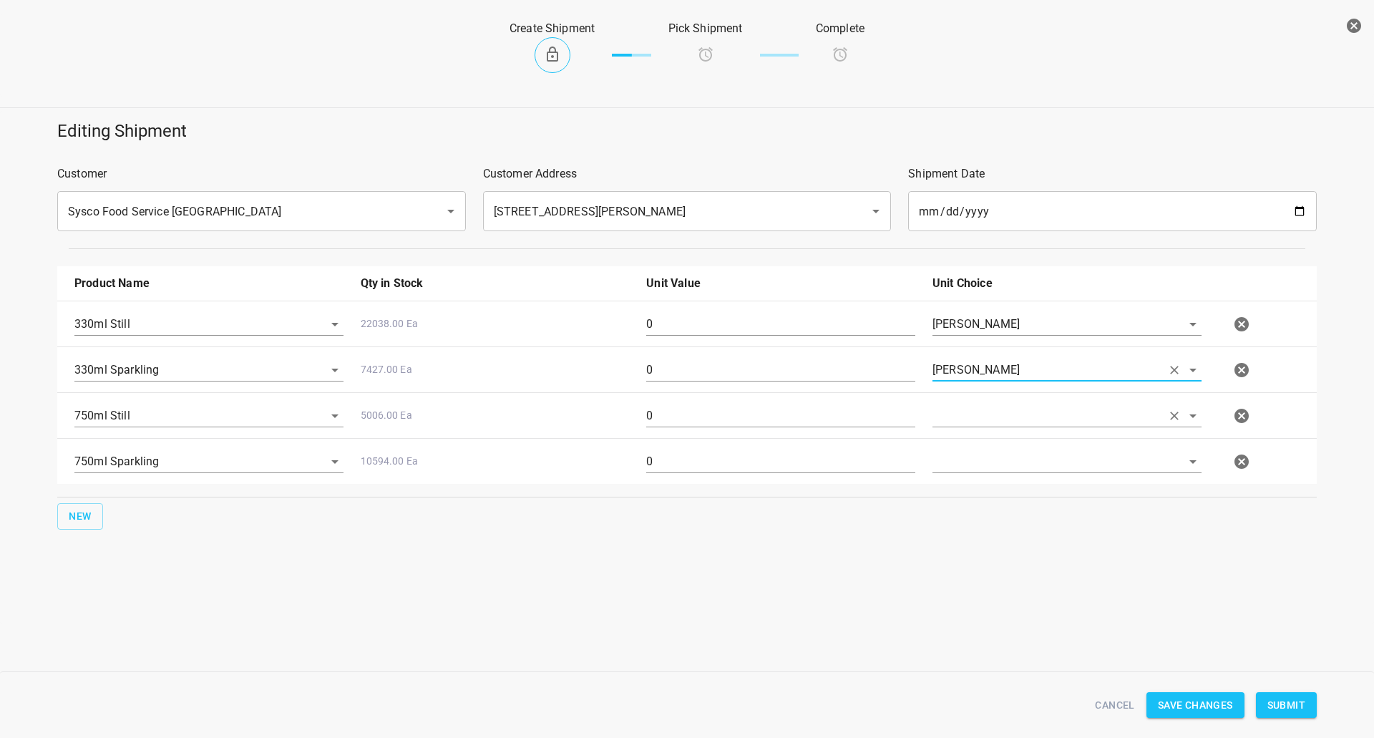
click at [1015, 423] on input "text" at bounding box center [1046, 415] width 229 height 22
click at [1012, 453] on li "[PERSON_NAME]" at bounding box center [1066, 449] width 269 height 26
type input "[PERSON_NAME]"
click at [1009, 469] on input "text" at bounding box center [1046, 461] width 229 height 22
click at [1015, 494] on li "[PERSON_NAME]" at bounding box center [1066, 494] width 269 height 26
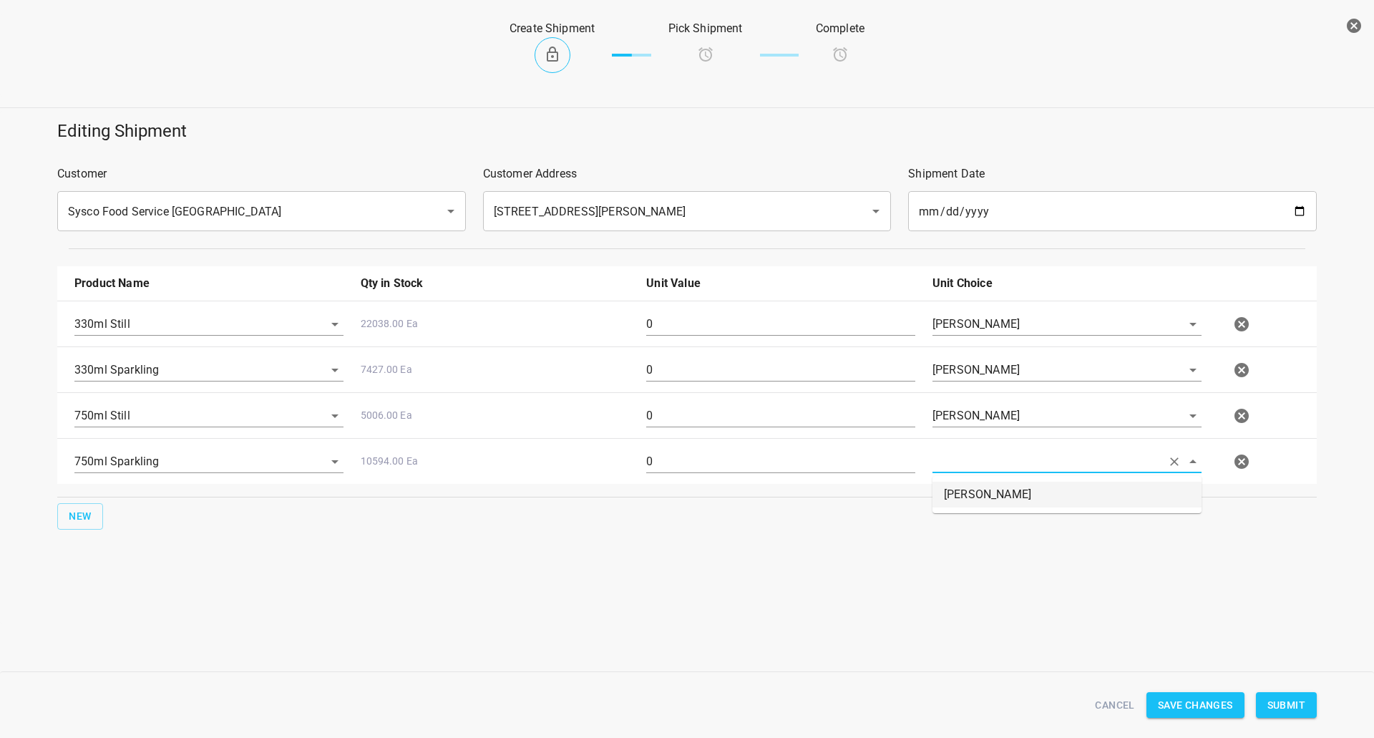
type input "[PERSON_NAME]"
click at [760, 303] on div "330ml Still 22038.00 Ea 0 [PERSON_NAME]" at bounding box center [690, 324] width 1248 height 63
click at [760, 305] on div "0" at bounding box center [780, 330] width 286 height 52
click at [758, 317] on input "0" at bounding box center [780, 324] width 269 height 23
click at [757, 318] on input "0" at bounding box center [780, 324] width 269 height 23
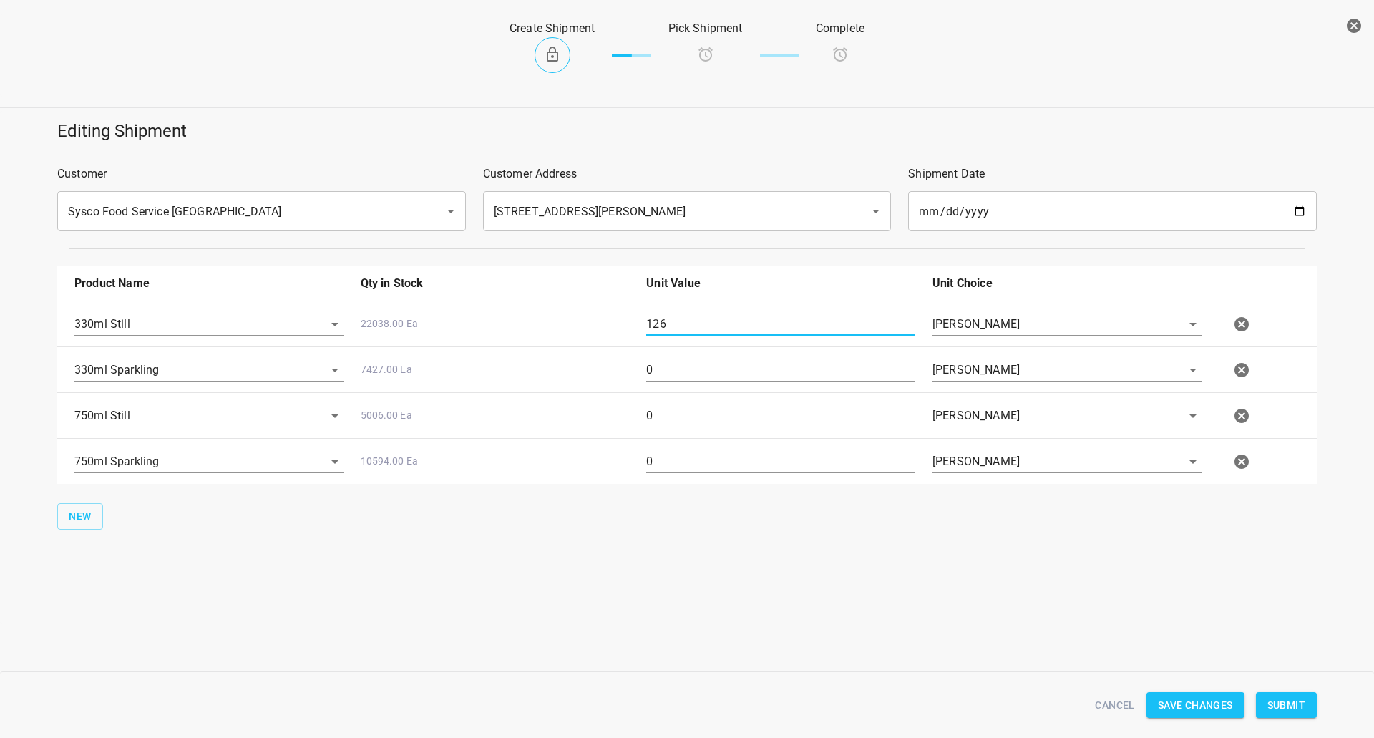
type input "126"
click at [667, 372] on input "0" at bounding box center [780, 369] width 269 height 23
type input "126"
click at [686, 412] on input "0" at bounding box center [780, 415] width 269 height 23
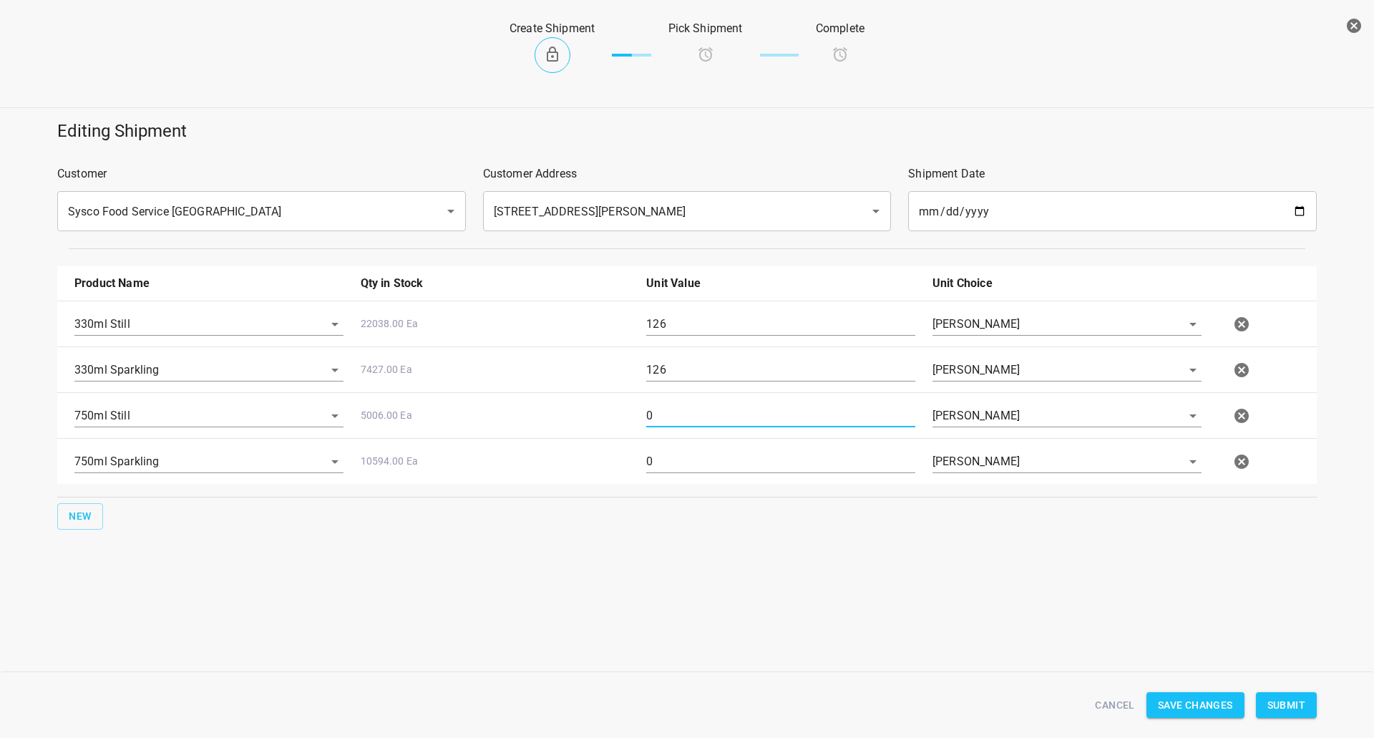
click at [686, 414] on input "0" at bounding box center [780, 415] width 269 height 23
type input "80"
click at [699, 461] on input "0" at bounding box center [780, 461] width 269 height 23
type input "80"
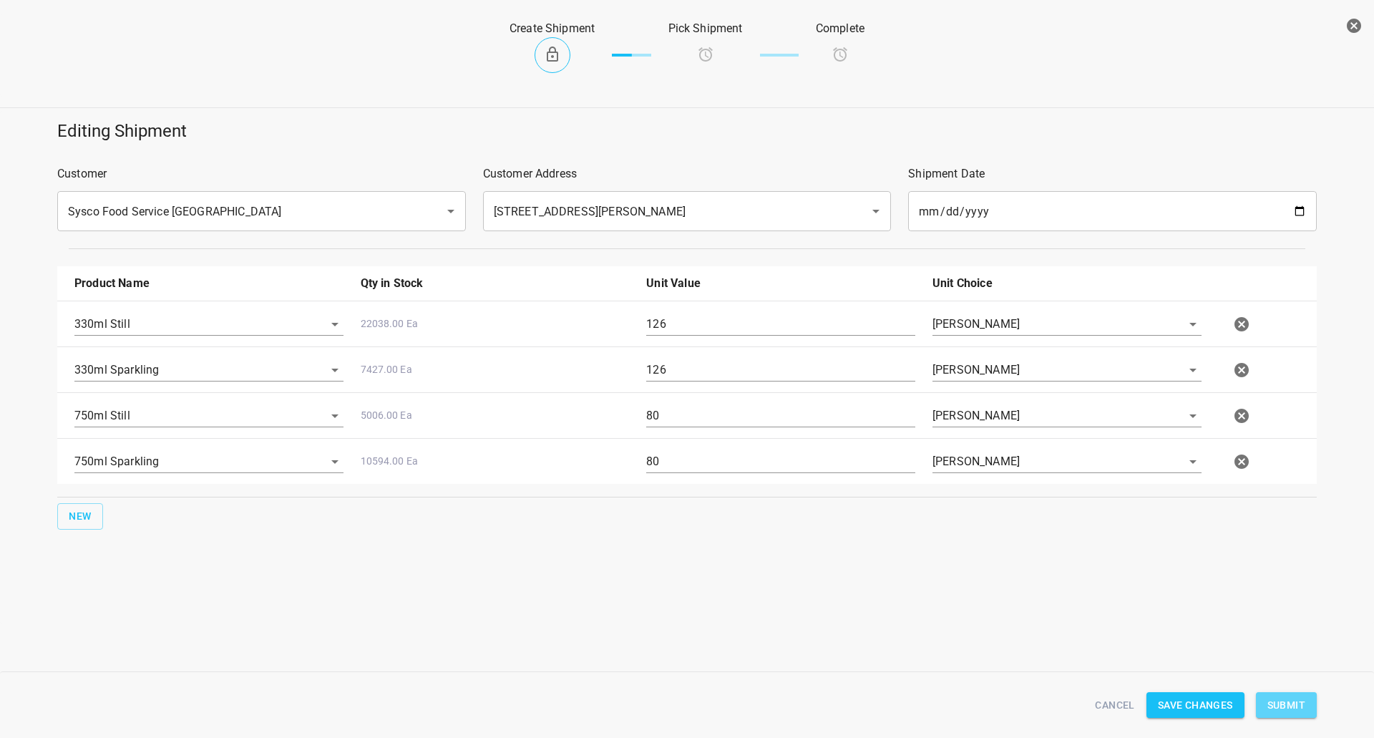
click at [1286, 700] on span "Submit" at bounding box center [1286, 705] width 38 height 18
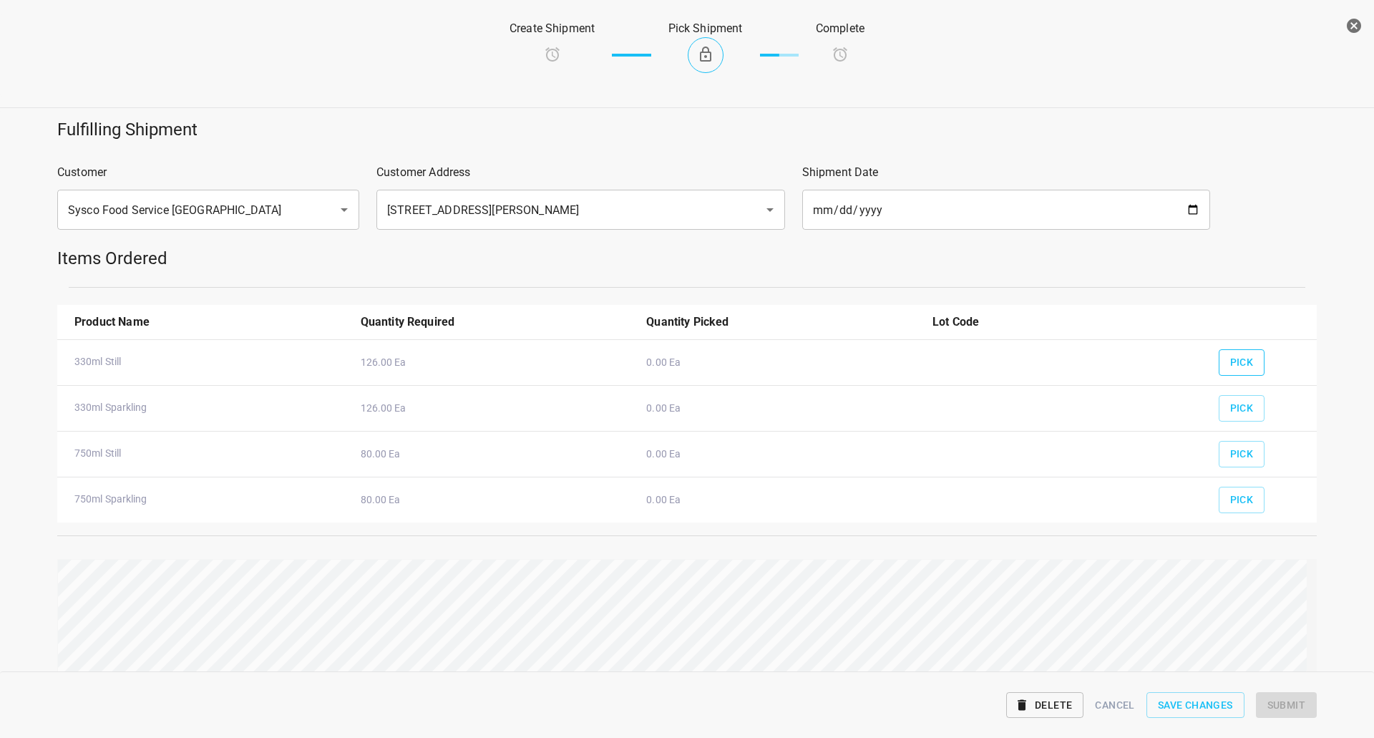
click at [1230, 366] on span "Pick" at bounding box center [1242, 362] width 24 height 18
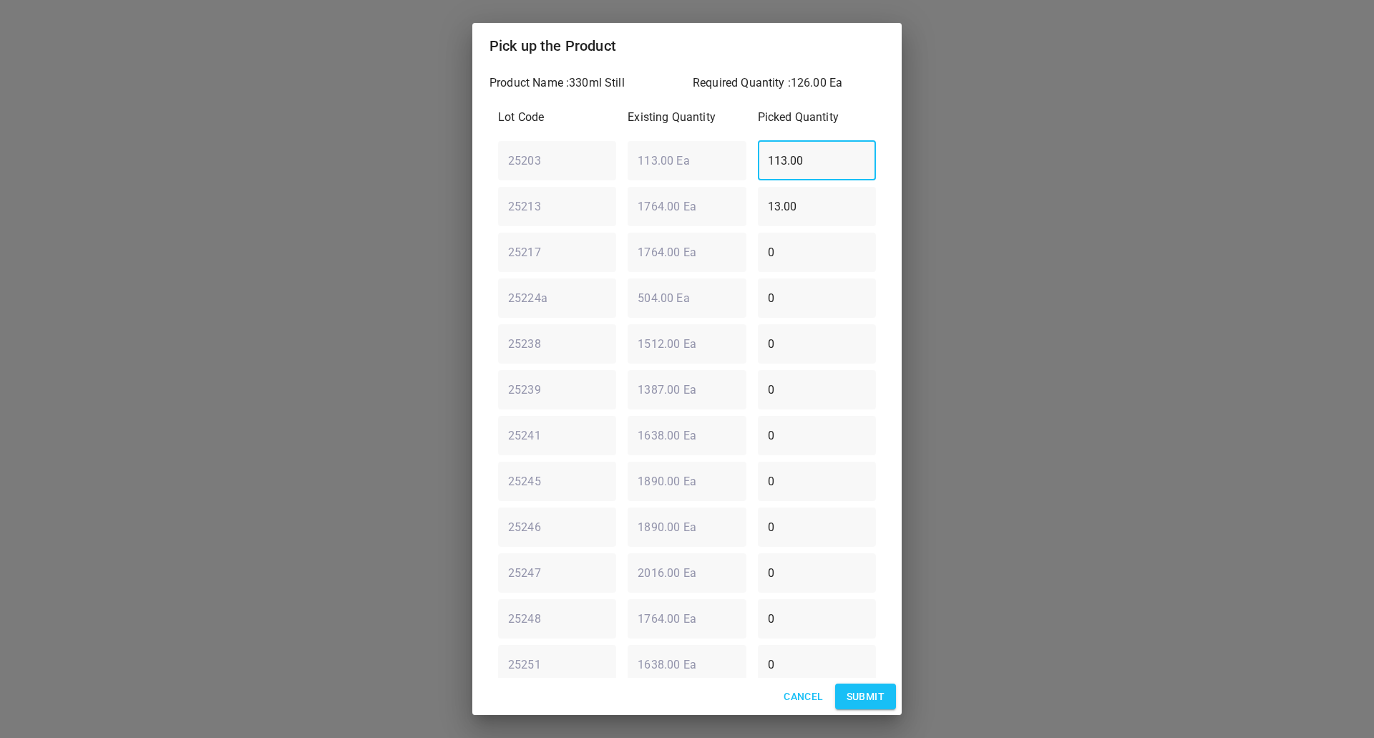
drag, startPoint x: 816, startPoint y: 162, endPoint x: 745, endPoint y: 166, distance: 70.9
click at [752, 166] on div "113.00 ​" at bounding box center [816, 161] width 129 height 52
type input "0"
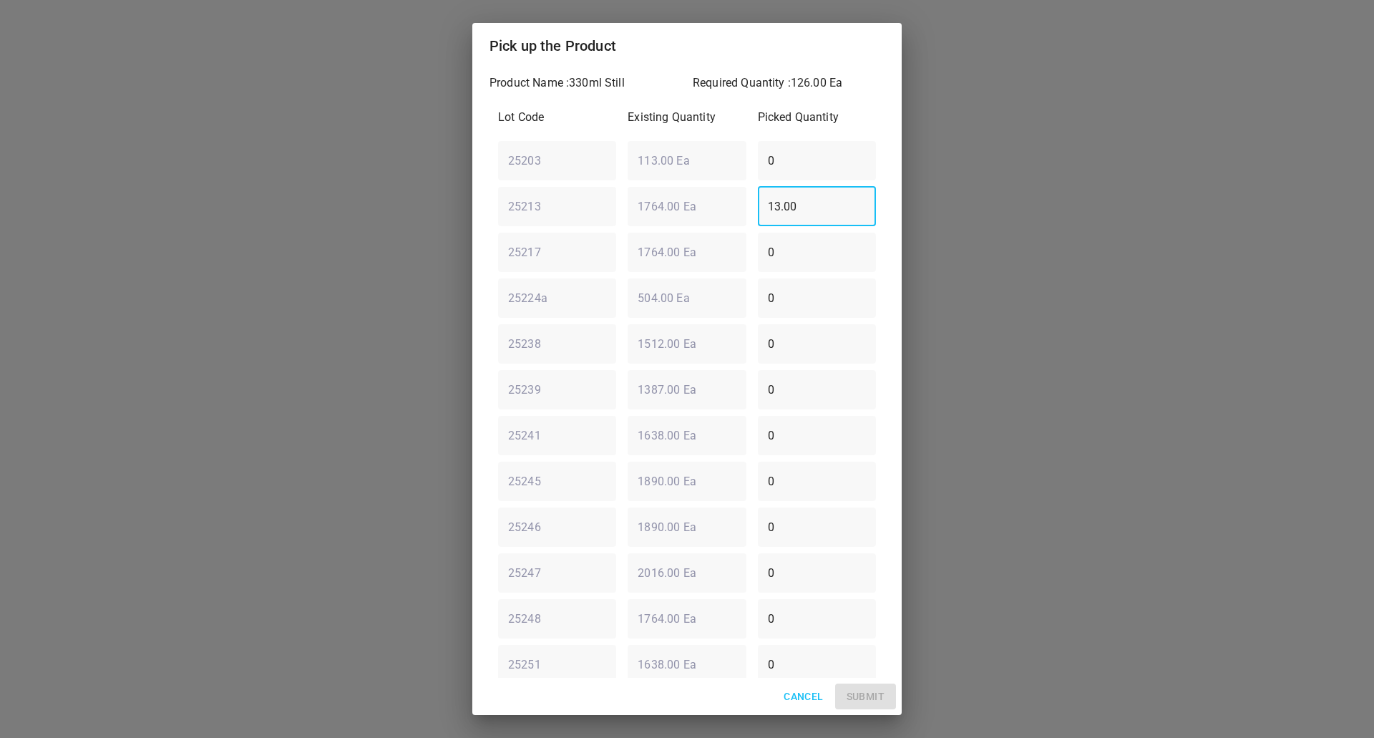
drag, startPoint x: 812, startPoint y: 195, endPoint x: 391, endPoint y: 205, distance: 421.5
click at [391, 205] on div "Pick up the Product Product Name : 330ml Still Required Quantity : 126.00 Ea Lo…" at bounding box center [687, 369] width 1374 height 738
type input "126"
click at [888, 698] on button "Submit" at bounding box center [865, 696] width 61 height 26
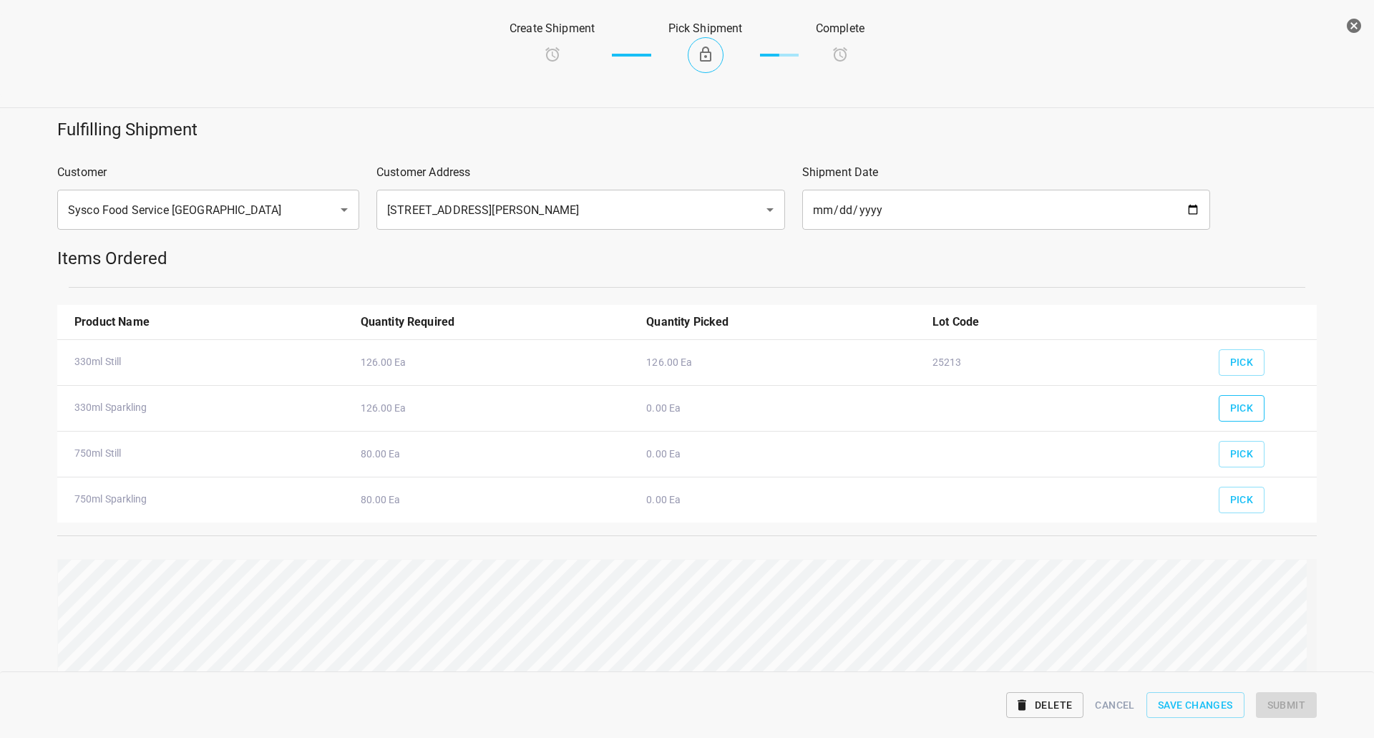
click at [1245, 397] on button "Pick" at bounding box center [1241, 408] width 47 height 26
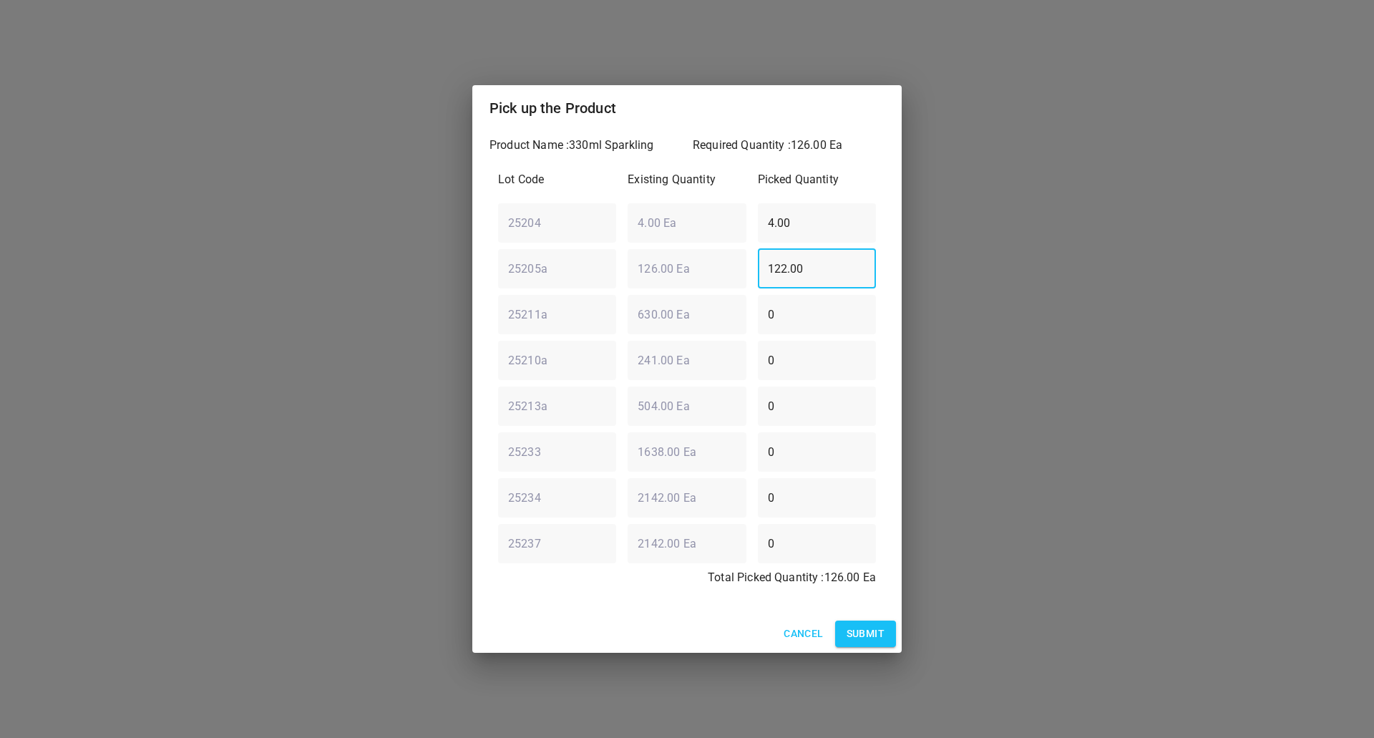
drag, startPoint x: 684, startPoint y: 283, endPoint x: 277, endPoint y: 253, distance: 408.2
click at [304, 285] on div "Pick up the Product Product Name : 330ml Sparkling Required Quantity : 126.00 E…" at bounding box center [687, 369] width 1374 height 738
type input "0"
drag, startPoint x: 816, startPoint y: 368, endPoint x: 675, endPoint y: 377, distance: 141.2
click at [685, 383] on div "Lot Code Existing Quantity Picked Quantity 25204 ​ 4.00 Ea ​ 4.00 ​ 25205a ​ 12…" at bounding box center [686, 382] width 395 height 441
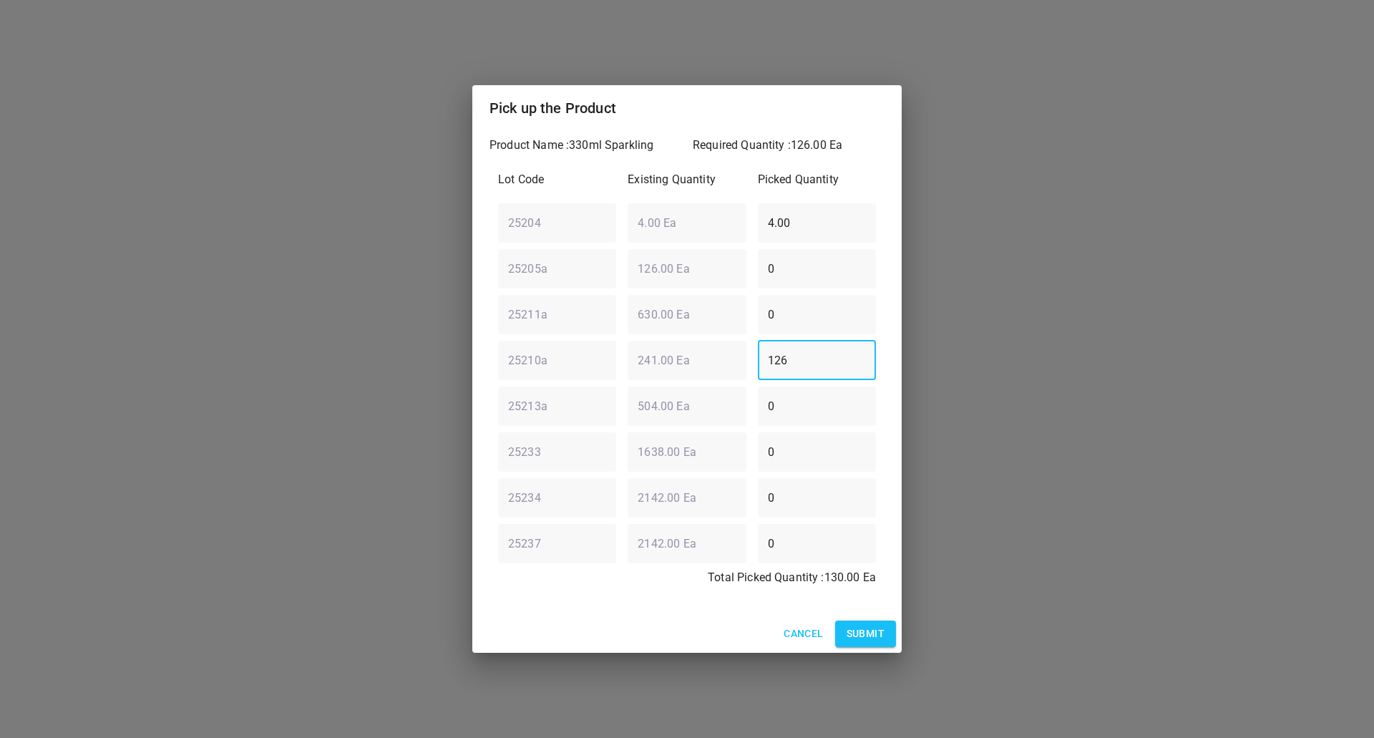
type input "126"
drag, startPoint x: 796, startPoint y: 229, endPoint x: 288, endPoint y: 272, distance: 509.8
click at [625, 221] on div "25204 ​ 4.00 Ea ​ 4.00 ​" at bounding box center [686, 223] width 389 height 52
type input "0"
click at [855, 638] on span "Submit" at bounding box center [865, 634] width 38 height 18
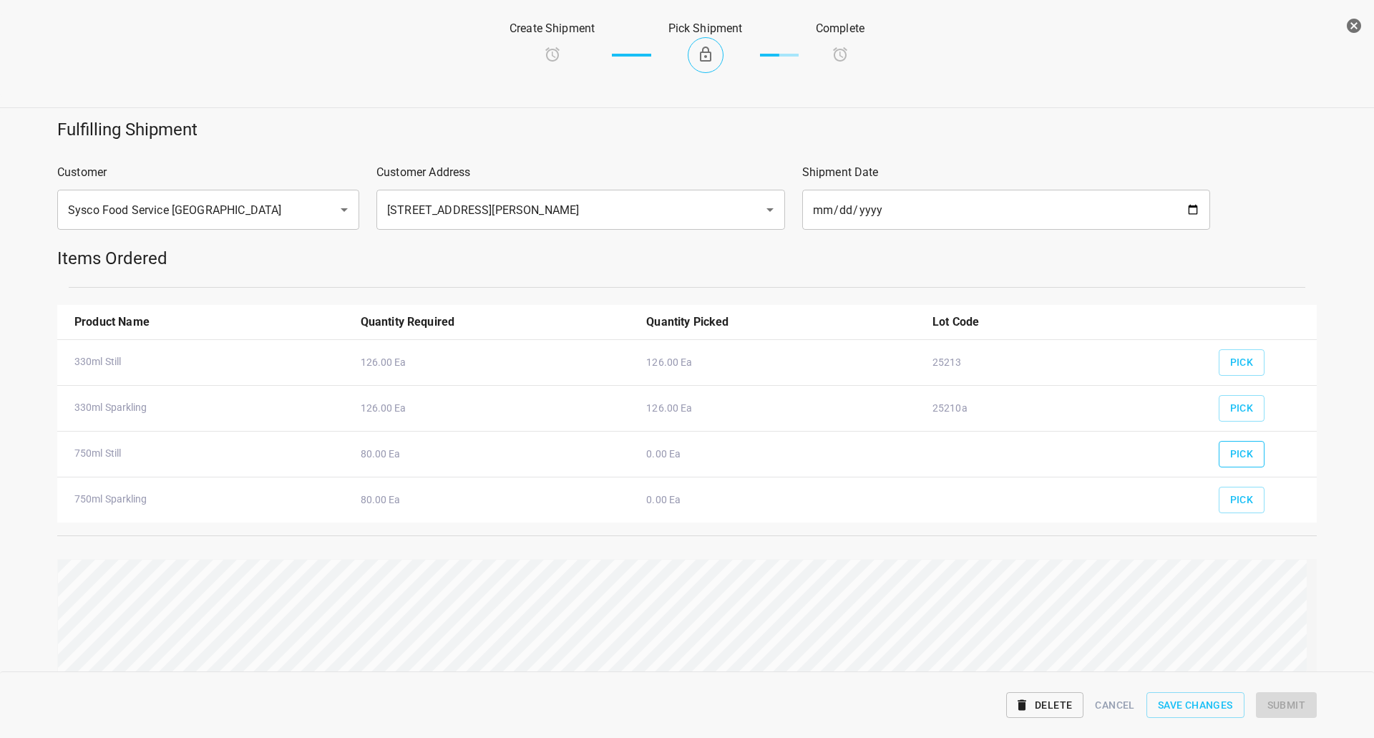
click at [1245, 449] on button "Pick" at bounding box center [1241, 454] width 47 height 26
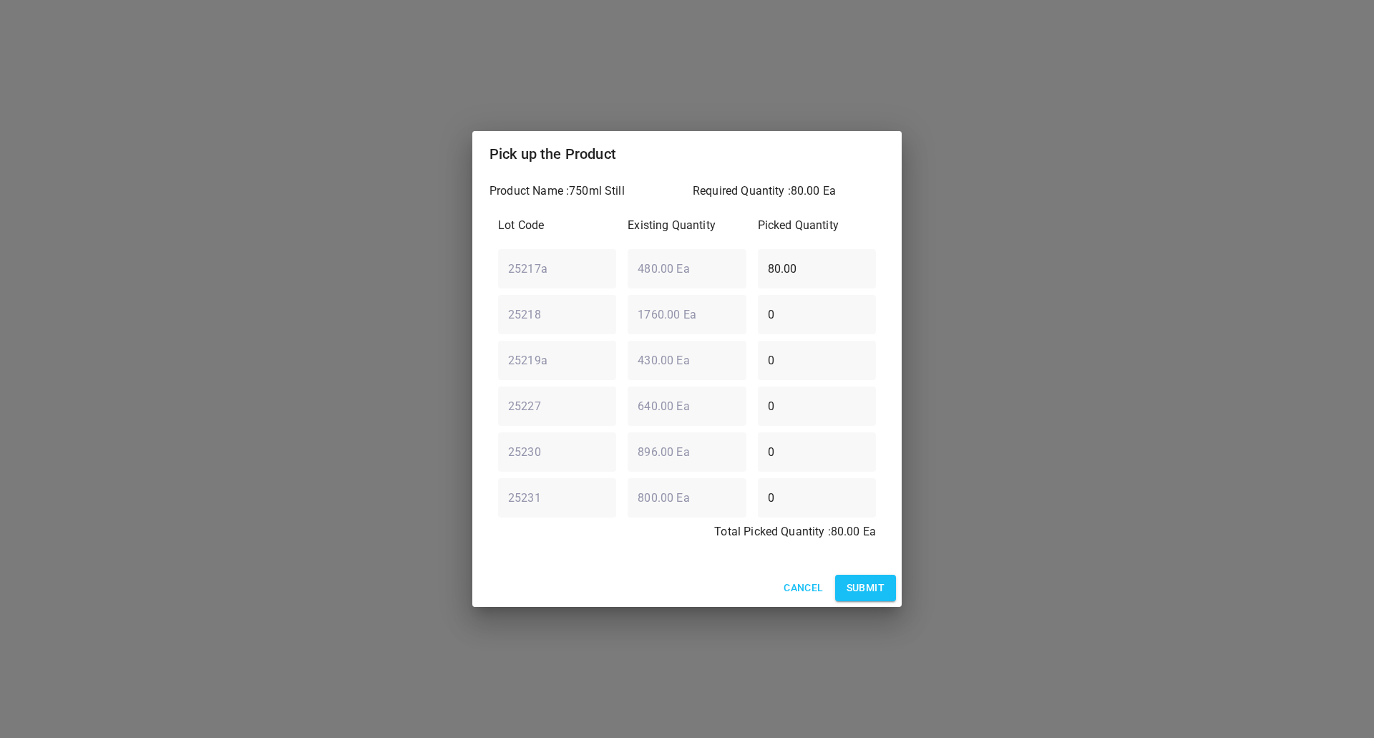
click at [494, 284] on div "25217a ​ 480.00 Ea ​ 80.00 ​" at bounding box center [686, 269] width 389 height 52
type input "0"
click at [572, 474] on div "Lot Code Existing Quantity Picked Quantity 25217a ​ 480.00 Ea ​ 0 ​ 25218 ​ 176…" at bounding box center [686, 382] width 395 height 349
type input "80"
click at [848, 594] on span "Submit" at bounding box center [865, 588] width 38 height 18
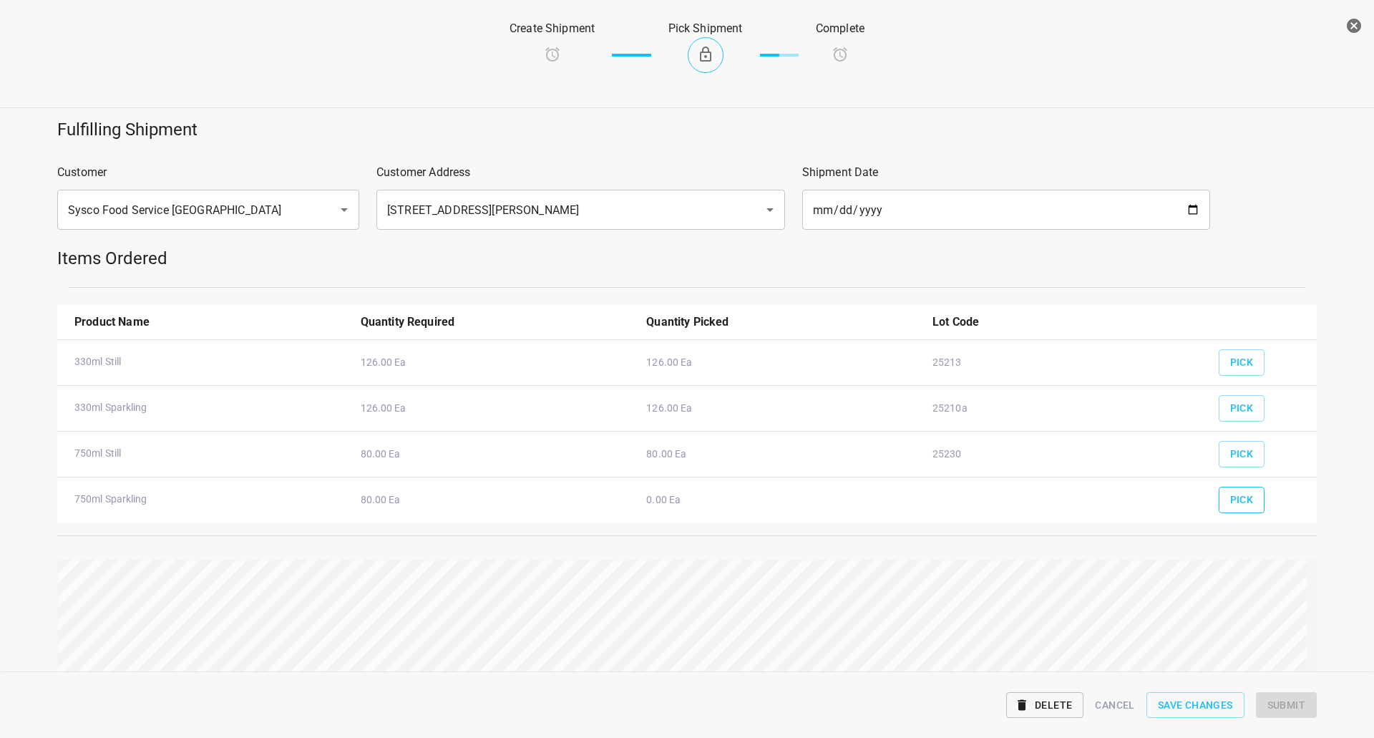
click at [1233, 498] on span "Pick" at bounding box center [1242, 500] width 24 height 18
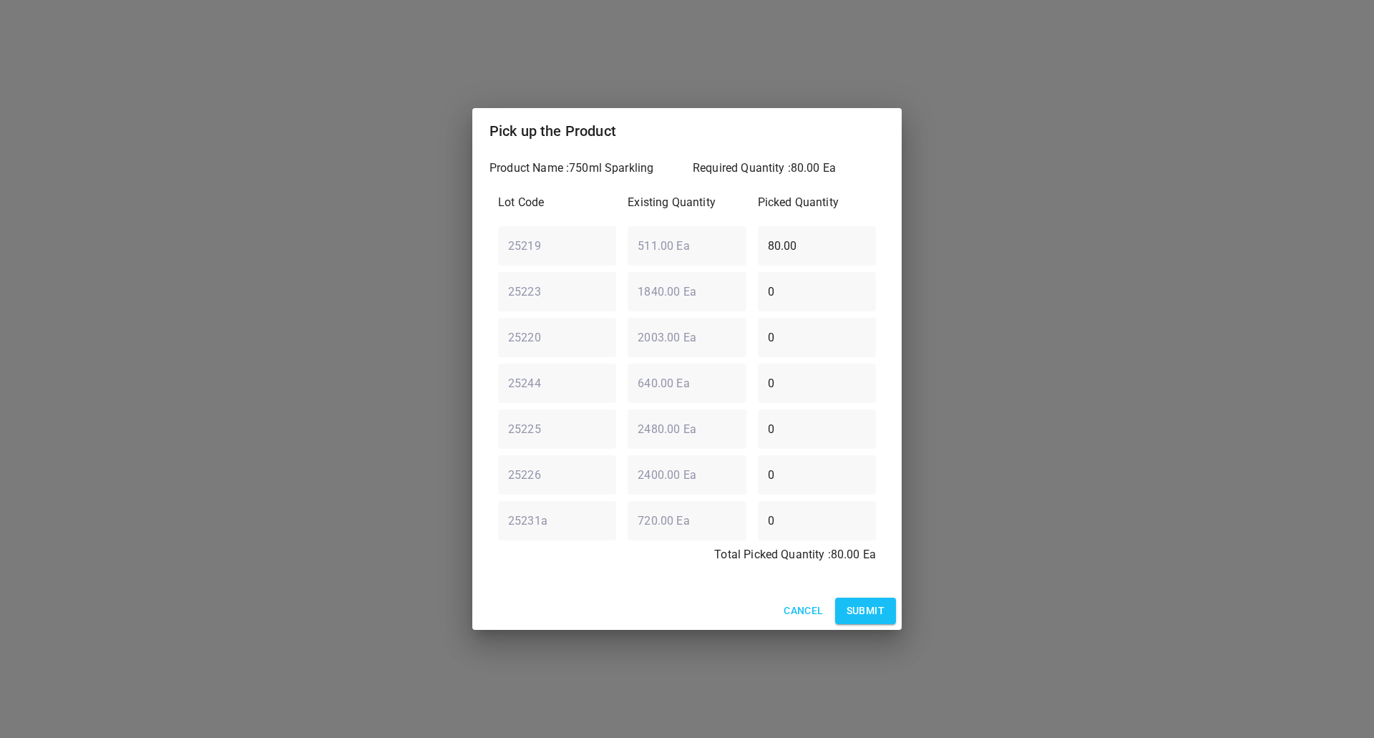
drag, startPoint x: 818, startPoint y: 257, endPoint x: 431, endPoint y: 264, distance: 386.4
click at [447, 264] on div "Pick up the Product Product Name : 750ml Sparkling Required Quantity : 80.00 Ea…" at bounding box center [687, 369] width 1374 height 738
type input "0"
click at [505, 301] on div "Lot Code Existing Quantity Picked Quantity 25219 ​ 511.00 Ea ​ 0 ​ 25223 ​ 1840…" at bounding box center [686, 382] width 395 height 395
type input "80"
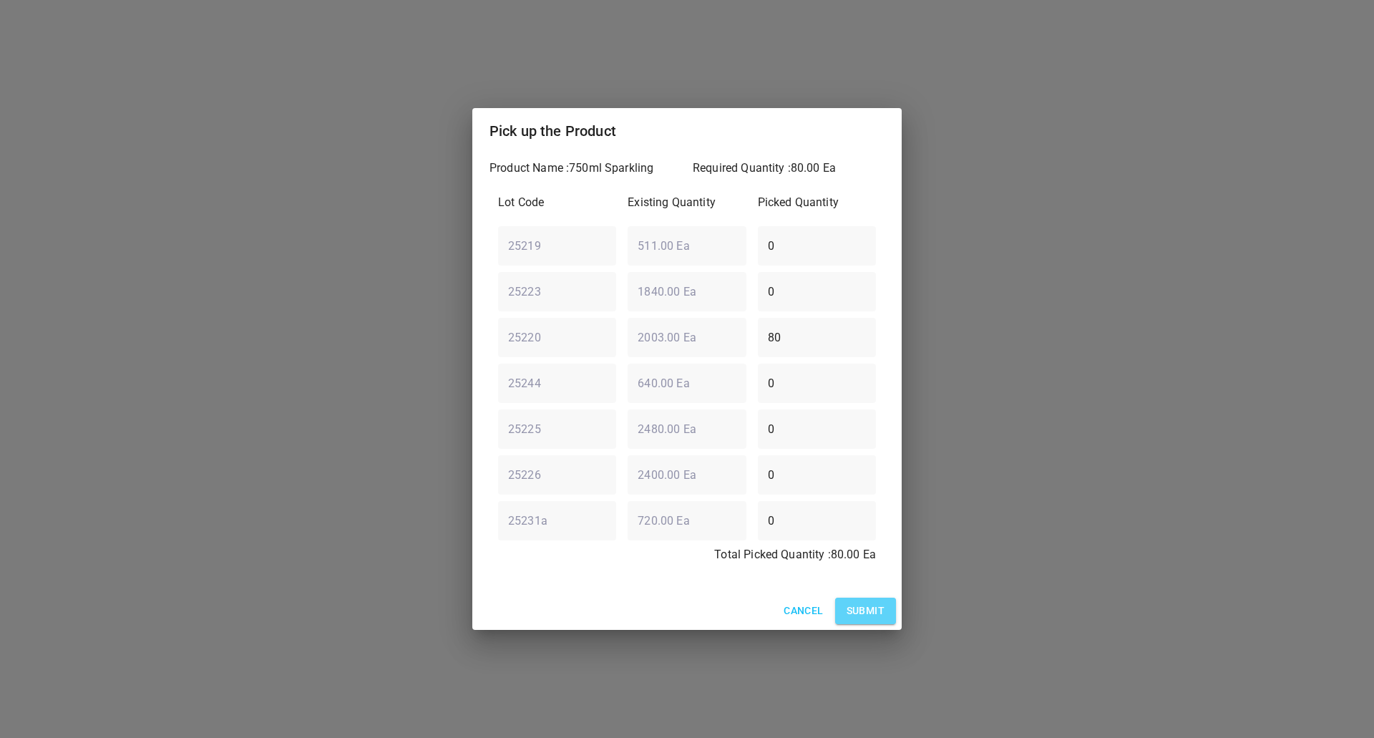
drag, startPoint x: 886, startPoint y: 601, endPoint x: 848, endPoint y: 592, distance: 39.0
click at [886, 600] on button "Submit" at bounding box center [865, 610] width 61 height 26
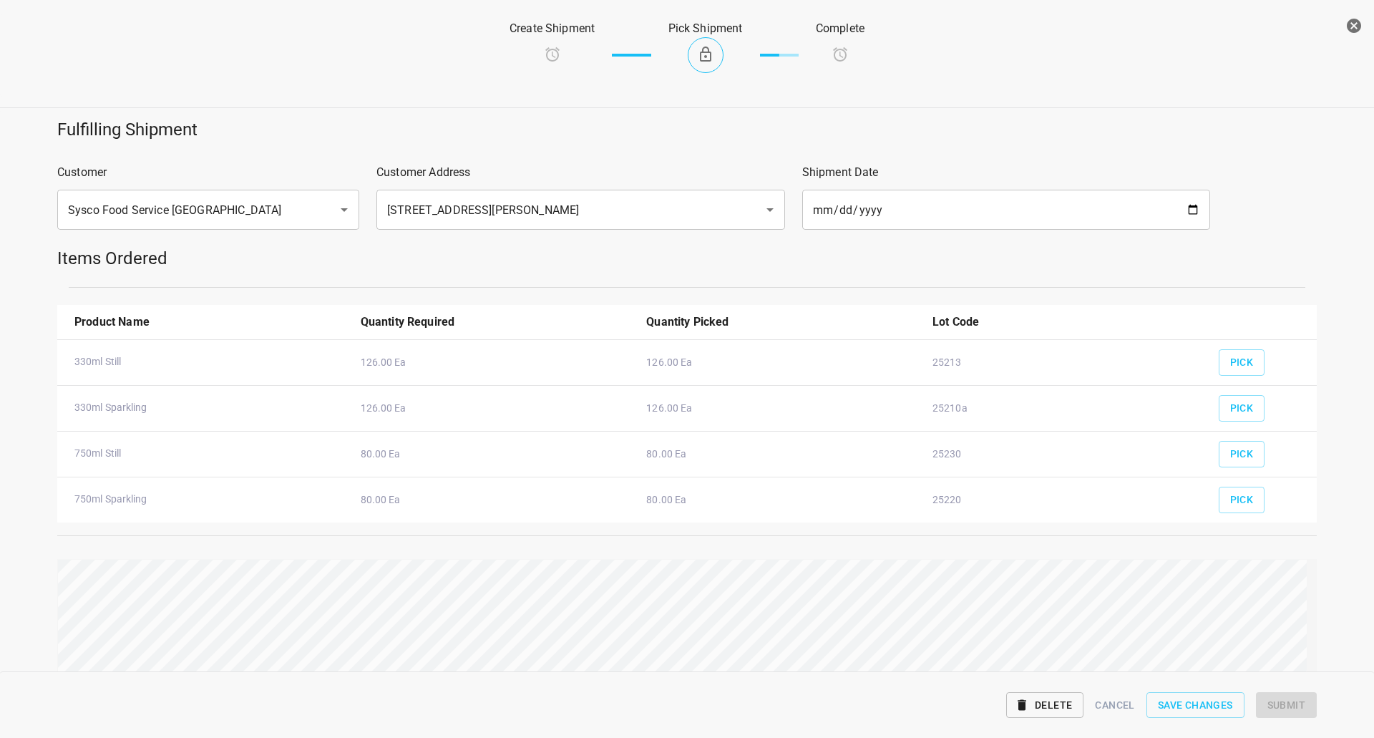
drag, startPoint x: 746, startPoint y: 553, endPoint x: 763, endPoint y: 554, distance: 17.2
click at [763, 553] on div "Reset" at bounding box center [687, 647] width 1276 height 194
click at [1373, 612] on html "v1.1.1 Traceability Approved Information Receiving Raw Inventory Production Fin…" at bounding box center [687, 369] width 1374 height 738
click at [1284, 696] on span "Submit" at bounding box center [1286, 705] width 38 height 18
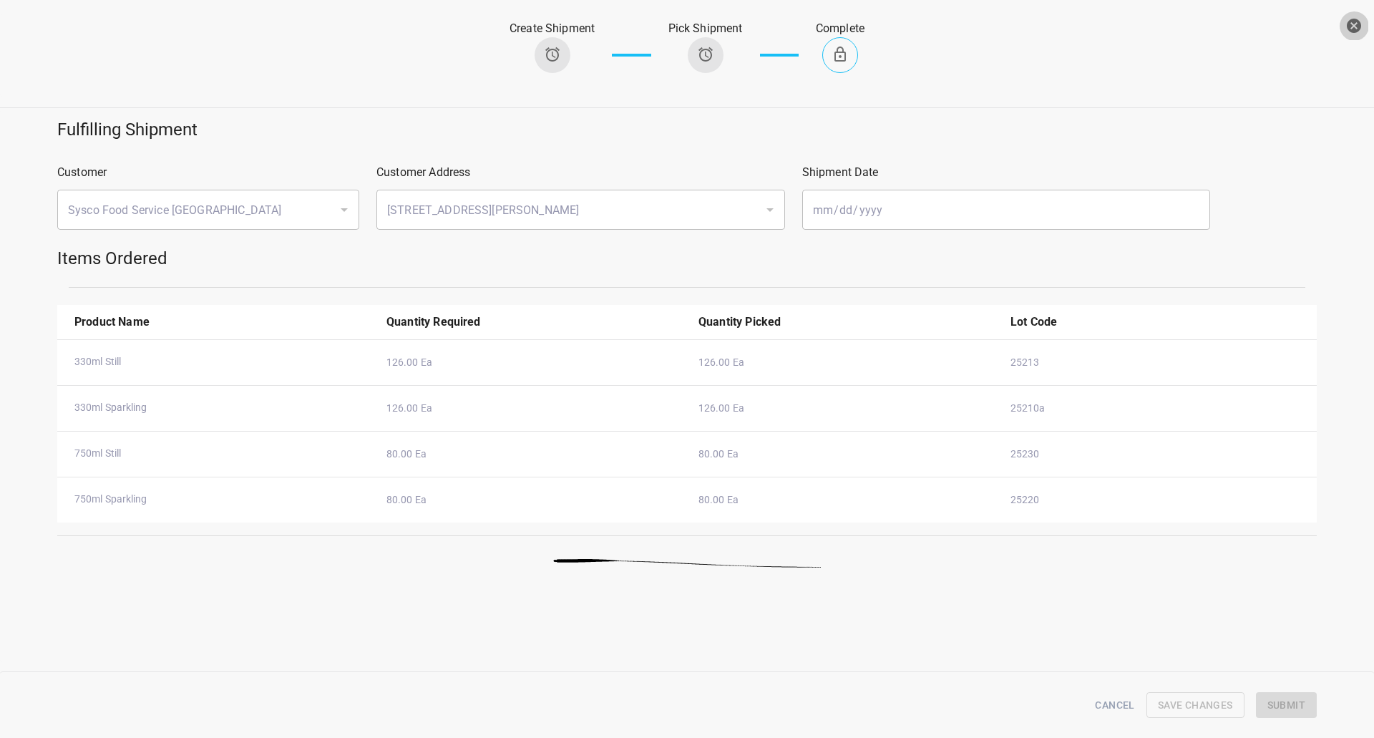
drag, startPoint x: 1352, startPoint y: 22, endPoint x: 1258, endPoint y: 43, distance: 96.0
click at [1352, 21] on icon "button" at bounding box center [1353, 26] width 14 height 14
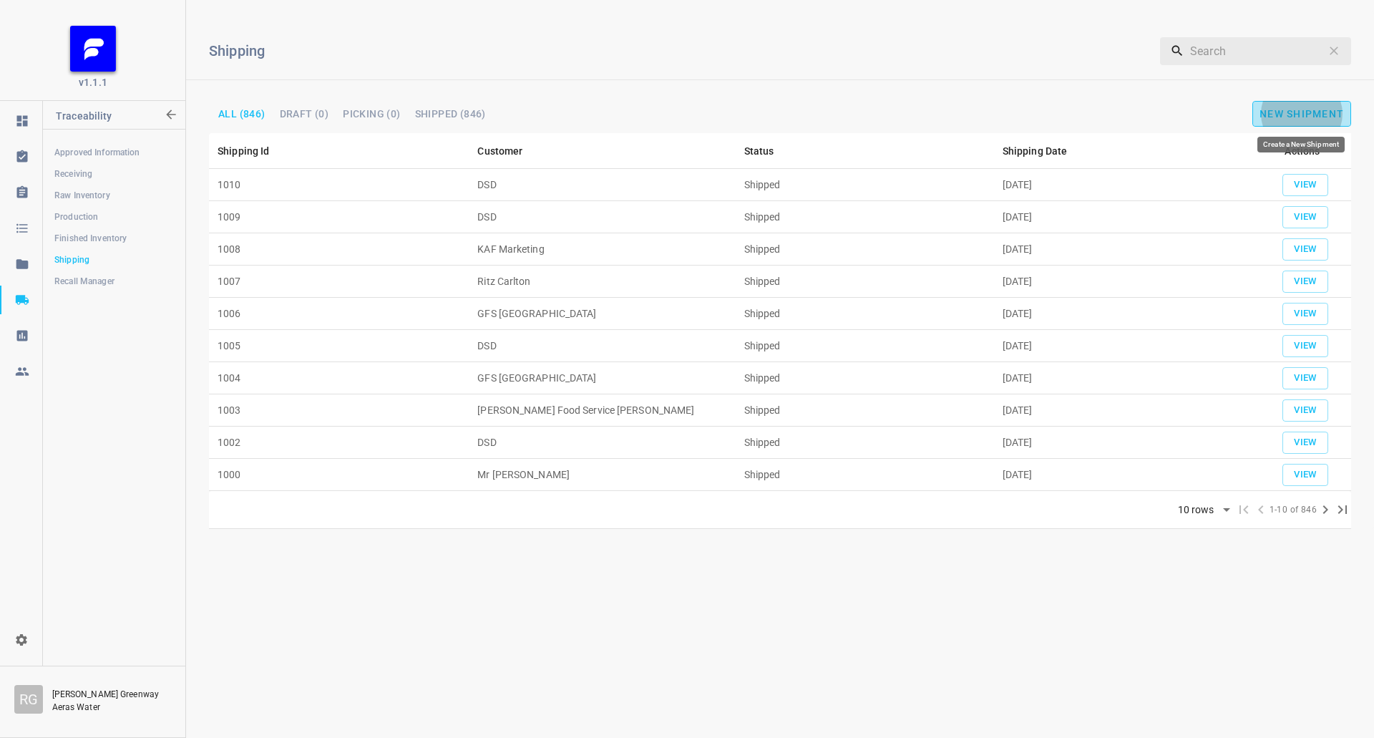
click at [1278, 117] on span "New Shipment" at bounding box center [1301, 113] width 84 height 11
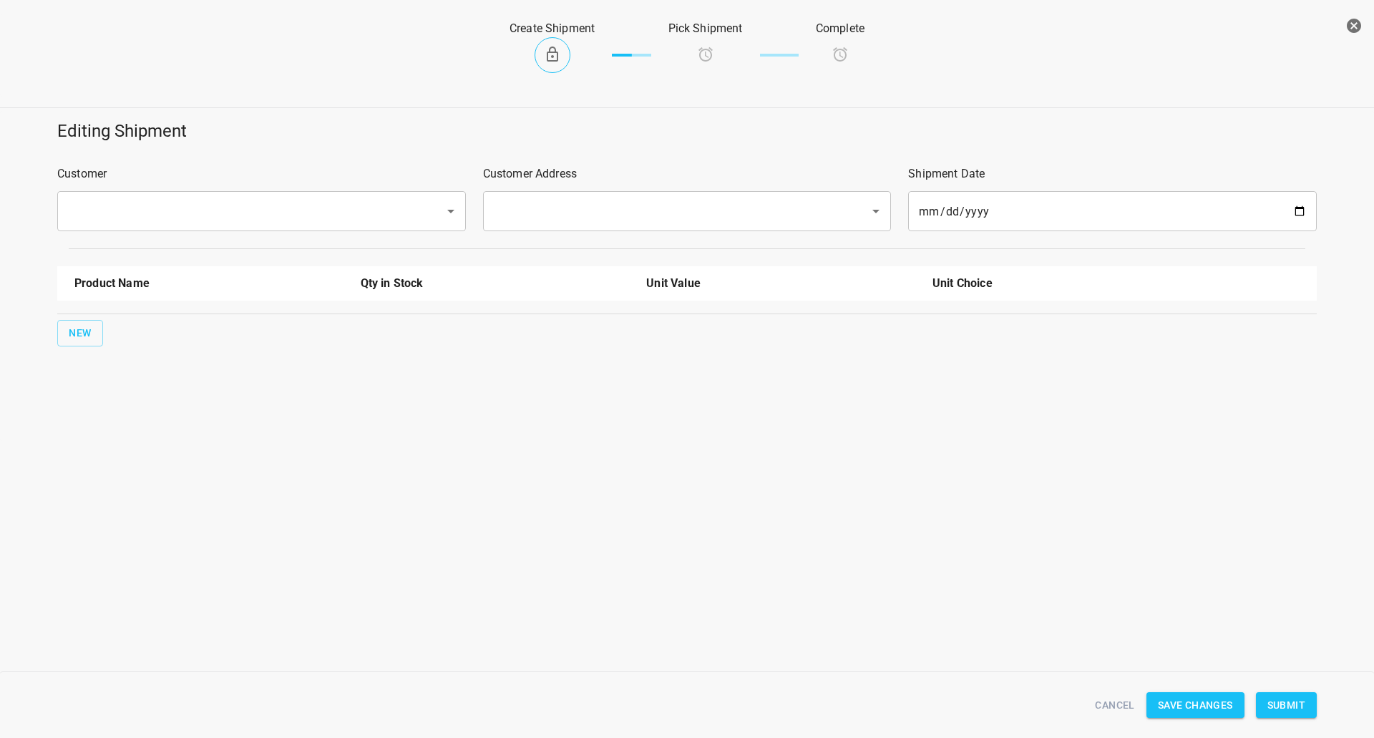
click at [276, 186] on div "Customer ​" at bounding box center [262, 198] width 426 height 83
click at [276, 222] on input "text" at bounding box center [242, 210] width 356 height 27
click at [213, 256] on li "DSD" at bounding box center [261, 253] width 409 height 26
type input "DSD"
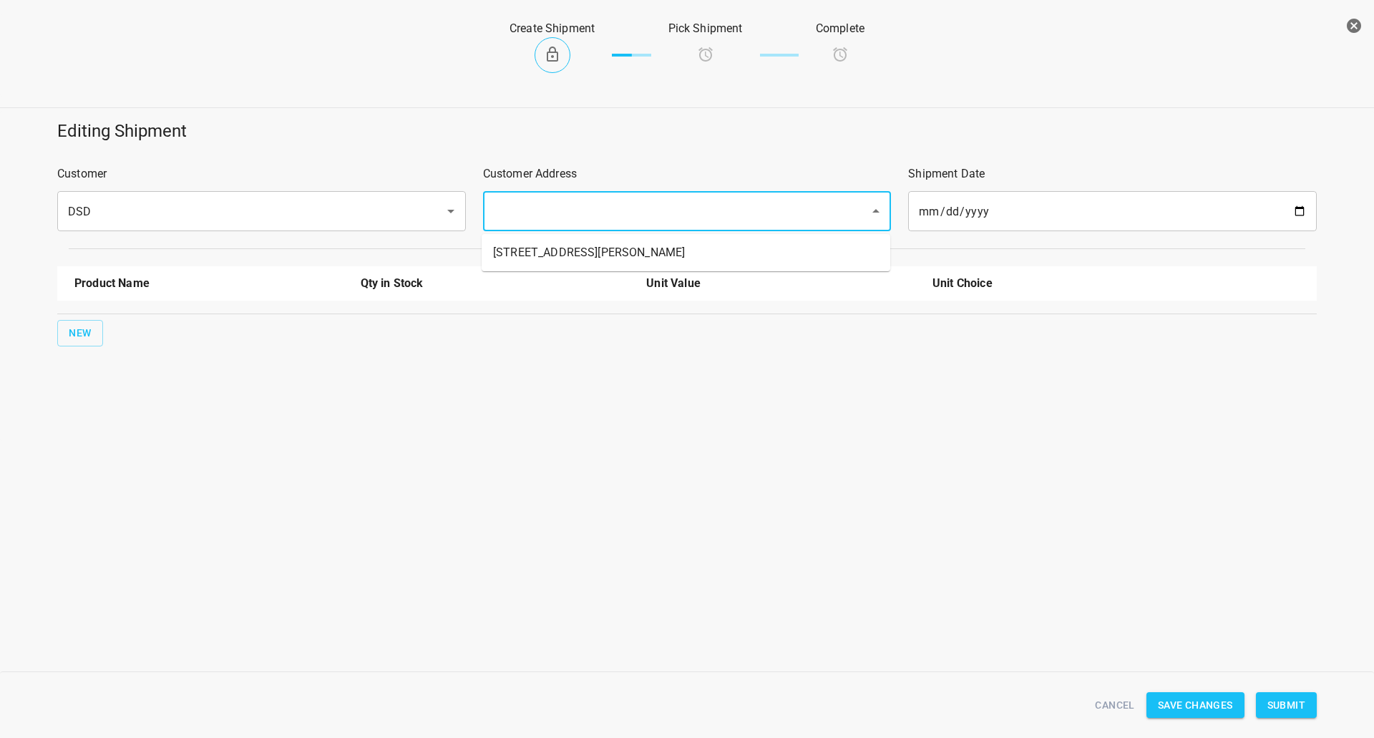
drag, startPoint x: 579, startPoint y: 222, endPoint x: 579, endPoint y: 237, distance: 14.3
click at [580, 222] on input "text" at bounding box center [667, 210] width 356 height 27
click at [567, 253] on li "[STREET_ADDRESS][PERSON_NAME]" at bounding box center [685, 253] width 409 height 26
type input "[STREET_ADDRESS][PERSON_NAME]"
click at [91, 344] on button "New" at bounding box center [80, 333] width 46 height 26
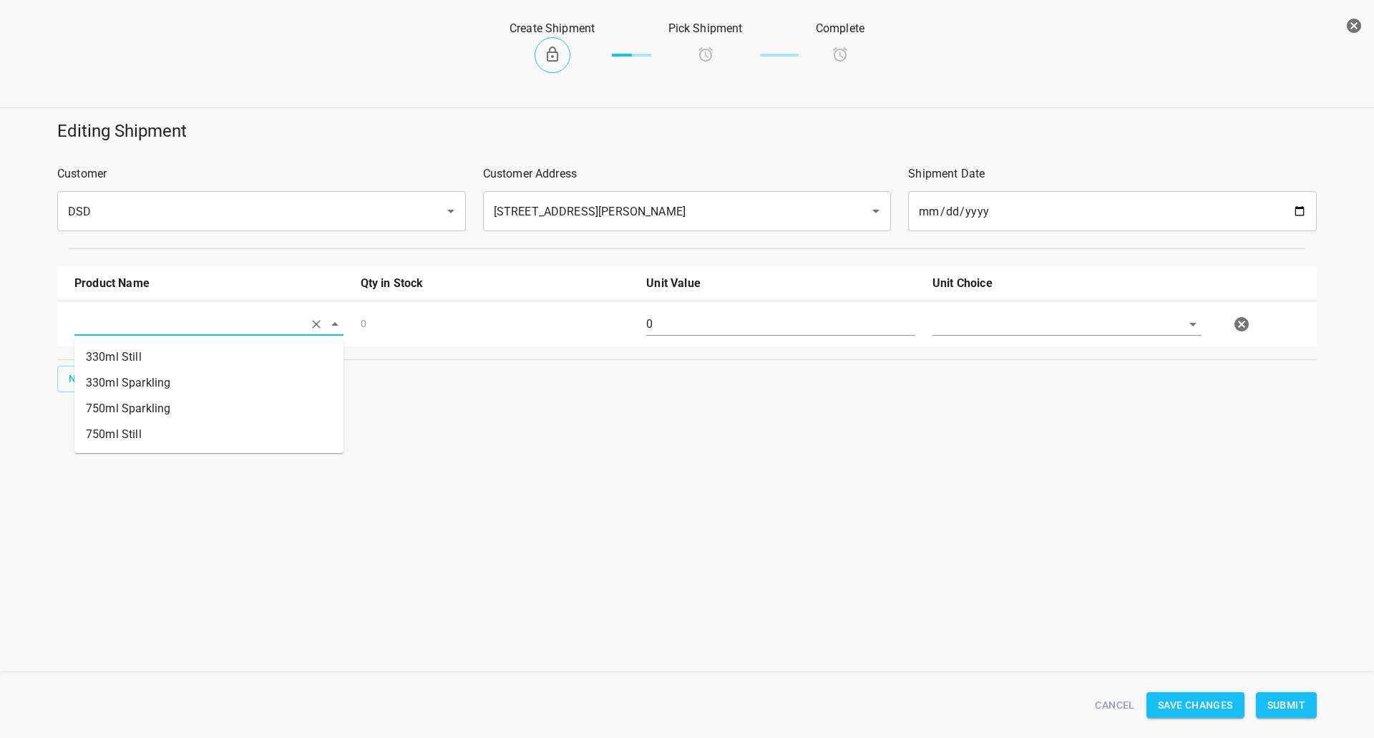
click at [165, 320] on input "text" at bounding box center [188, 324] width 229 height 22
click at [223, 364] on li "330ml Still" at bounding box center [208, 357] width 269 height 26
type input "330ml Still"
click at [117, 373] on div "New" at bounding box center [686, 379] width 1265 height 32
click at [63, 394] on div "New" at bounding box center [686, 379] width 1265 height 32
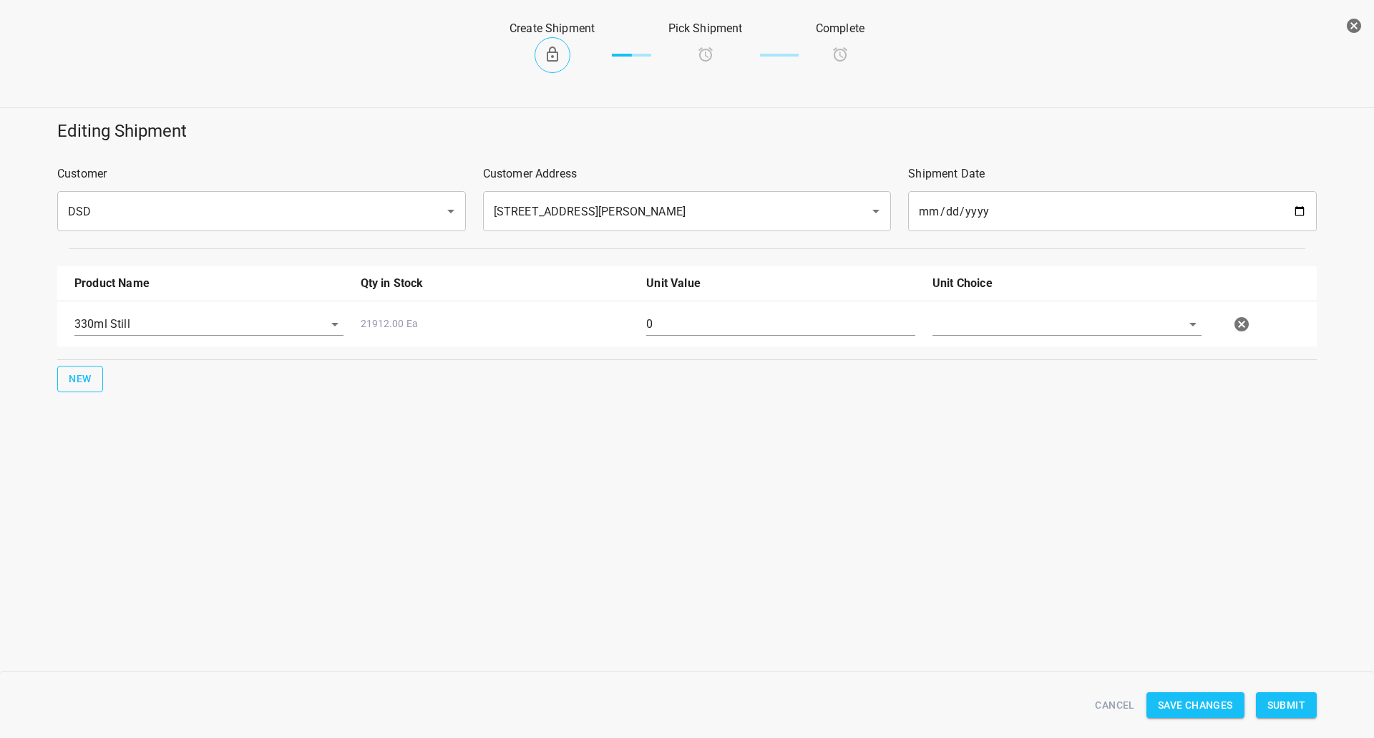
click at [99, 373] on button "New" at bounding box center [80, 379] width 46 height 26
click at [120, 371] on input "text" at bounding box center [188, 369] width 229 height 22
click at [134, 484] on li "750ml Still" at bounding box center [208, 480] width 269 height 26
type input "750ml Still"
click at [87, 423] on span "New" at bounding box center [80, 425] width 23 height 18
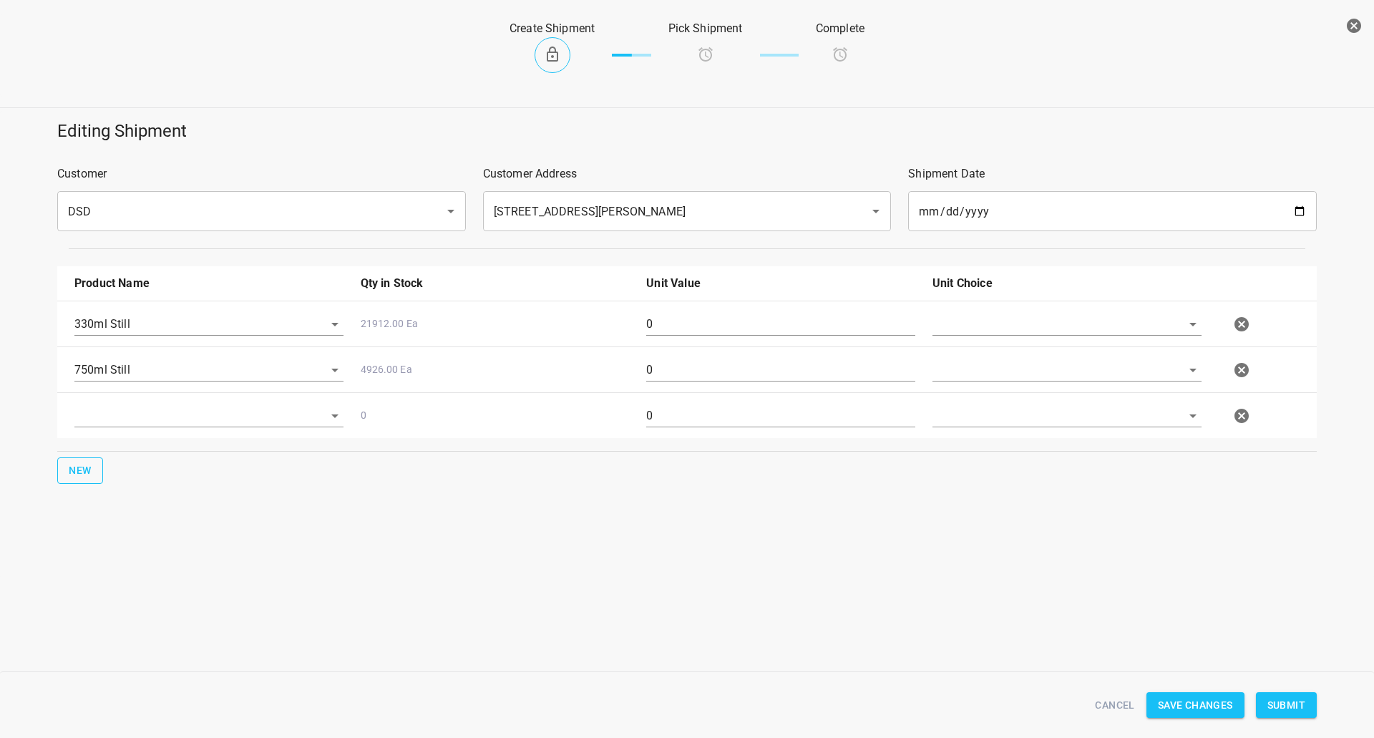
click at [174, 413] on input "text" at bounding box center [188, 415] width 229 height 22
click at [160, 497] on li "750ml Sparkling" at bounding box center [208, 500] width 269 height 26
type input "750ml Sparkling"
click at [1018, 332] on input "text" at bounding box center [1046, 324] width 229 height 22
click at [1007, 350] on li "[PERSON_NAME]" at bounding box center [1066, 357] width 269 height 26
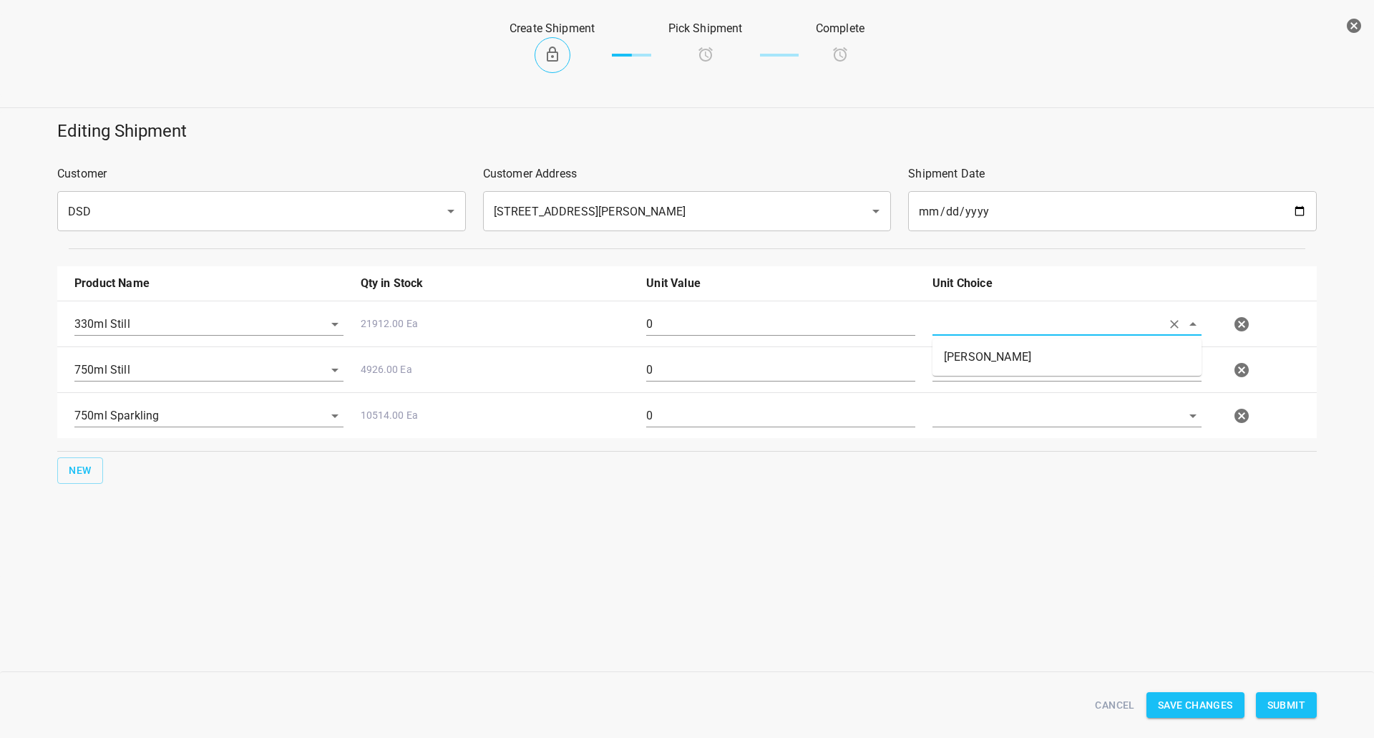
type input "[PERSON_NAME]"
click at [993, 376] on input "text" at bounding box center [1046, 369] width 229 height 22
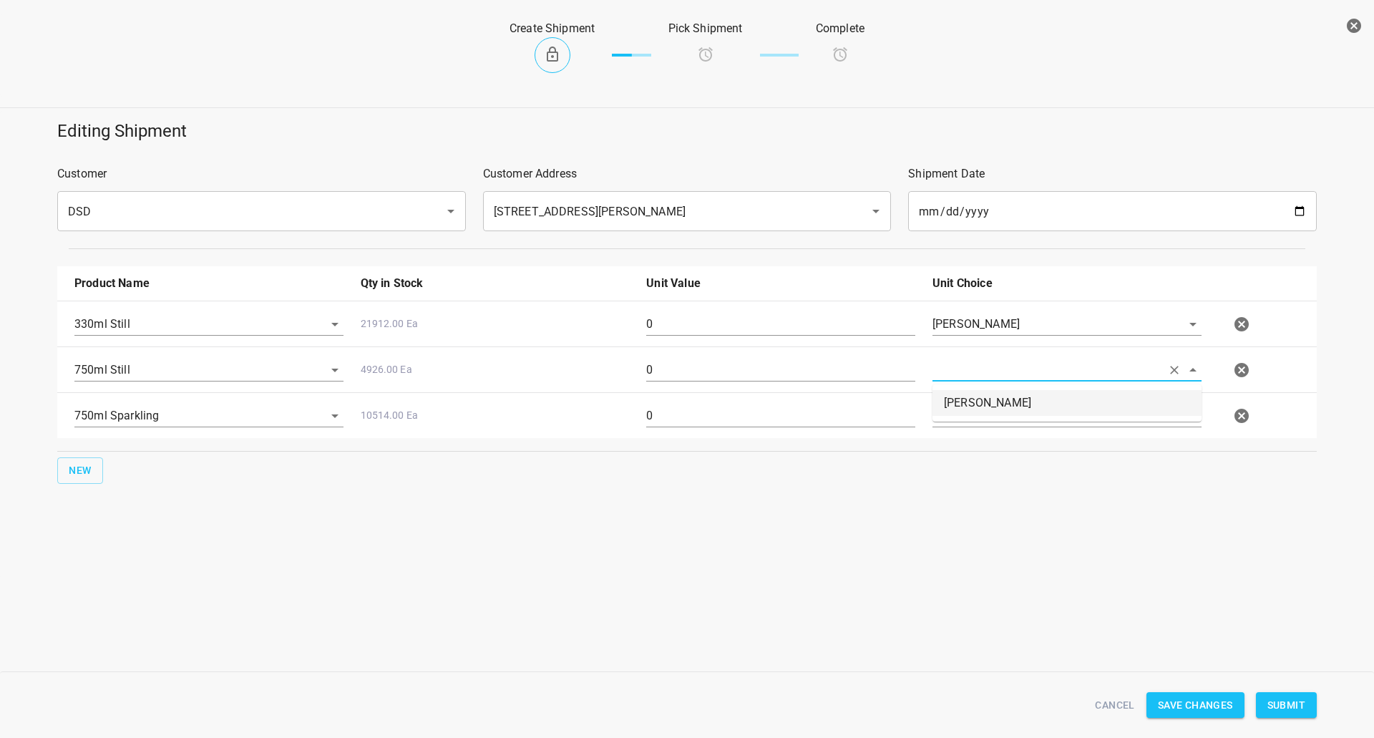
click at [987, 414] on li "[PERSON_NAME]" at bounding box center [1066, 403] width 269 height 26
type input "[PERSON_NAME]"
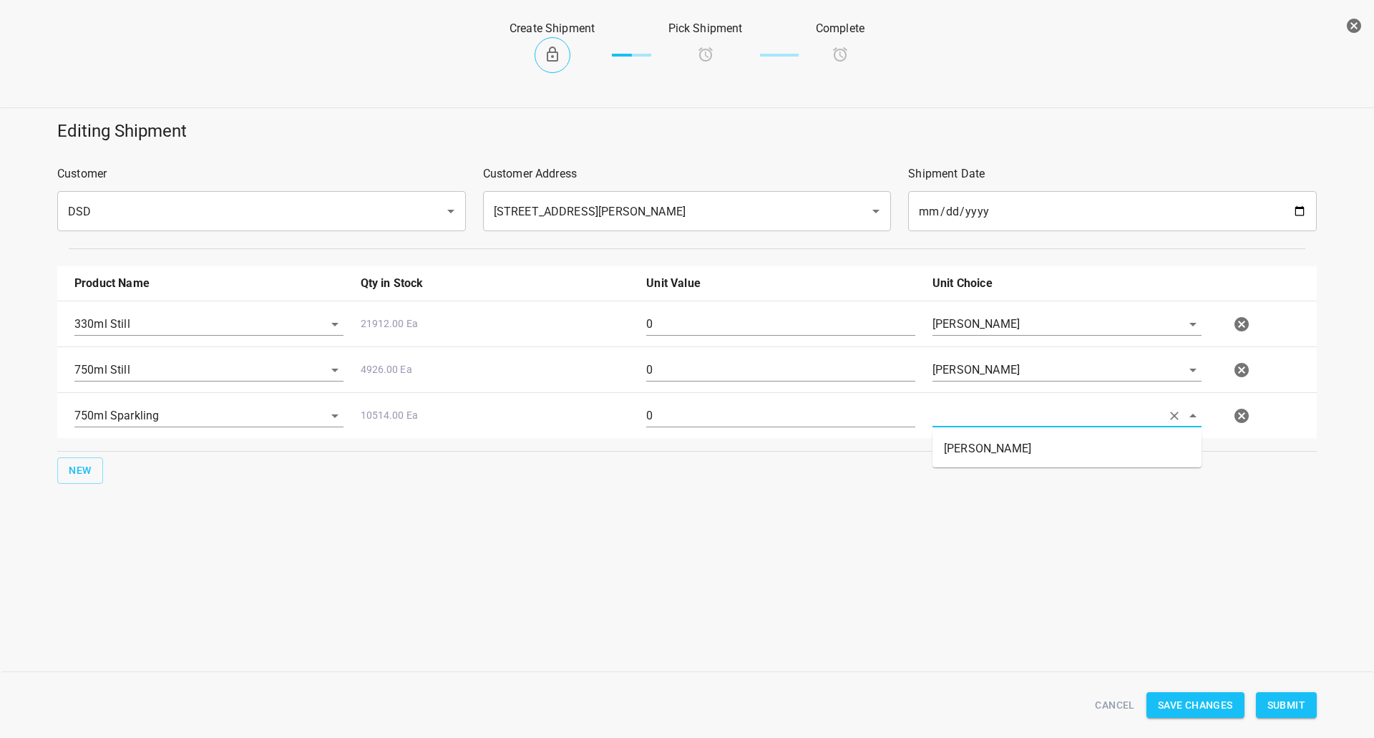
click at [987, 416] on input "text" at bounding box center [1046, 415] width 229 height 22
click at [988, 430] on ul "[PERSON_NAME]" at bounding box center [1066, 448] width 269 height 37
click at [969, 456] on li "[PERSON_NAME]" at bounding box center [1066, 449] width 269 height 26
type input "[PERSON_NAME]"
click at [758, 322] on input "0" at bounding box center [780, 324] width 269 height 23
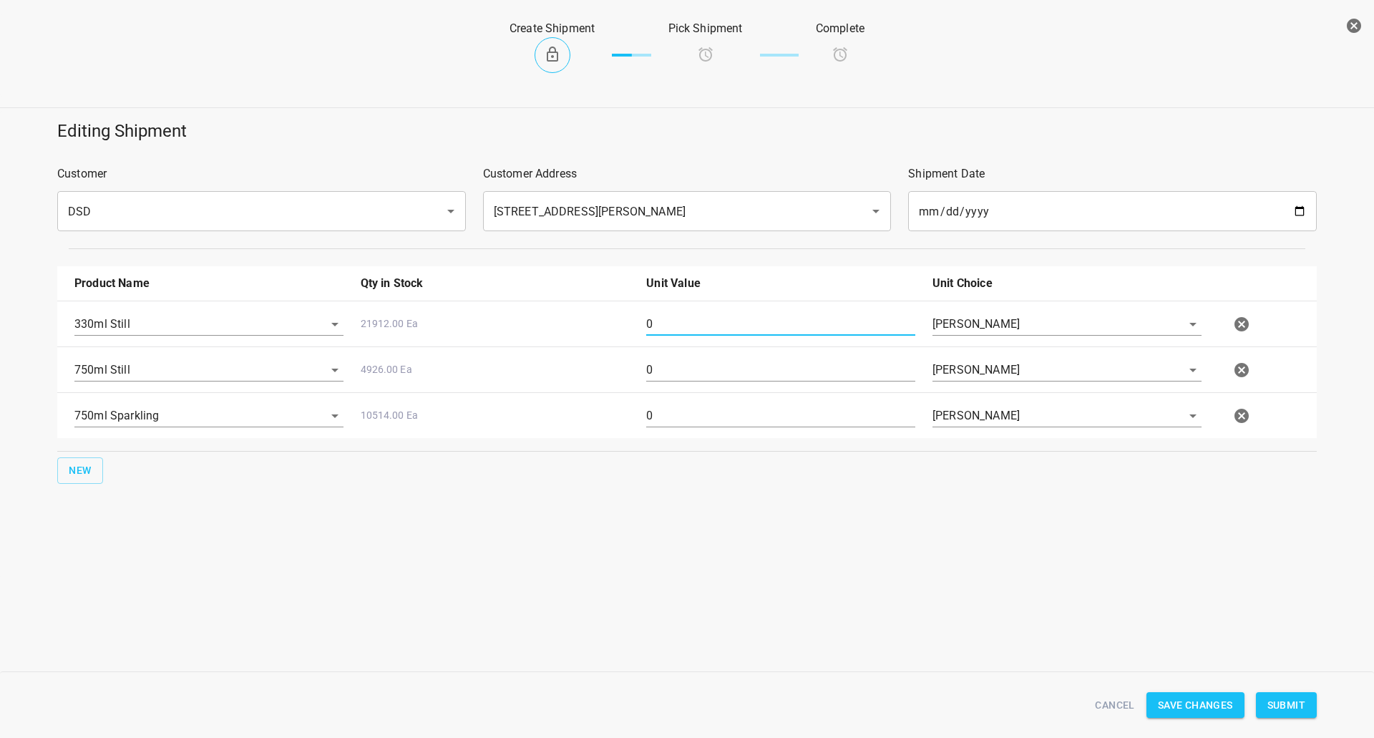
click at [758, 323] on input "0" at bounding box center [780, 324] width 269 height 23
type input "126"
click at [690, 356] on div "0" at bounding box center [780, 376] width 286 height 52
drag, startPoint x: 690, startPoint y: 356, endPoint x: 690, endPoint y: 363, distance: 7.9
click at [690, 358] on div "0" at bounding box center [780, 376] width 286 height 52
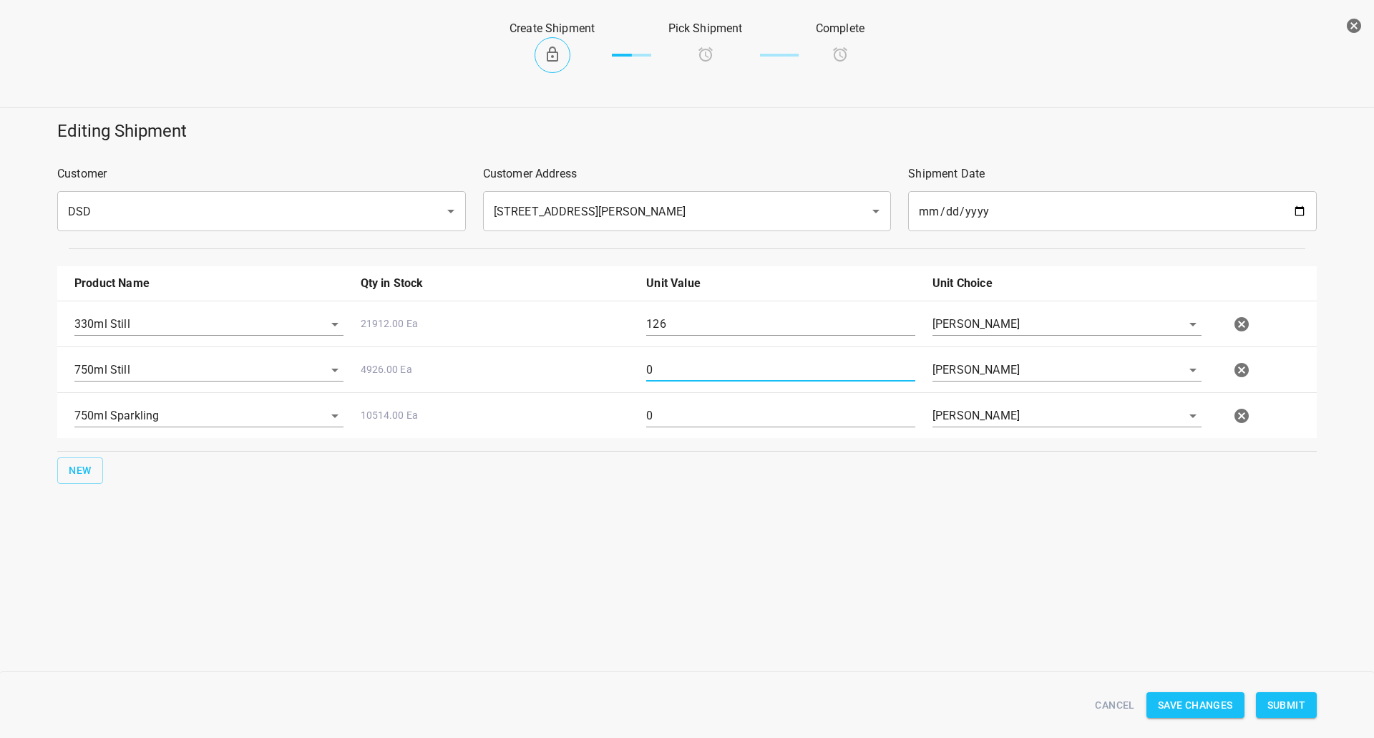
click at [690, 363] on input "0" at bounding box center [780, 369] width 269 height 23
type input "160"
click at [698, 439] on div "0" at bounding box center [780, 422] width 286 height 52
click at [690, 418] on input "0" at bounding box center [780, 415] width 269 height 23
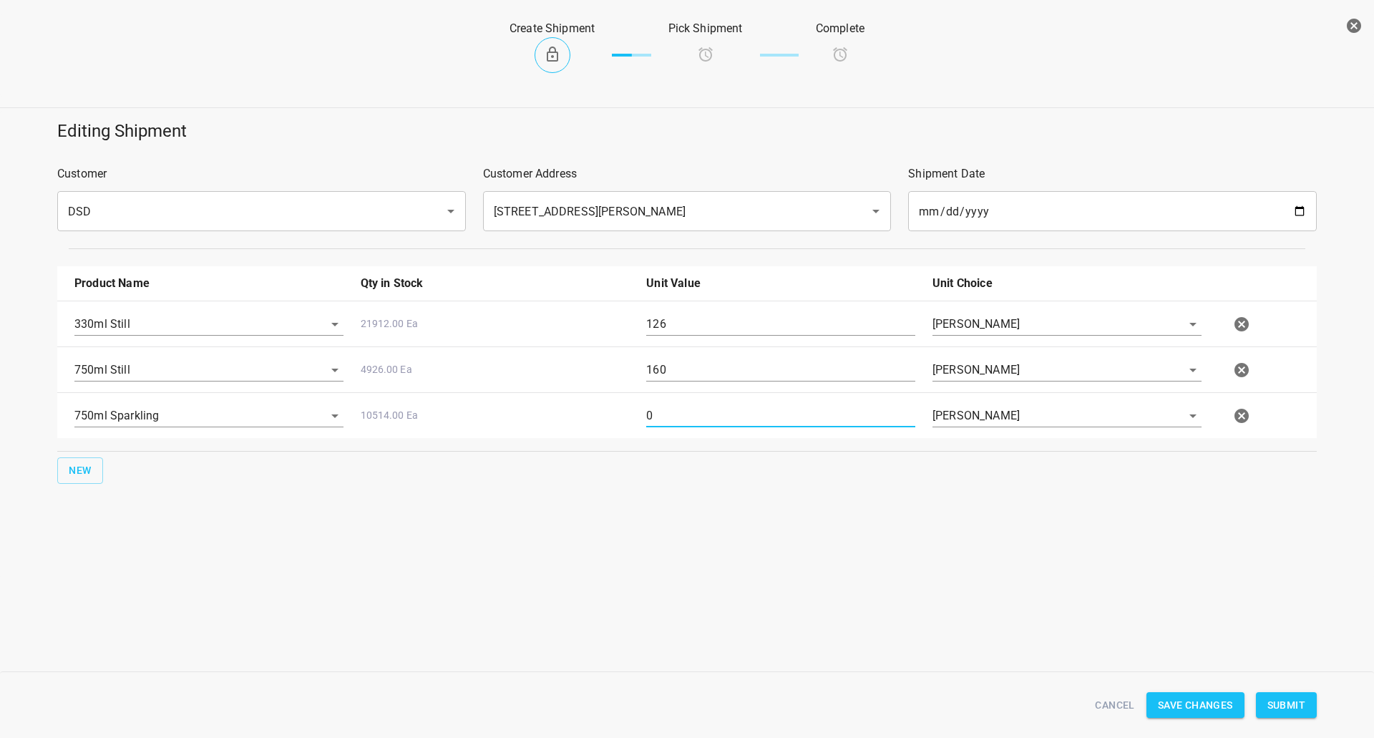
click at [690, 418] on input "0" at bounding box center [780, 415] width 269 height 23
type input "80"
click at [1278, 708] on span "Submit" at bounding box center [1286, 705] width 38 height 18
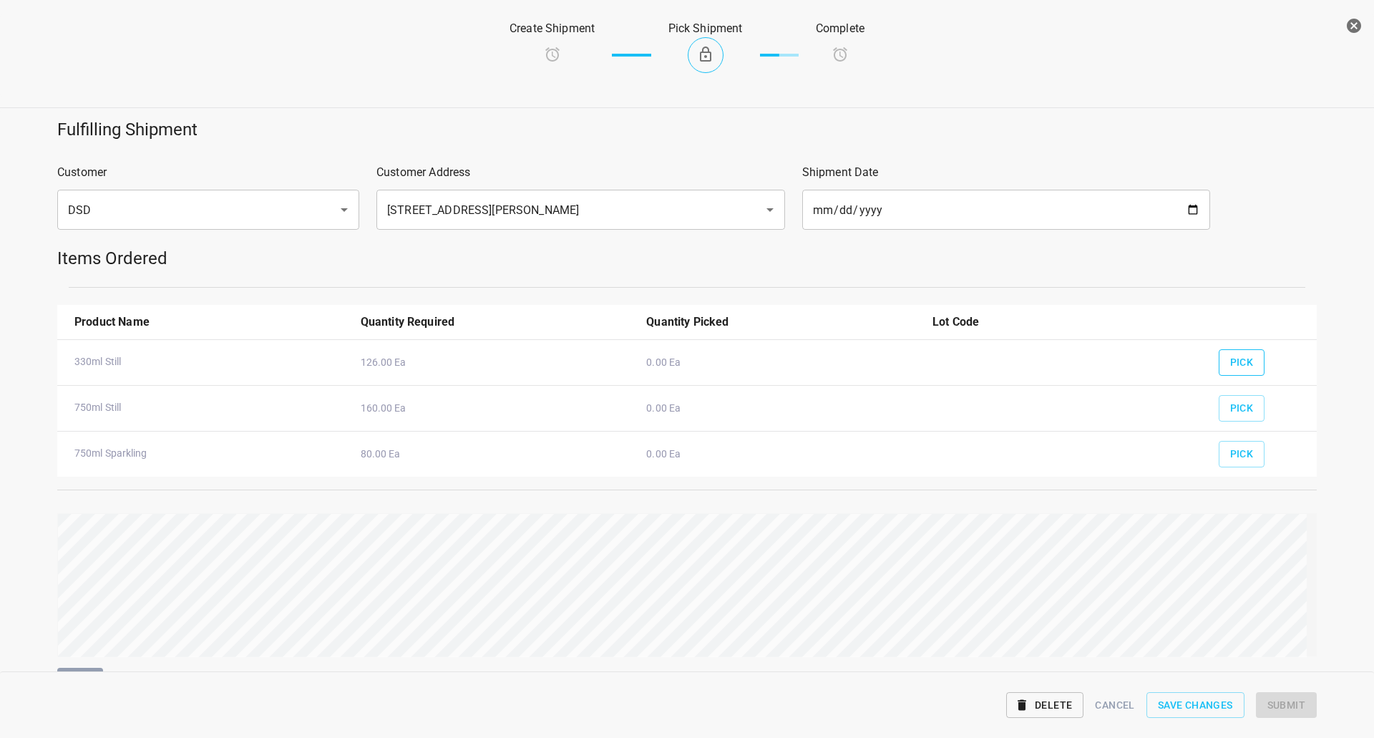
click at [1231, 361] on span "Pick" at bounding box center [1242, 362] width 24 height 18
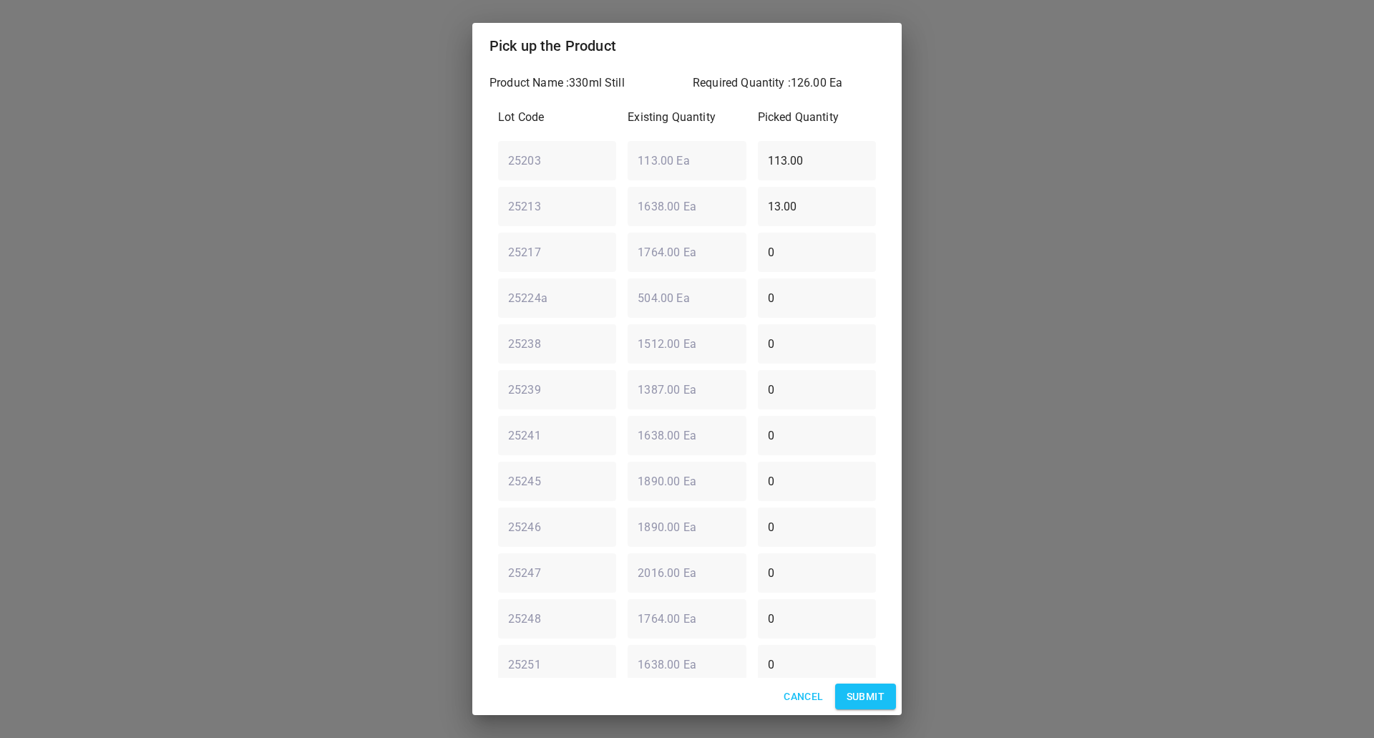
drag, startPoint x: 672, startPoint y: 163, endPoint x: 548, endPoint y: 235, distance: 143.3
click at [476, 210] on div "Product Name : 330ml Still Required Quantity : 126.00 Ea Lot Code Existing Quan…" at bounding box center [686, 373] width 429 height 609
type input "0"
drag, startPoint x: 813, startPoint y: 200, endPoint x: 342, endPoint y: 230, distance: 471.7
click at [350, 230] on div "Pick up the Product Product Name : 330ml Still Required Quantity : 126.00 Ea Lo…" at bounding box center [687, 369] width 1374 height 738
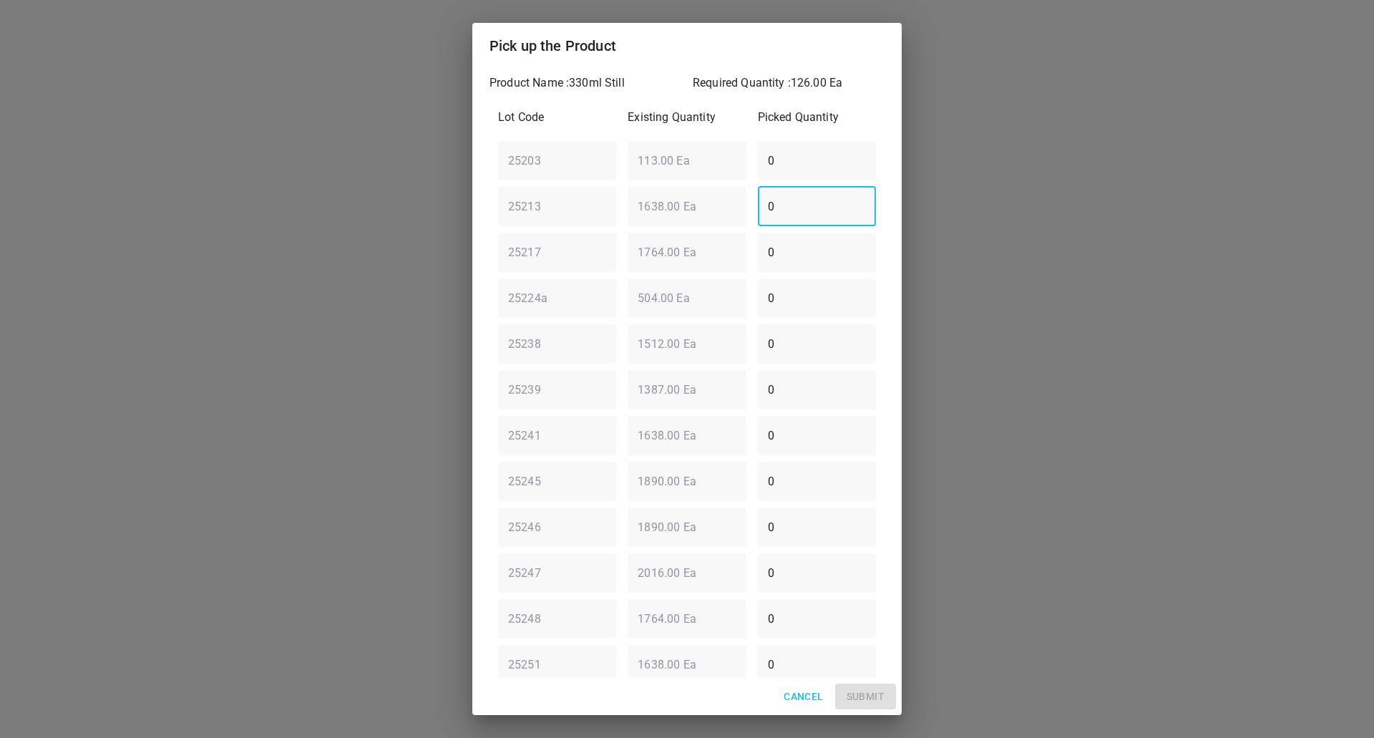
type input "0"
click at [596, 258] on div "25217 ​ 1764.00 Ea ​ 0 ​" at bounding box center [686, 252] width 389 height 52
type input "126"
click at [856, 695] on span "Submit" at bounding box center [865, 697] width 38 height 18
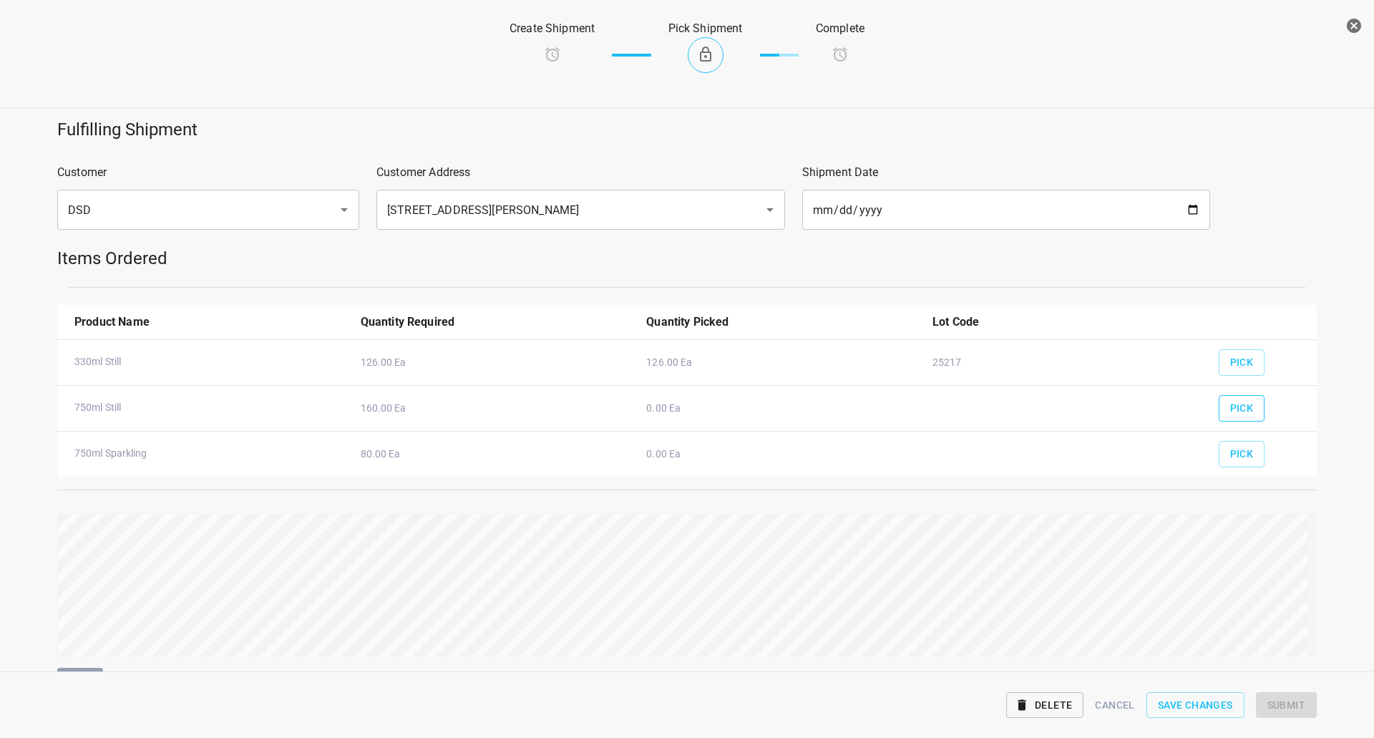
click at [1218, 403] on button "Pick" at bounding box center [1241, 408] width 47 height 26
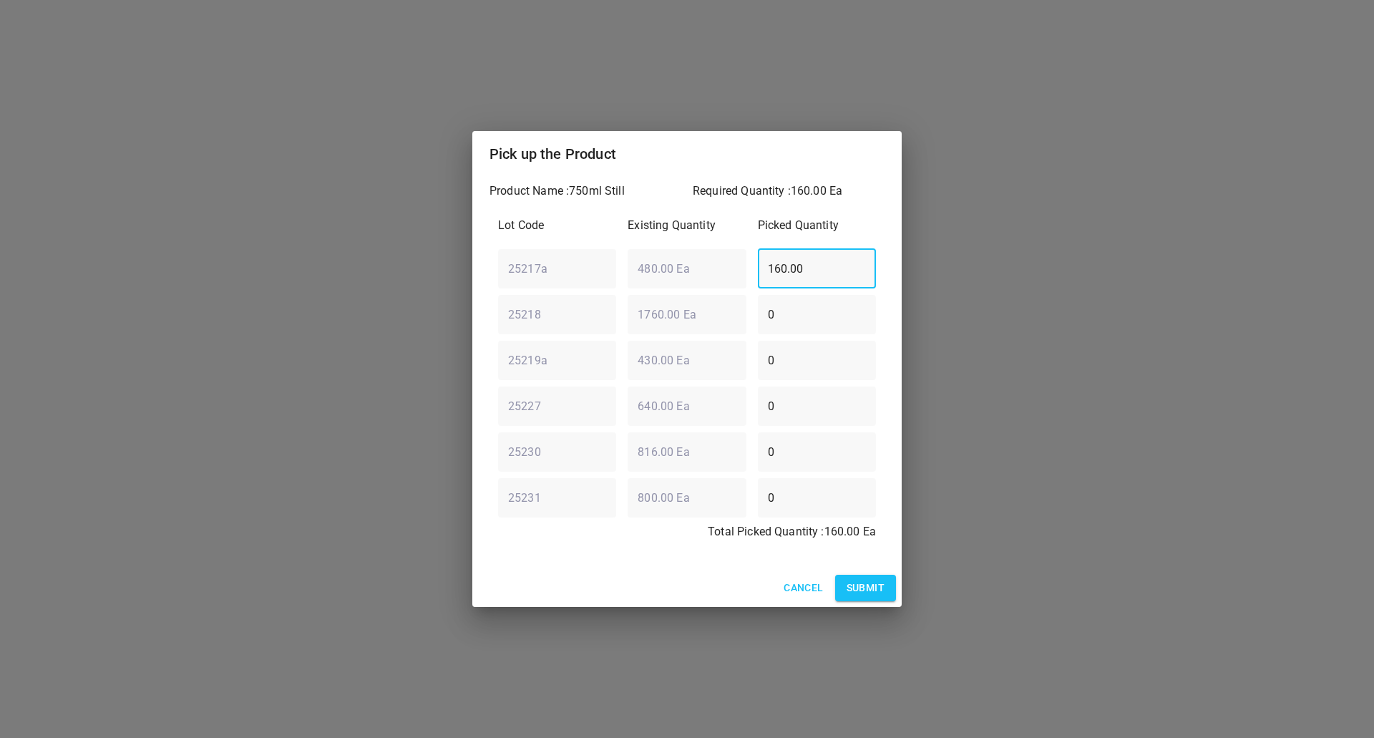
click at [818, 278] on input "160.00" at bounding box center [817, 268] width 118 height 40
drag, startPoint x: 830, startPoint y: 270, endPoint x: 221, endPoint y: 277, distance: 608.9
click at [245, 267] on div "Pick up the Product Product Name : 750ml Still Required Quantity : 160.00 Ea Lo…" at bounding box center [687, 369] width 1374 height 738
type input "0"
drag, startPoint x: 729, startPoint y: 331, endPoint x: 367, endPoint y: 421, distance: 373.2
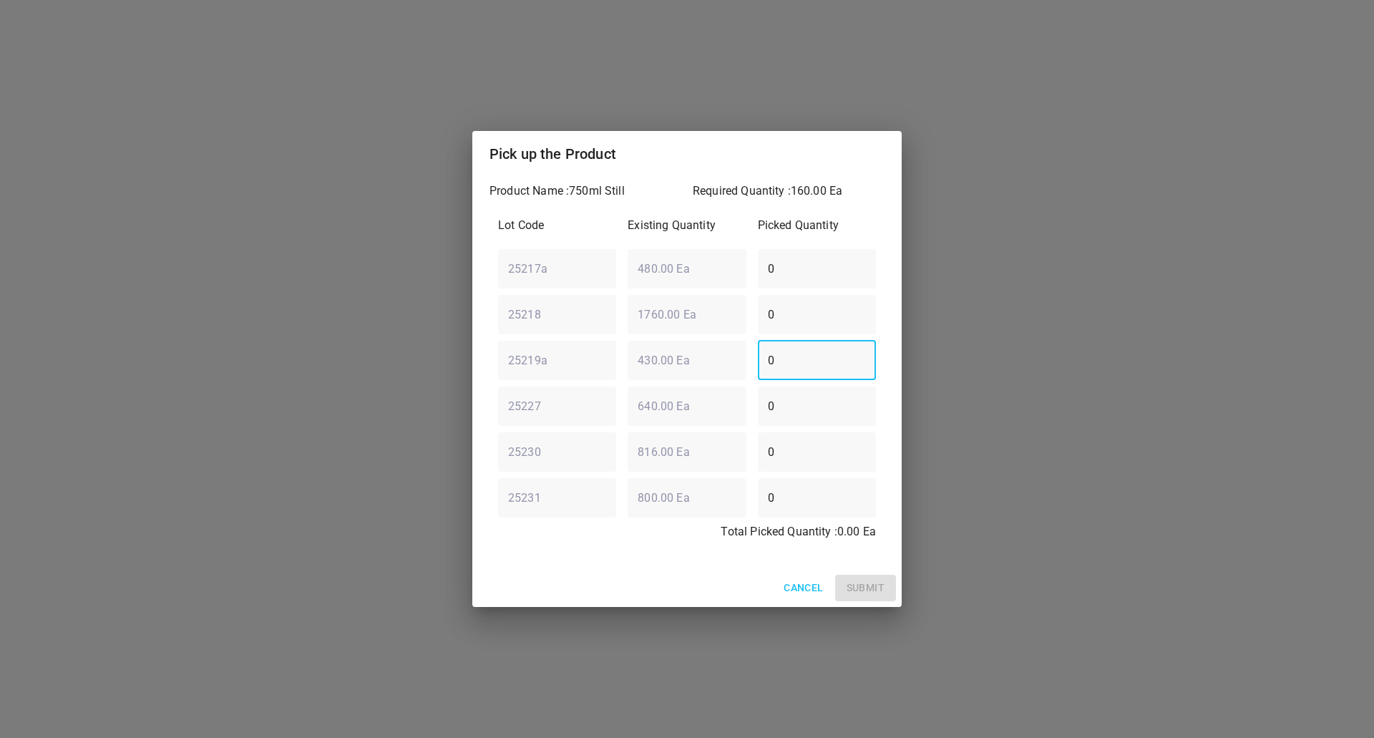
click at [341, 368] on div "Pick up the Product Product Name : 750ml Still Required Quantity : 160.00 Ea Lo…" at bounding box center [687, 369] width 1374 height 738
click at [673, 316] on div "25218 ​ 1760.00 Ea ​ 0 ​" at bounding box center [686, 314] width 389 height 52
type input "160"
drag, startPoint x: 855, startPoint y: 581, endPoint x: 1042, endPoint y: 567, distance: 188.0
click at [856, 581] on span "Submit" at bounding box center [865, 588] width 38 height 18
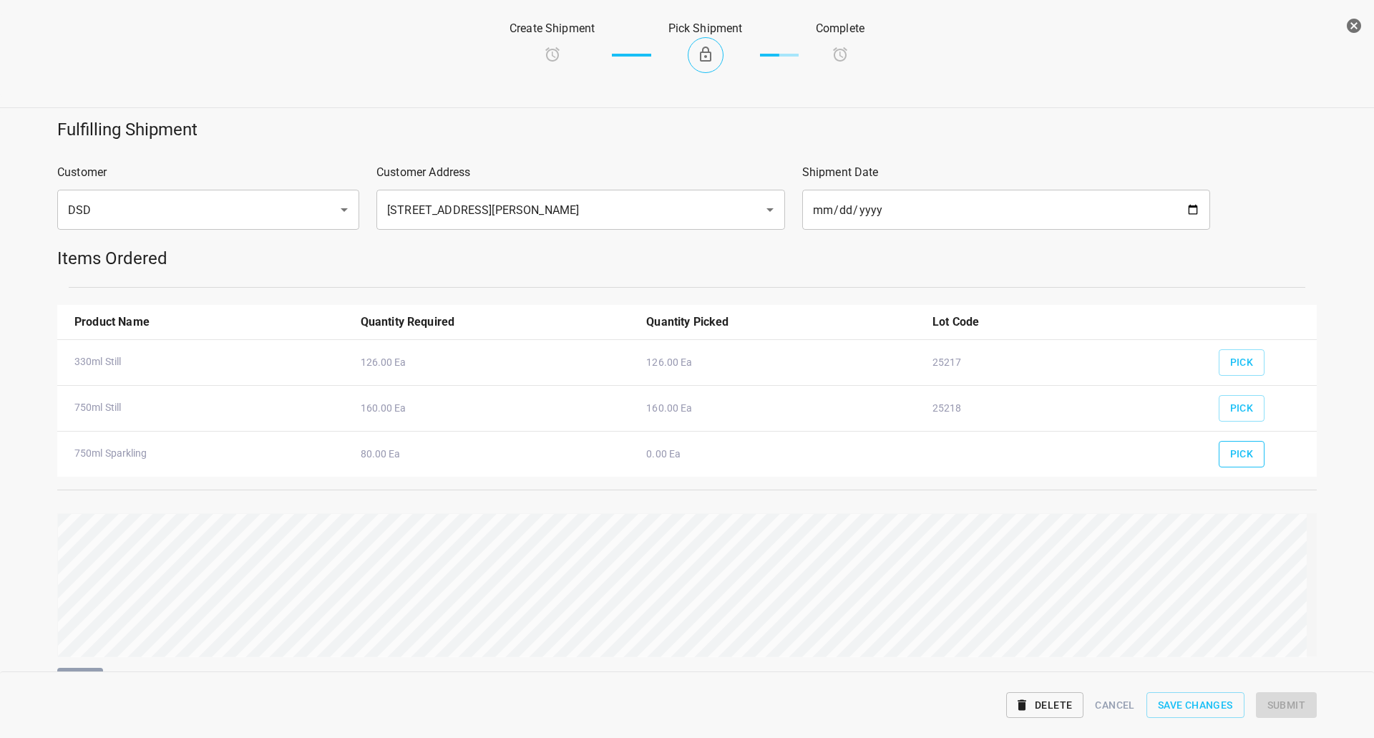
click at [1236, 450] on span "Pick" at bounding box center [1242, 454] width 24 height 18
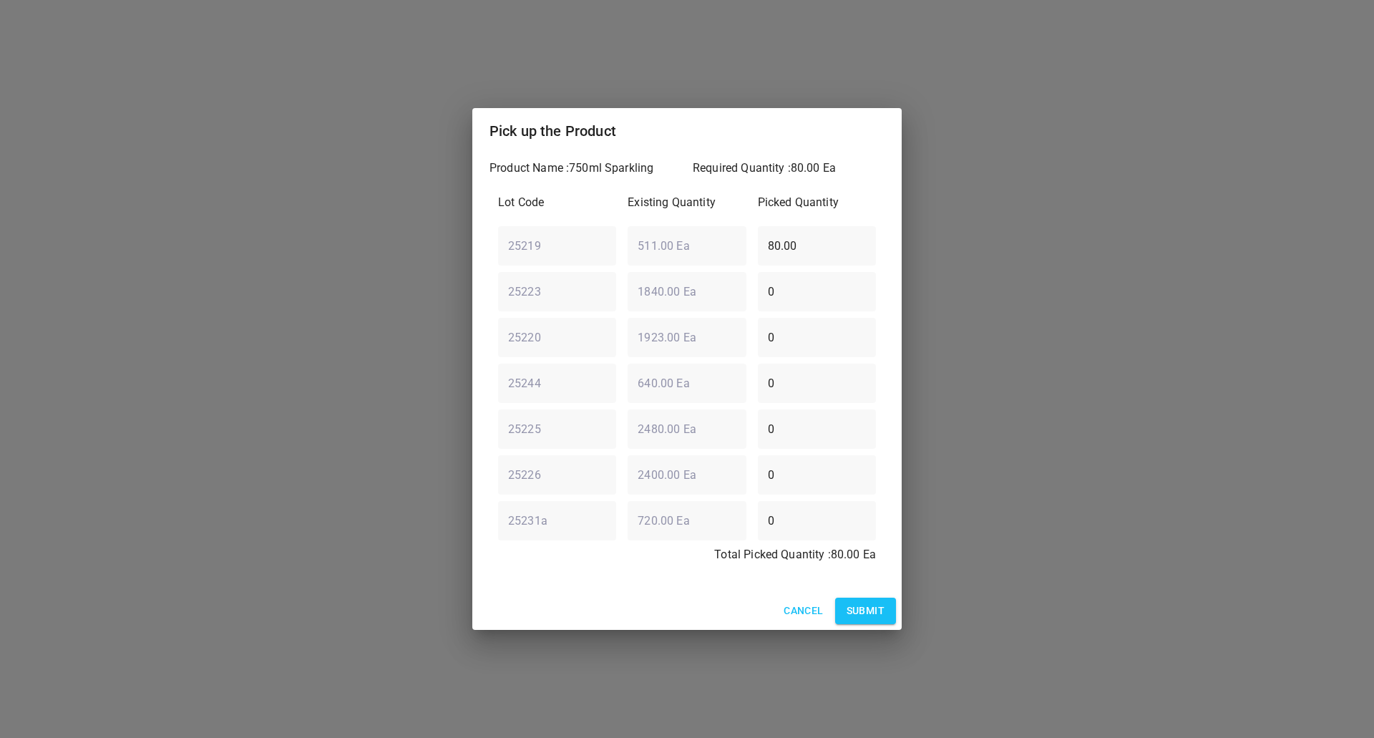
drag, startPoint x: 825, startPoint y: 246, endPoint x: 119, endPoint y: 309, distance: 708.2
click at [128, 308] on div "Pick up the Product Product Name : 750ml Sparkling Required Quantity : 80.00 Ea…" at bounding box center [687, 369] width 1374 height 738
click at [612, 559] on p "Total Picked Quantity : 80.00 Ea" at bounding box center [687, 554] width 378 height 17
click at [861, 613] on span "Submit" at bounding box center [865, 611] width 38 height 18
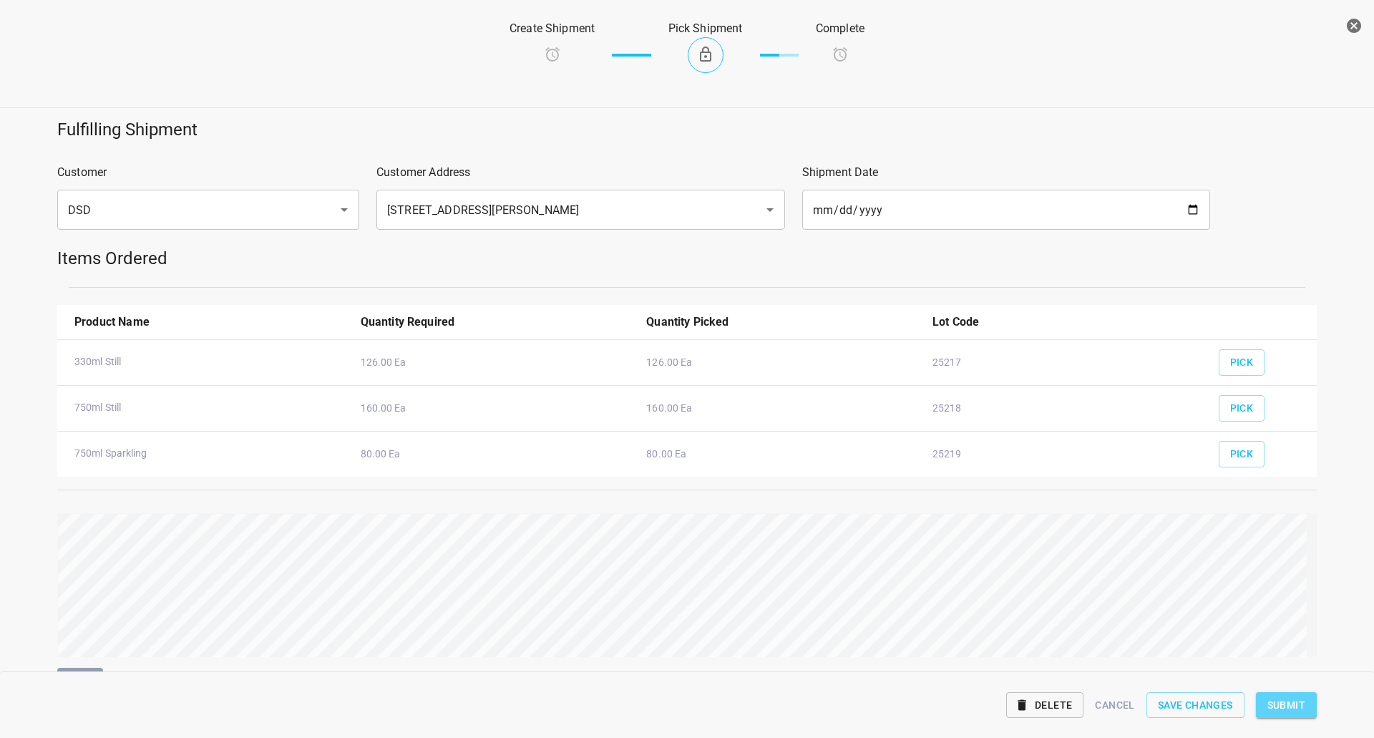
click at [1293, 703] on span "Submit" at bounding box center [1286, 705] width 38 height 18
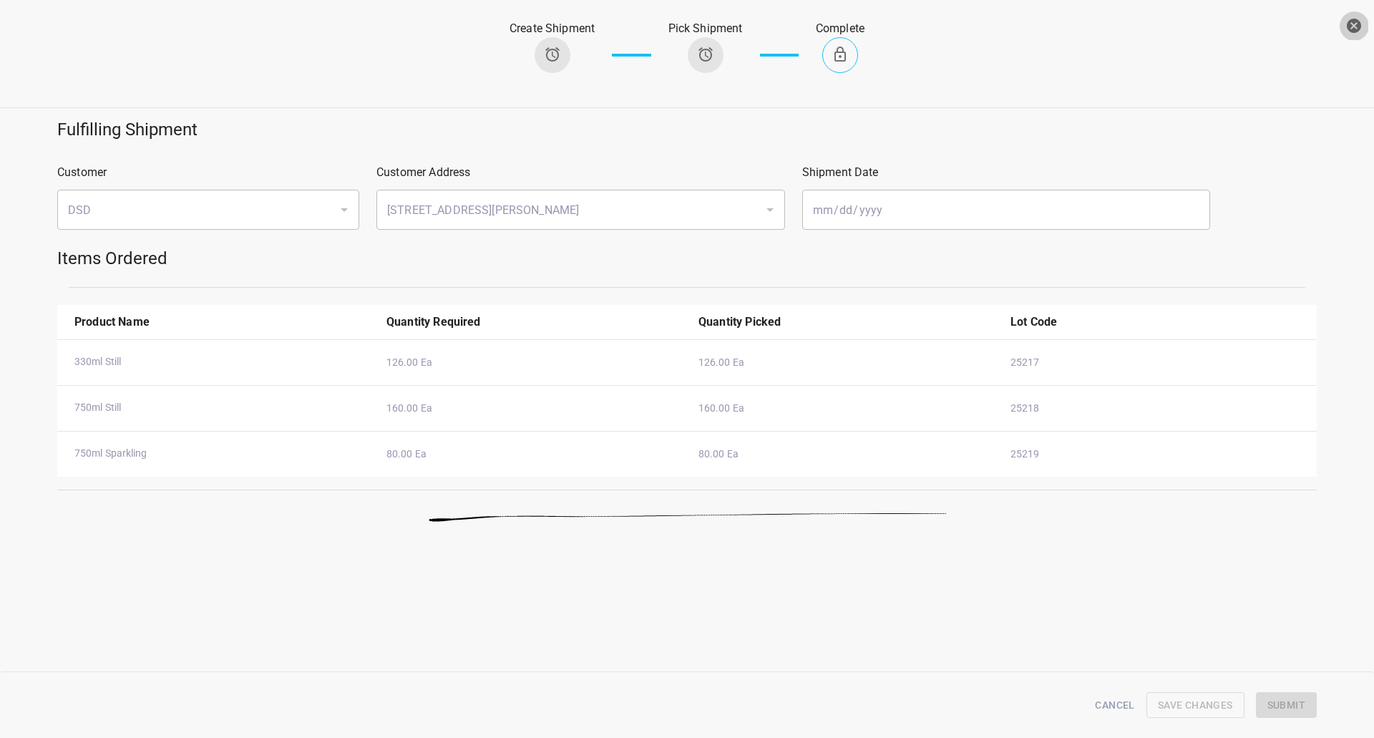
click at [1351, 25] on icon "button" at bounding box center [1353, 26] width 14 height 14
